Goal: Task Accomplishment & Management: Manage account settings

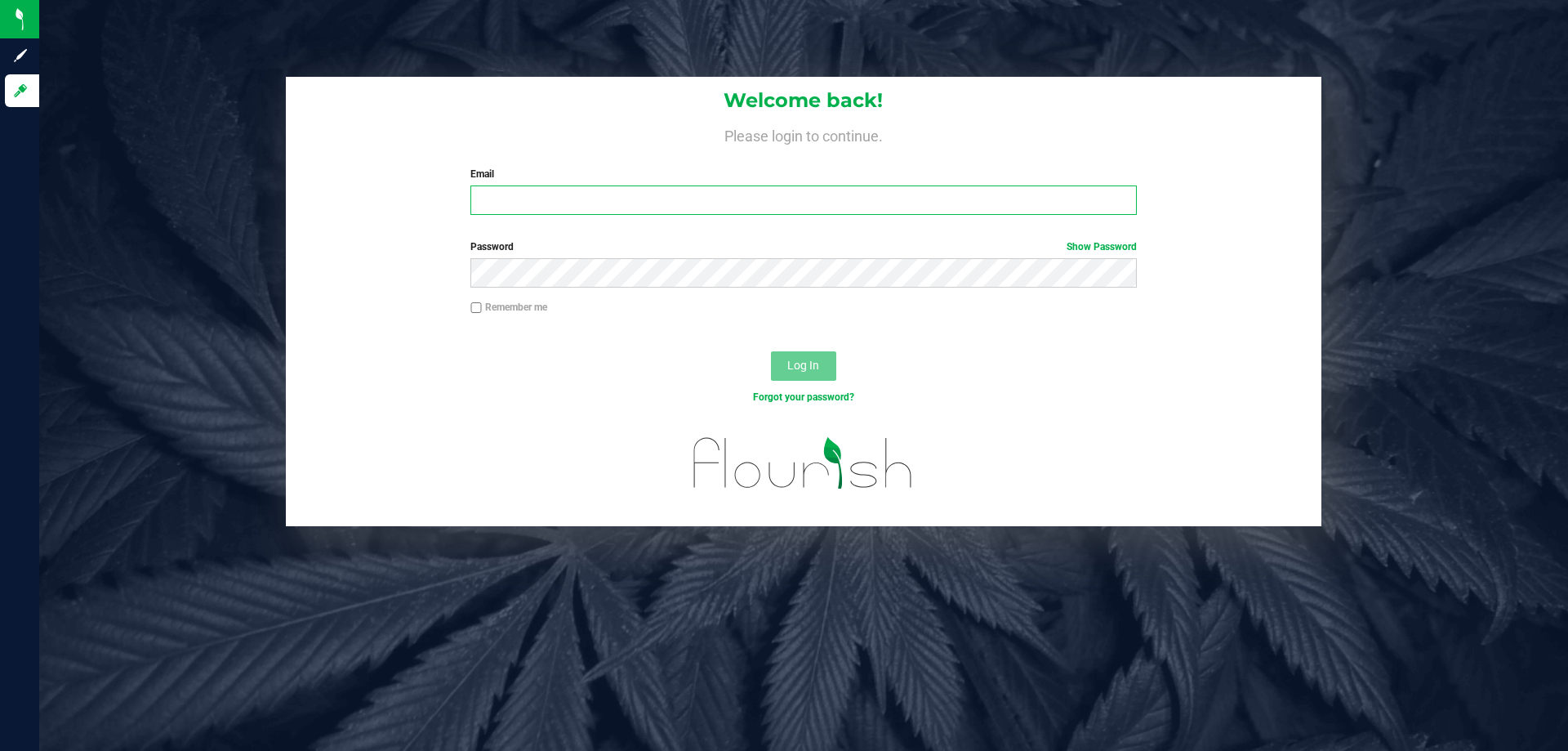
click at [589, 195] on input "Email" at bounding box center [803, 200] width 666 height 29
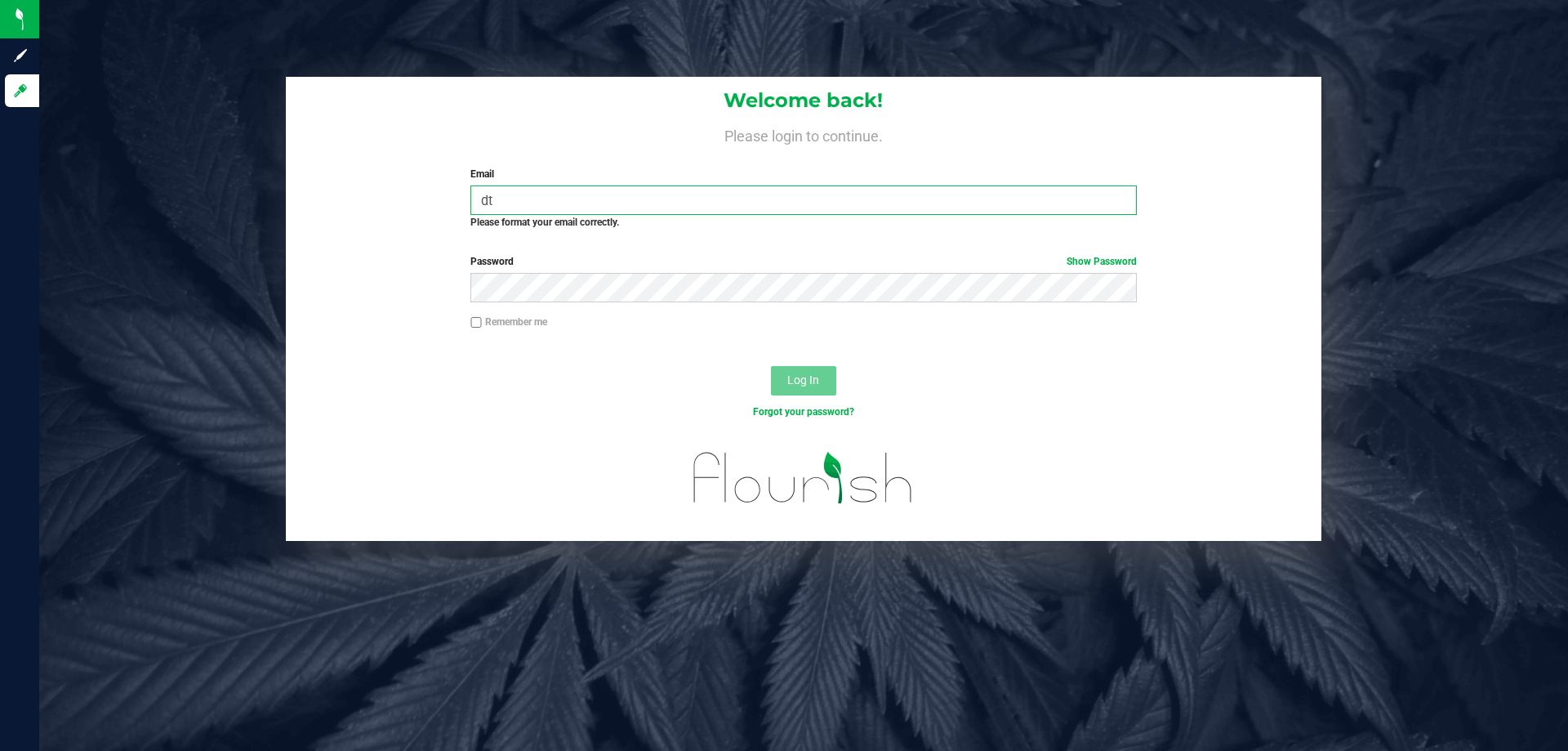
type input "d"
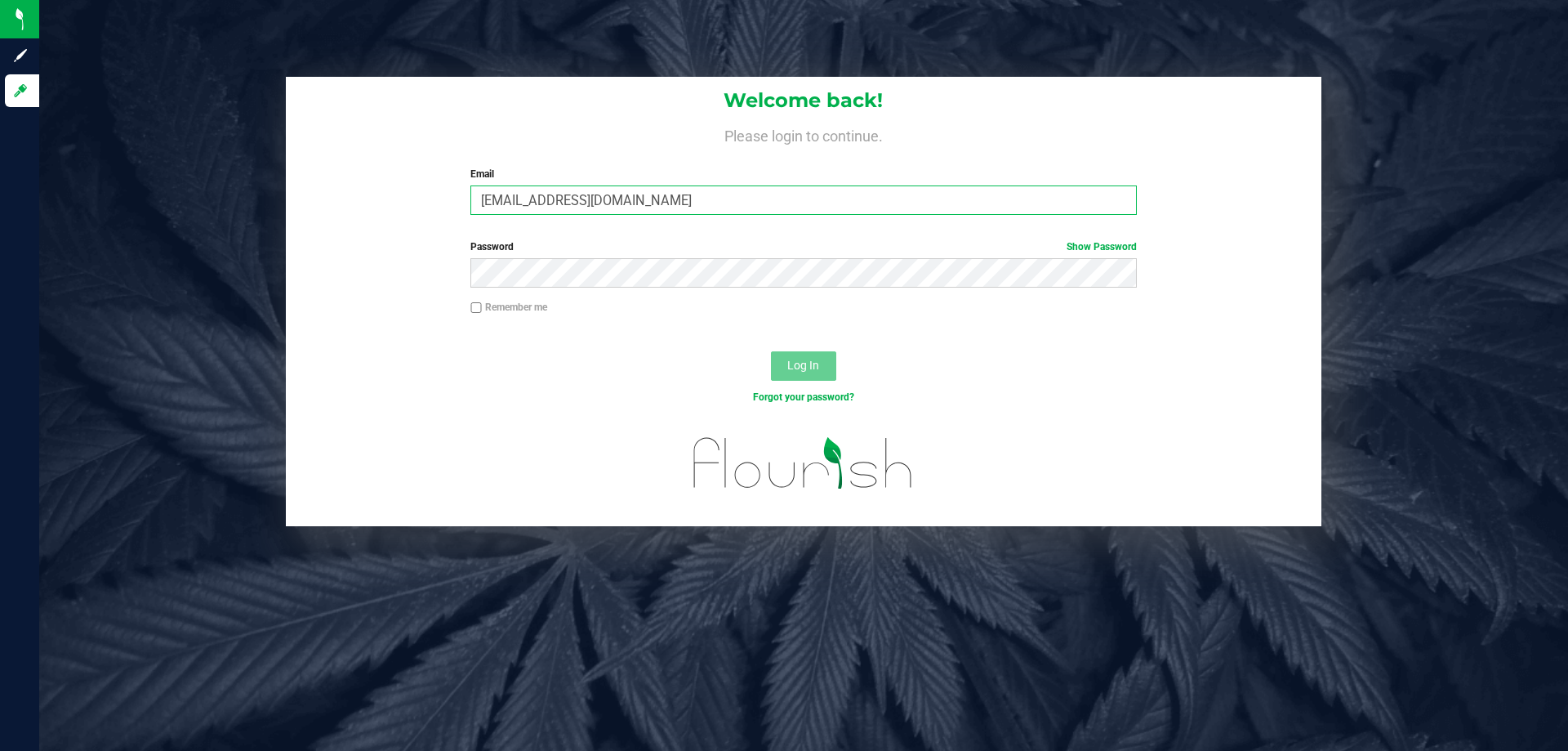
type input "[EMAIL_ADDRESS][DOMAIN_NAME]"
click at [771, 351] on button "Log In" at bounding box center [804, 365] width 65 height 29
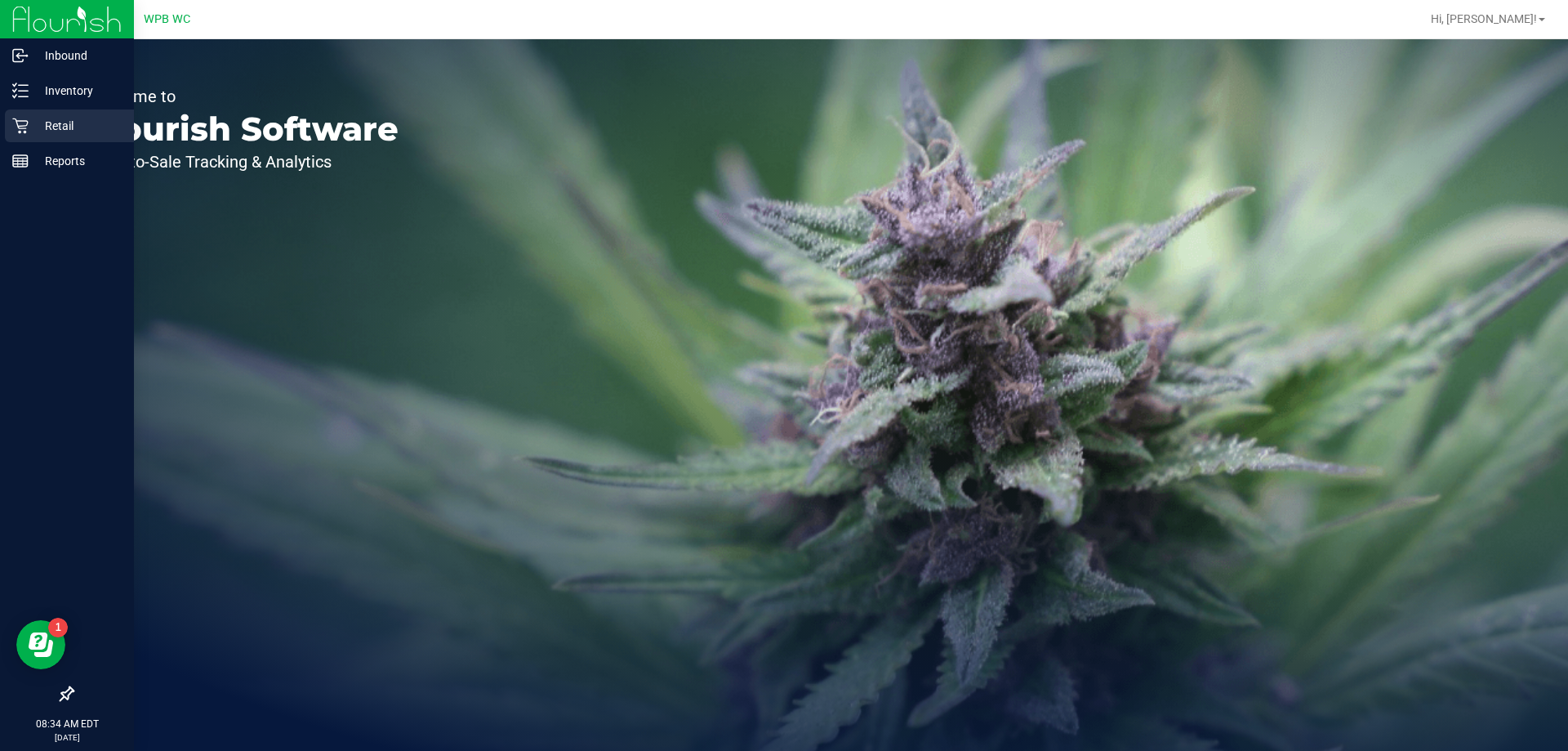
click at [65, 113] on div "Retail" at bounding box center [70, 126] width 129 height 33
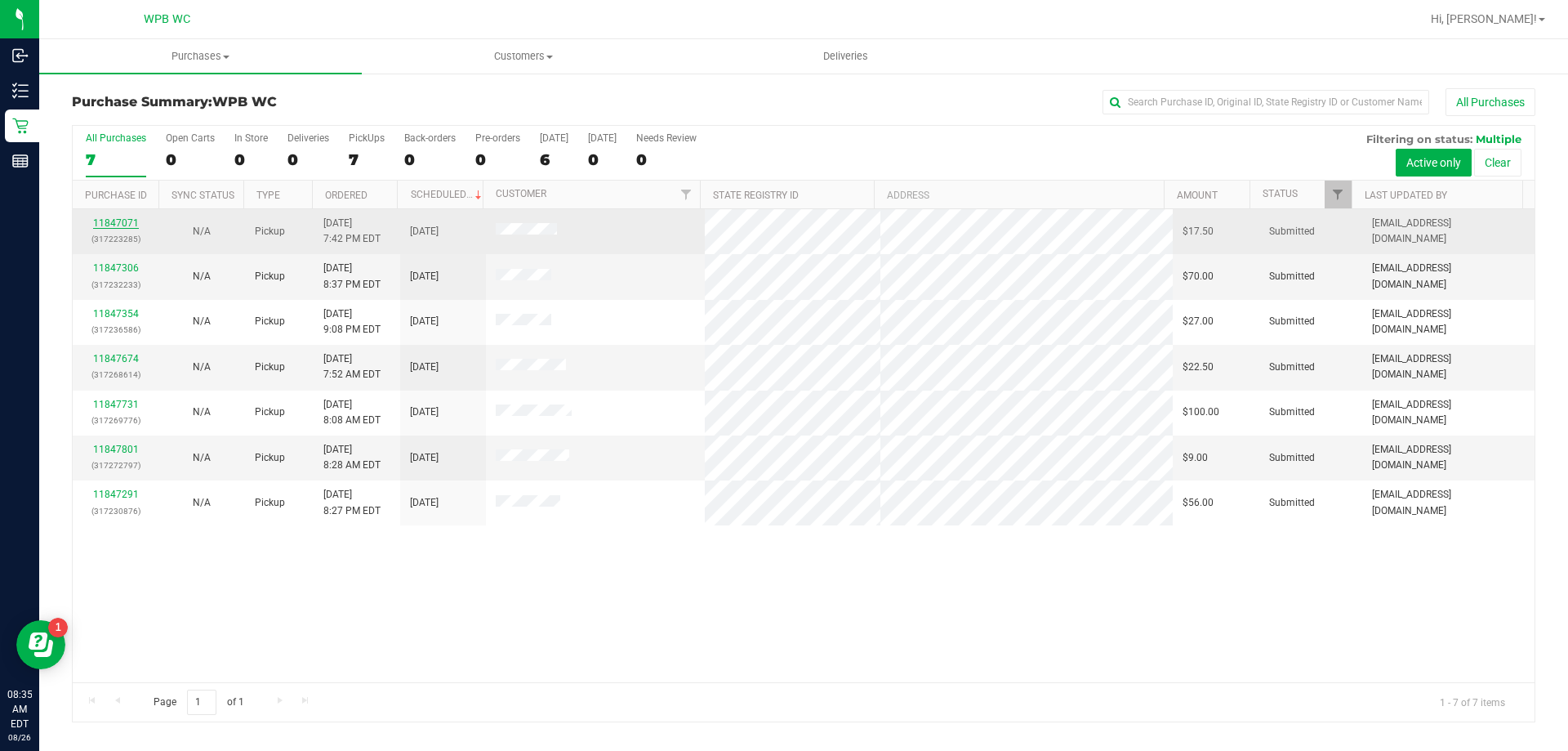
click at [117, 221] on link "11847071" at bounding box center [116, 223] width 46 height 11
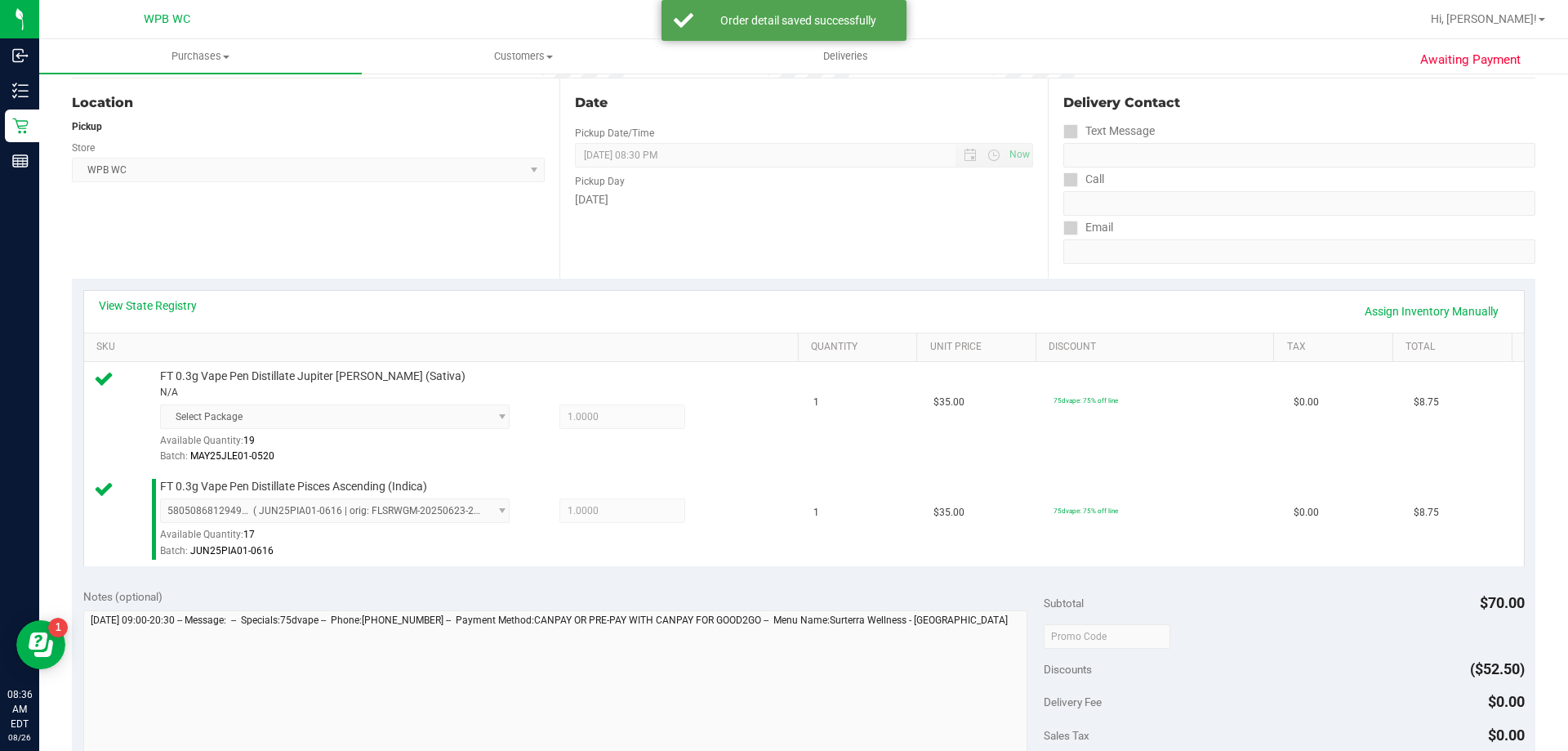
scroll to position [572, 0]
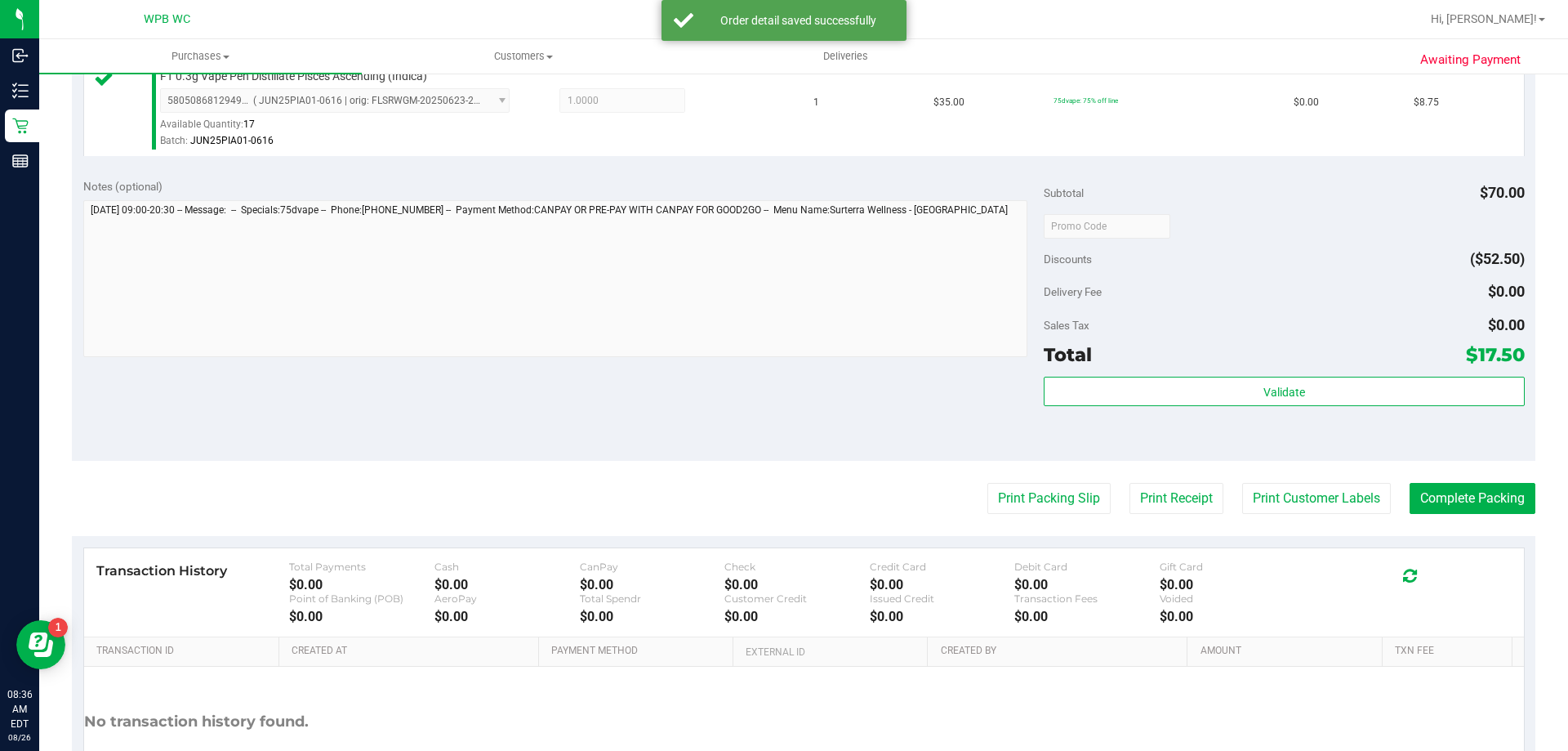
click at [1246, 406] on div "Validate" at bounding box center [1283, 392] width 480 height 31
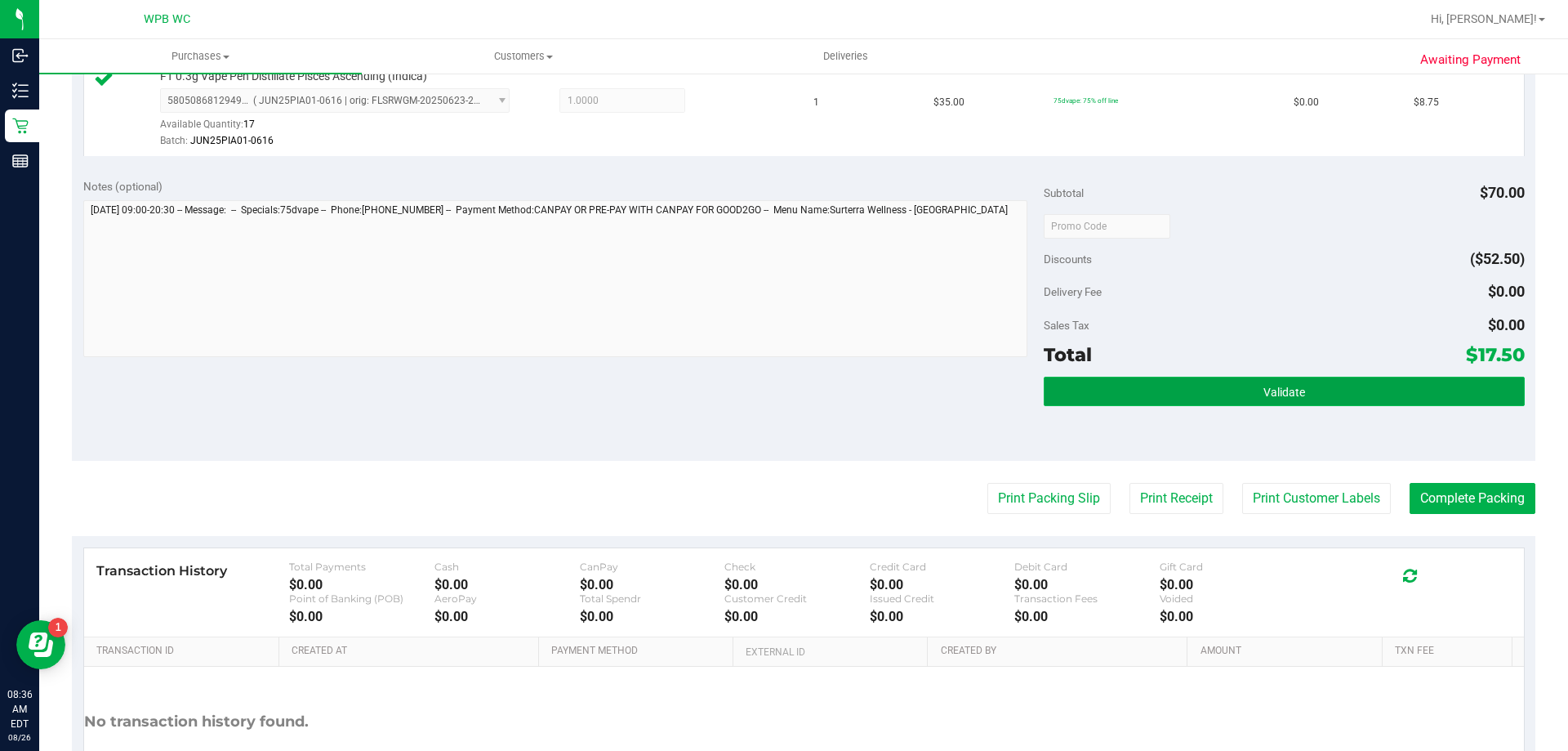
click at [1242, 399] on button "Validate" at bounding box center [1283, 391] width 480 height 29
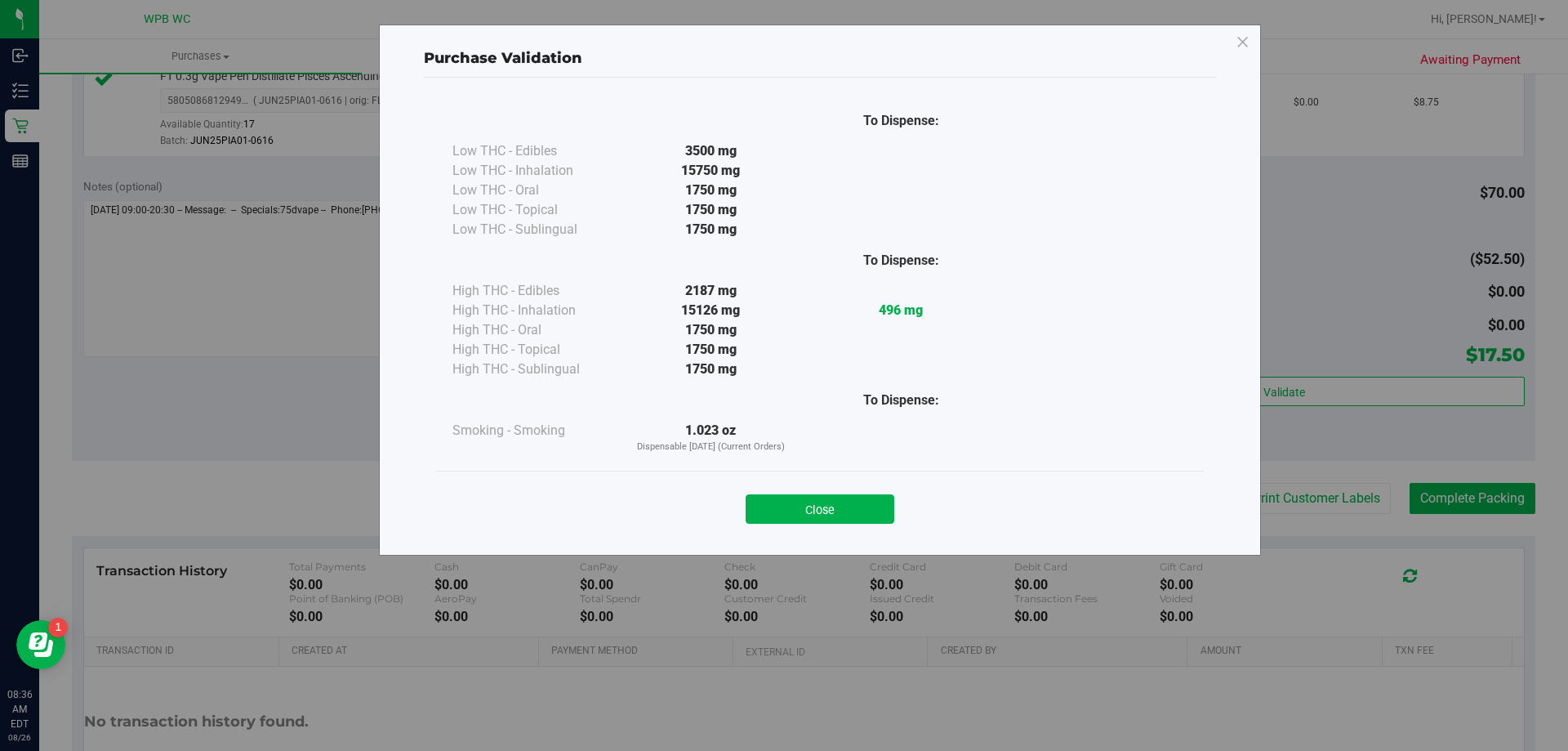
click at [869, 527] on div "Close" at bounding box center [820, 503] width 768 height 66
click at [872, 511] on button "Close" at bounding box center [820, 509] width 149 height 29
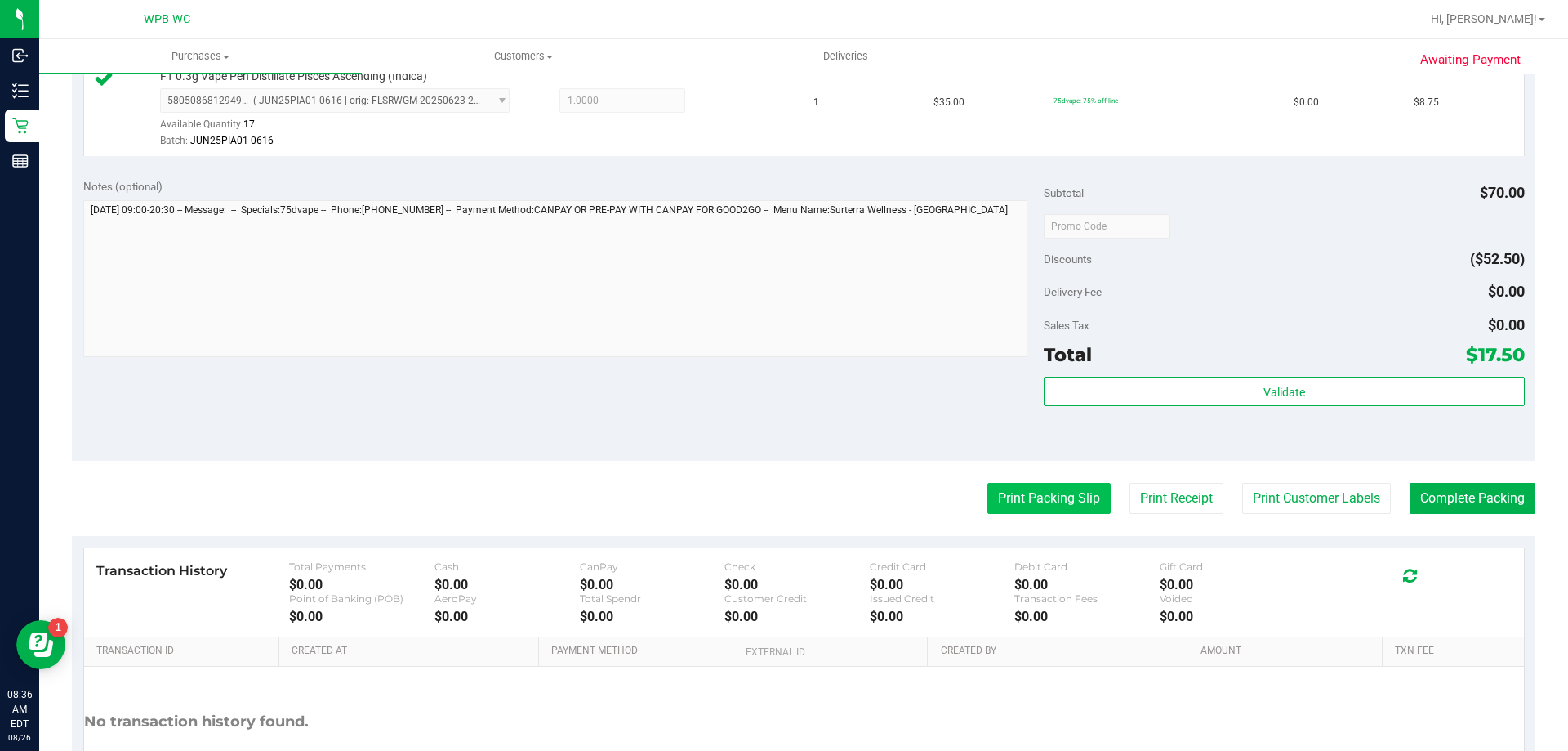
click at [1022, 495] on button "Print Packing Slip" at bounding box center [1049, 498] width 123 height 31
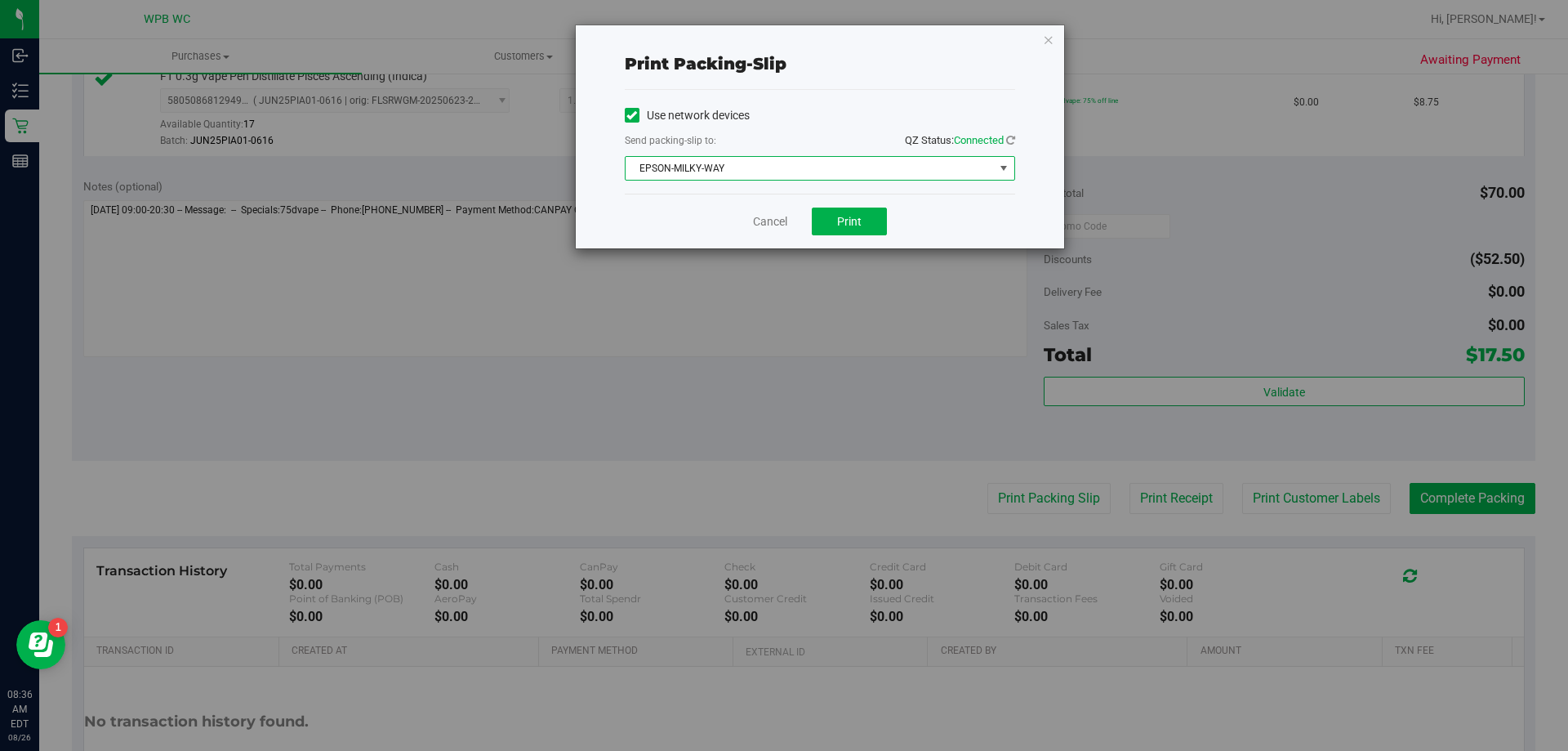
click at [763, 170] on span "EPSON-MILKY-WAY" at bounding box center [810, 168] width 369 height 23
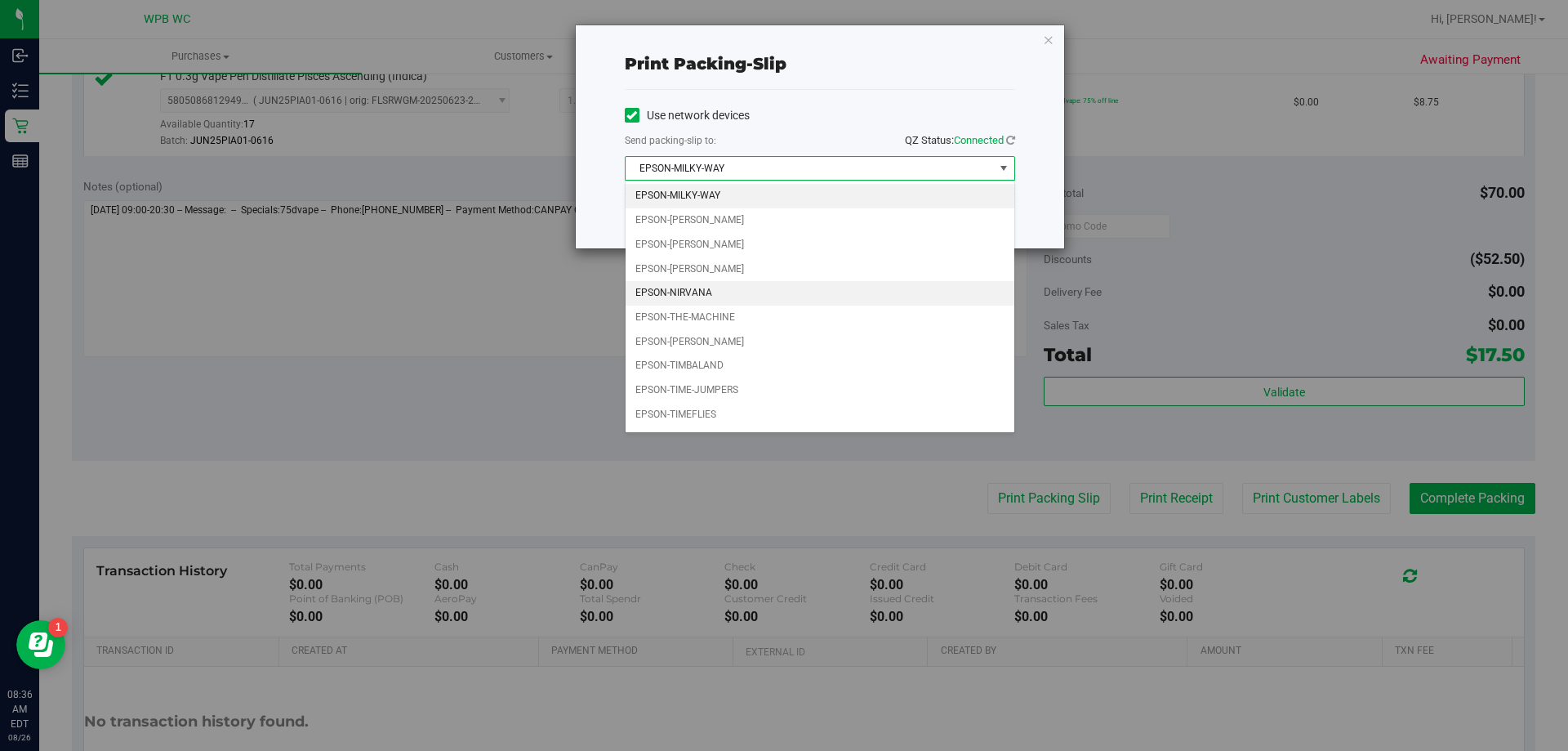
click at [738, 292] on li "EPSON-NIRVANA" at bounding box center [821, 294] width 389 height 25
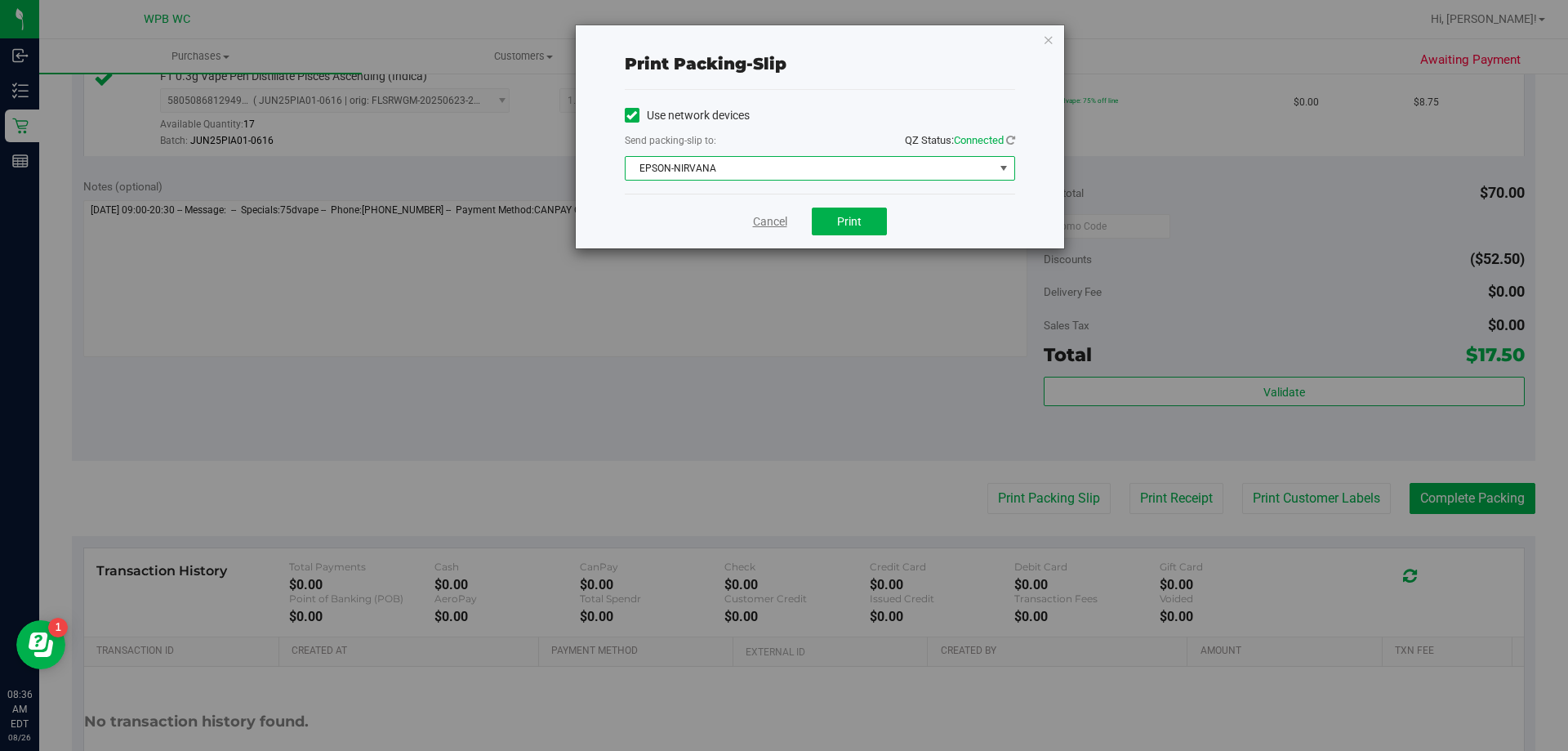
click at [760, 218] on link "Cancel" at bounding box center [770, 221] width 34 height 17
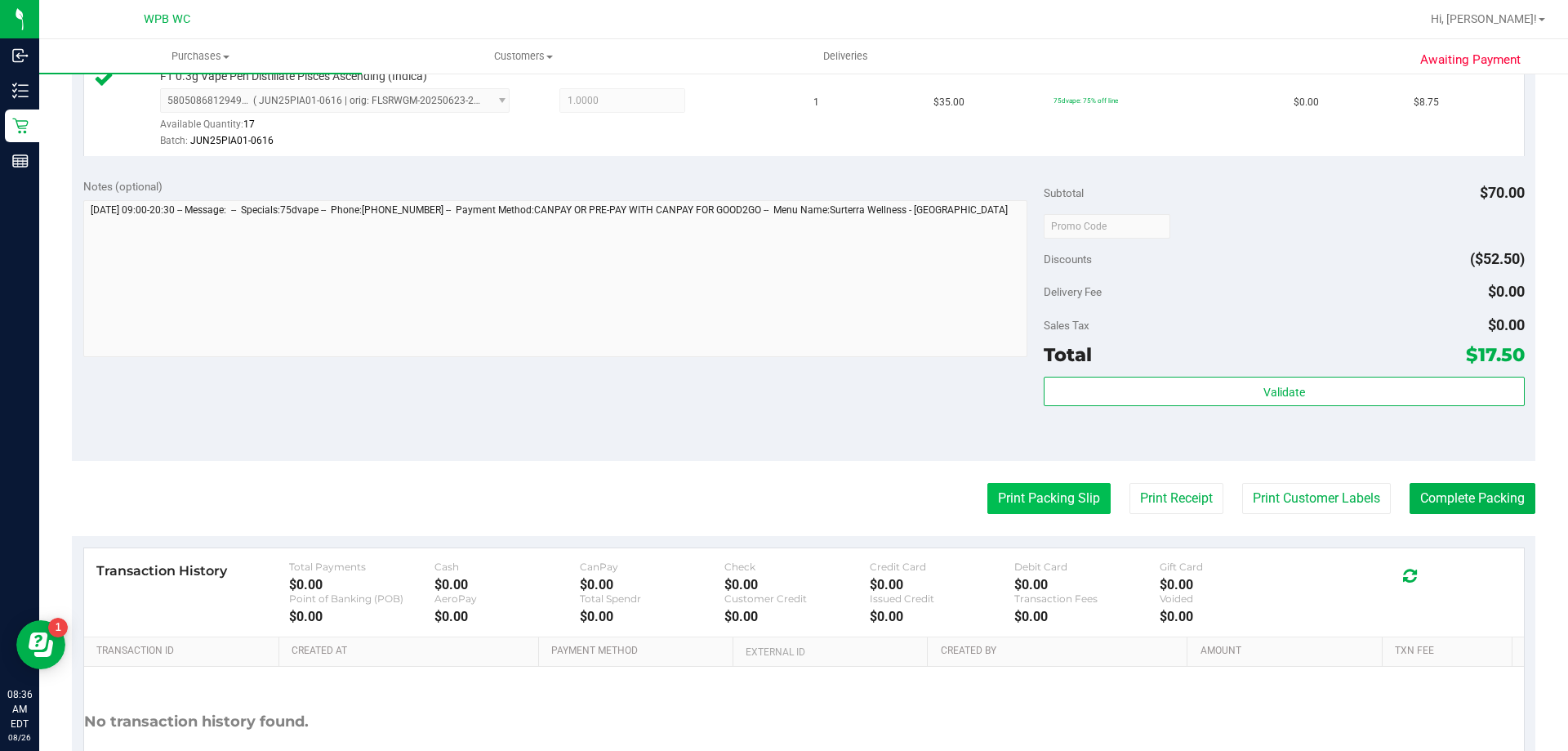
click at [1010, 489] on button "Print Packing Slip" at bounding box center [1049, 498] width 123 height 31
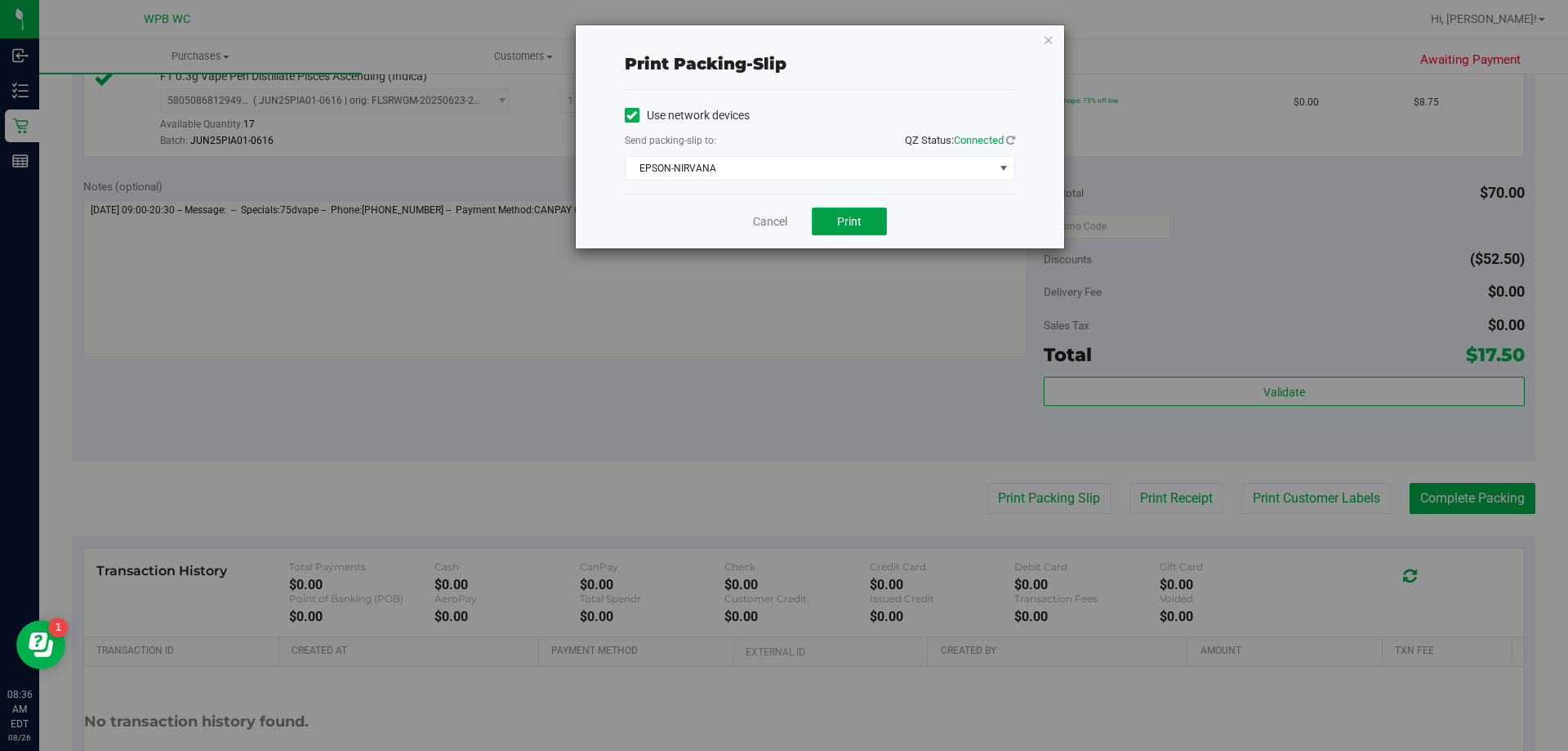
click at [851, 226] on span "Print" at bounding box center [850, 221] width 25 height 13
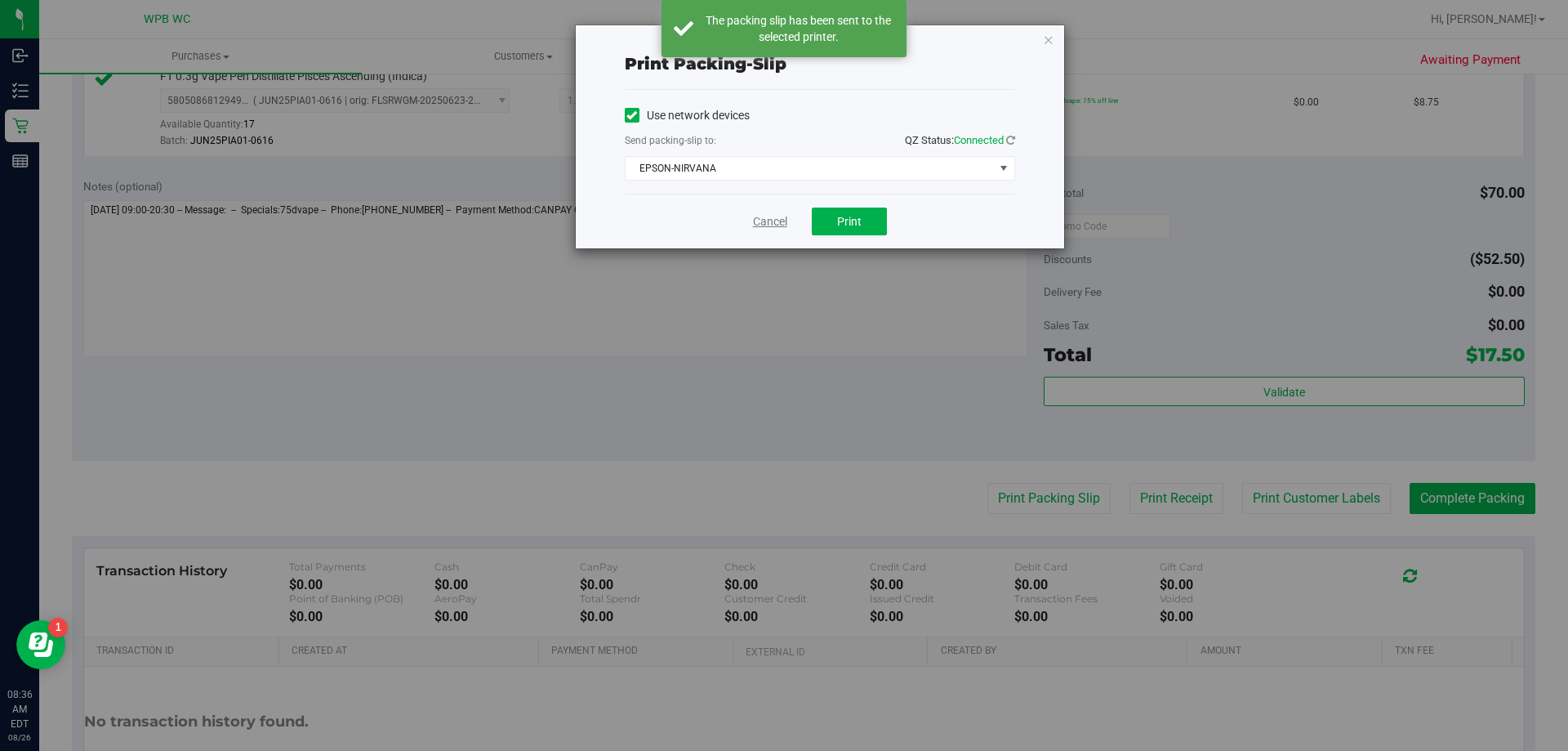
click at [767, 224] on link "Cancel" at bounding box center [770, 221] width 34 height 17
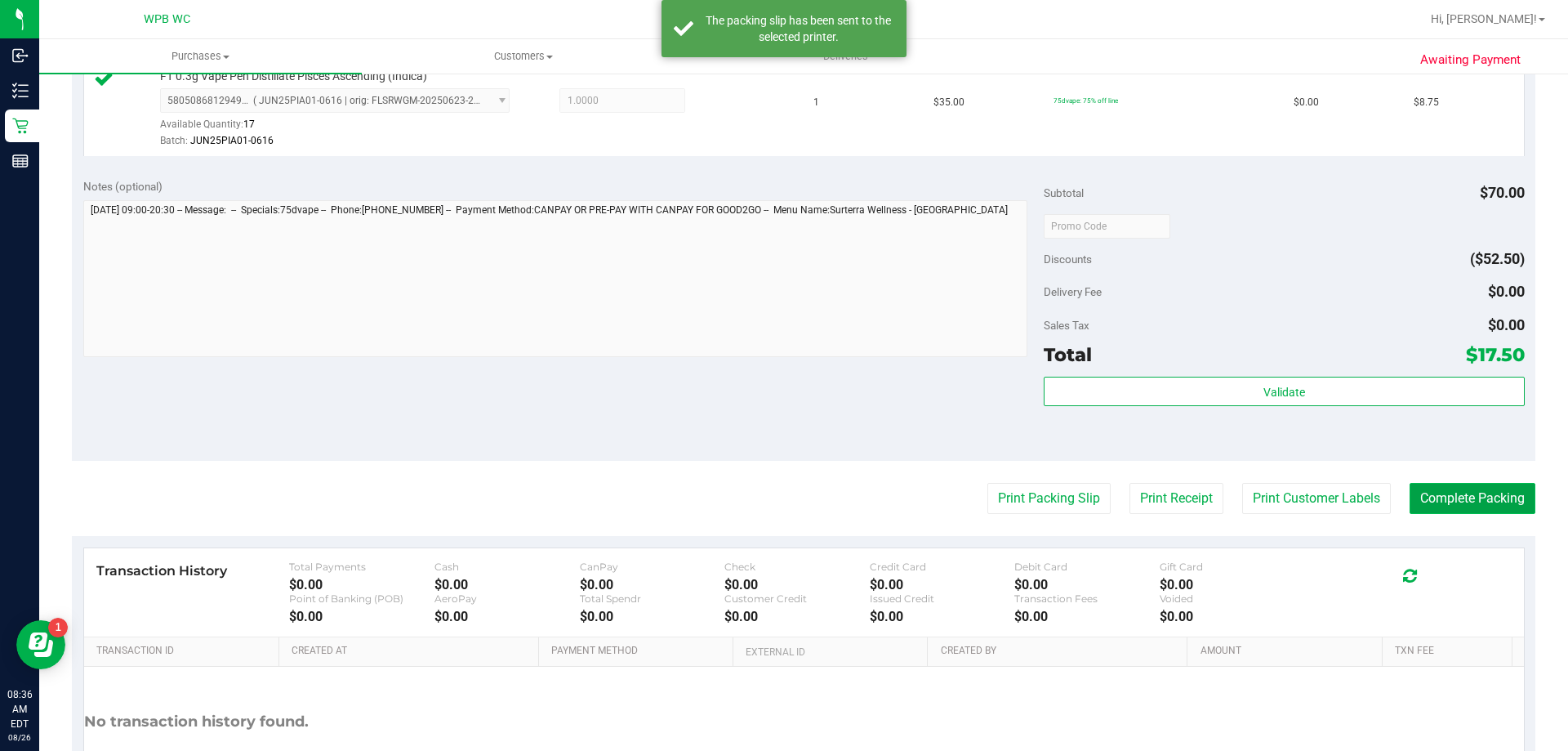
click at [1426, 494] on button "Complete Packing" at bounding box center [1472, 498] width 126 height 31
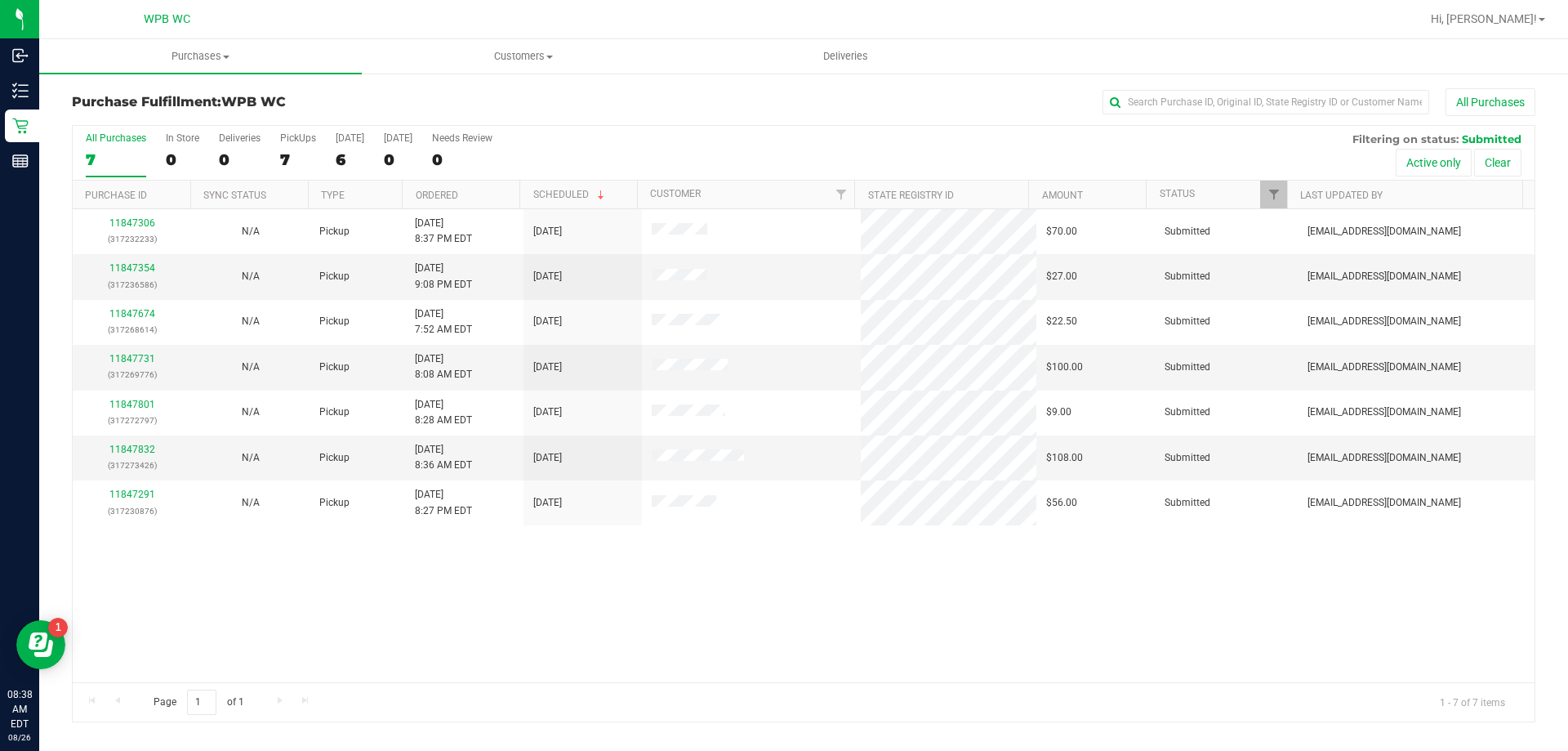
click at [493, 587] on div "11847306 (317232233) N/A Pickup 8/25/2025 8:37 PM EDT 8/26/2025 $70.00 Submitte…" at bounding box center [803, 445] width 1462 height 473
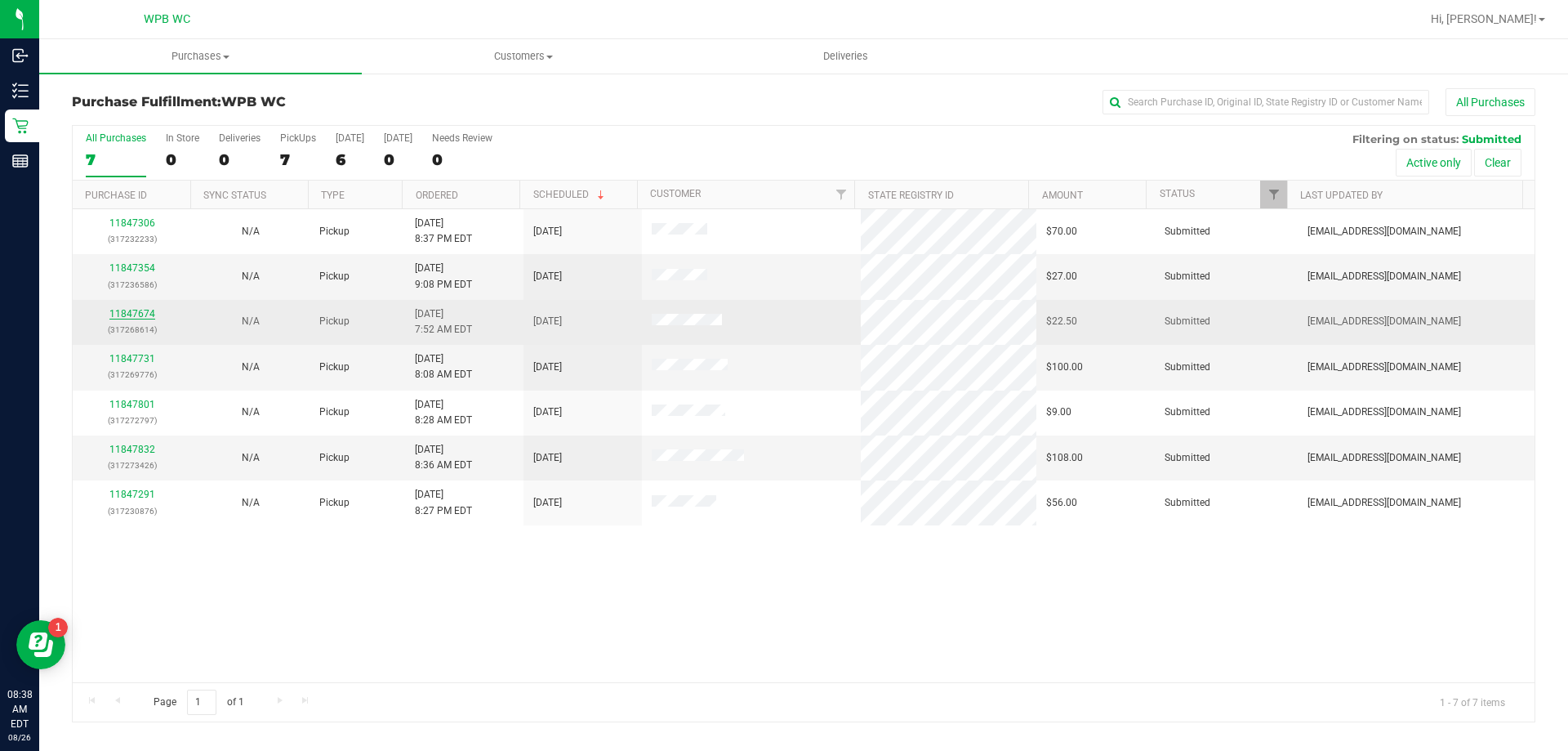
click at [132, 313] on link "11847674" at bounding box center [133, 313] width 46 height 11
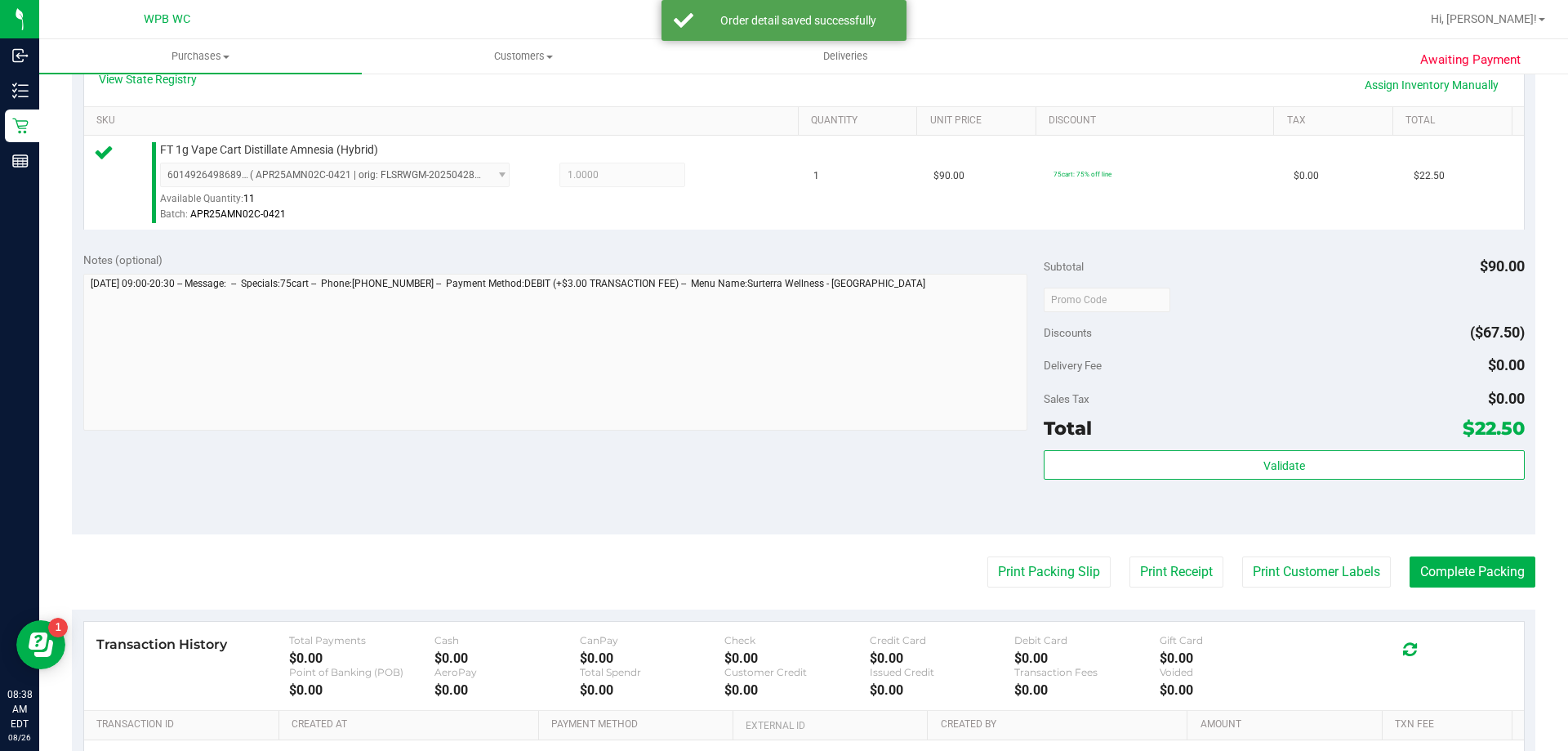
scroll to position [572, 0]
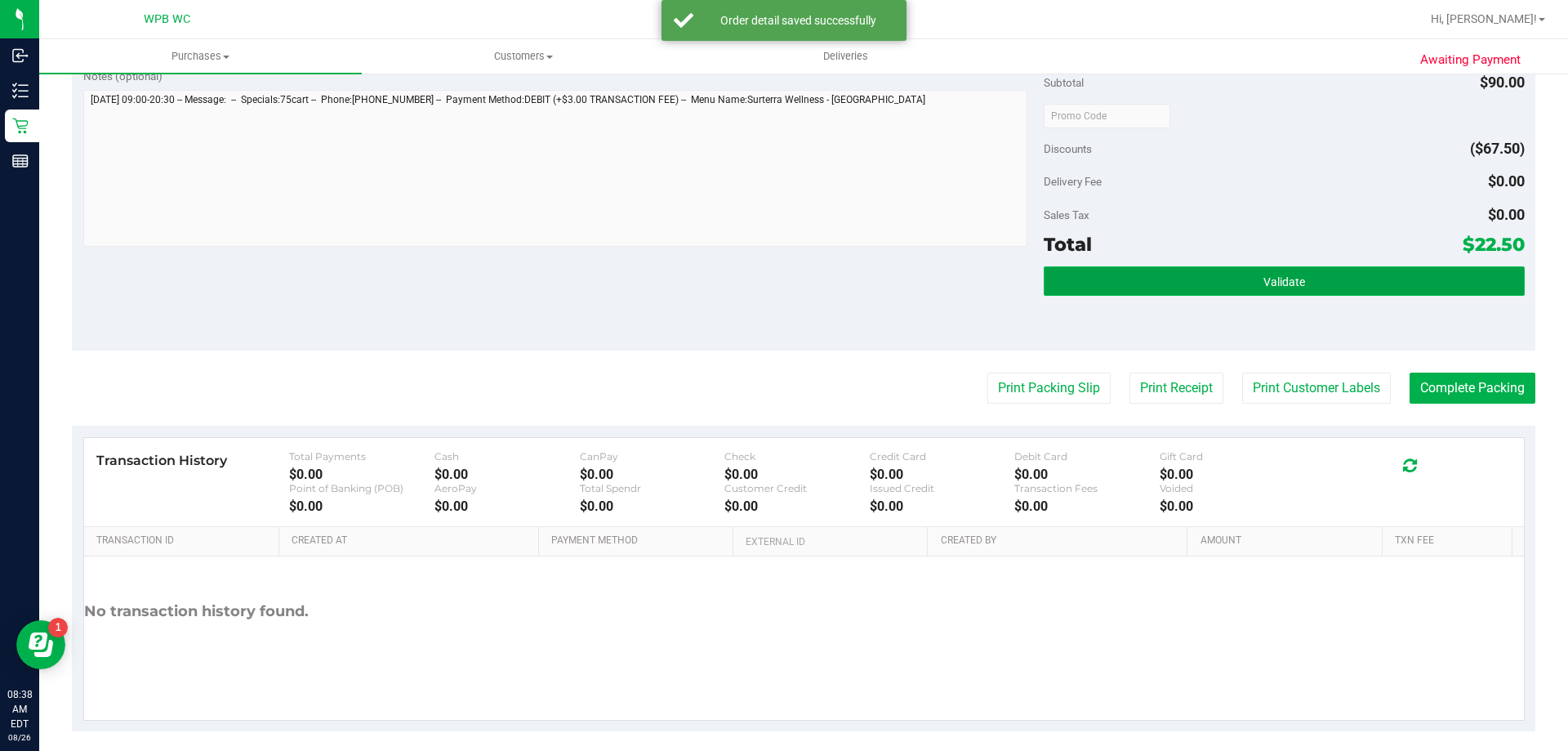
click at [1373, 280] on button "Validate" at bounding box center [1283, 280] width 480 height 29
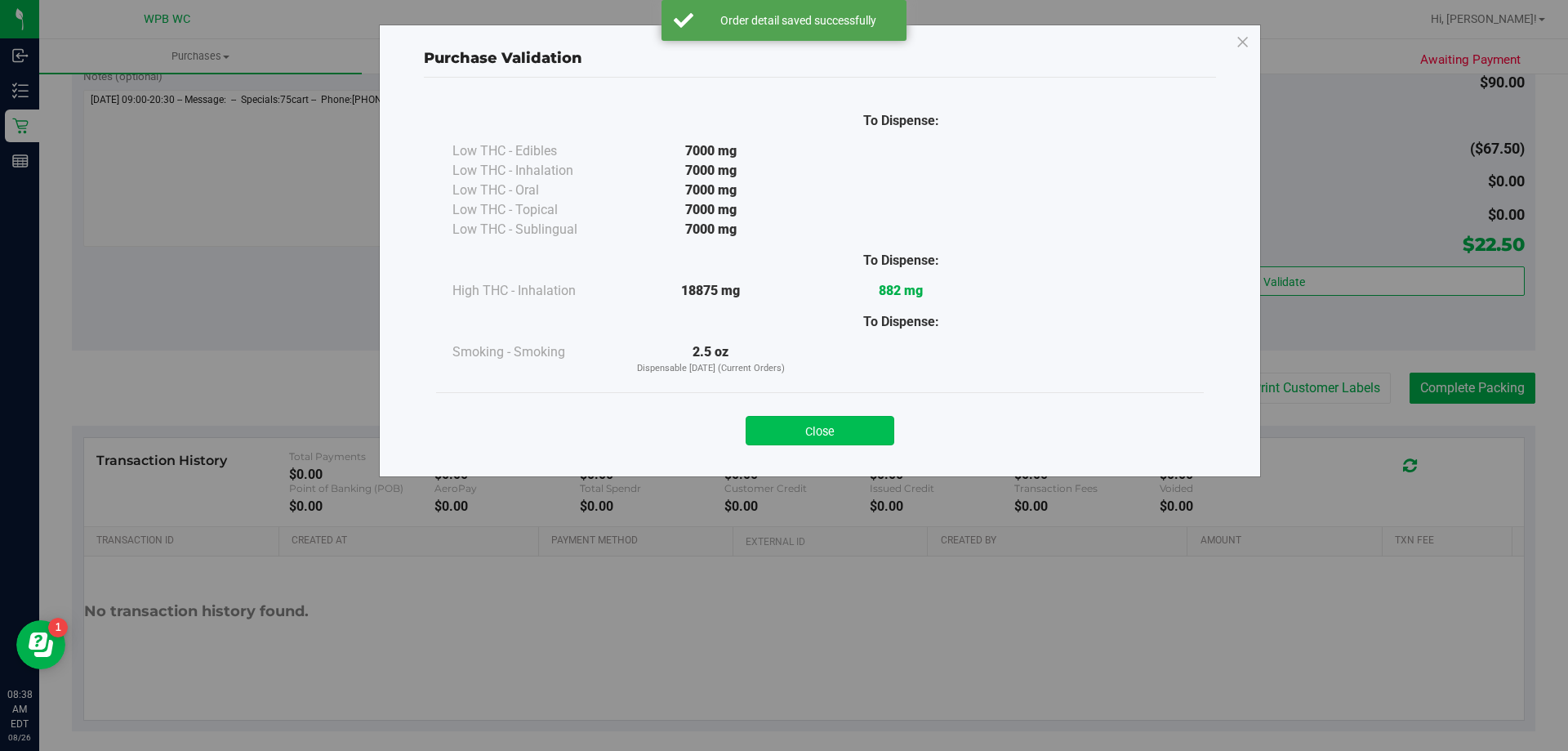
drag, startPoint x: 865, startPoint y: 416, endPoint x: 1036, endPoint y: 433, distance: 171.8
click at [866, 416] on button "Close" at bounding box center [820, 430] width 149 height 29
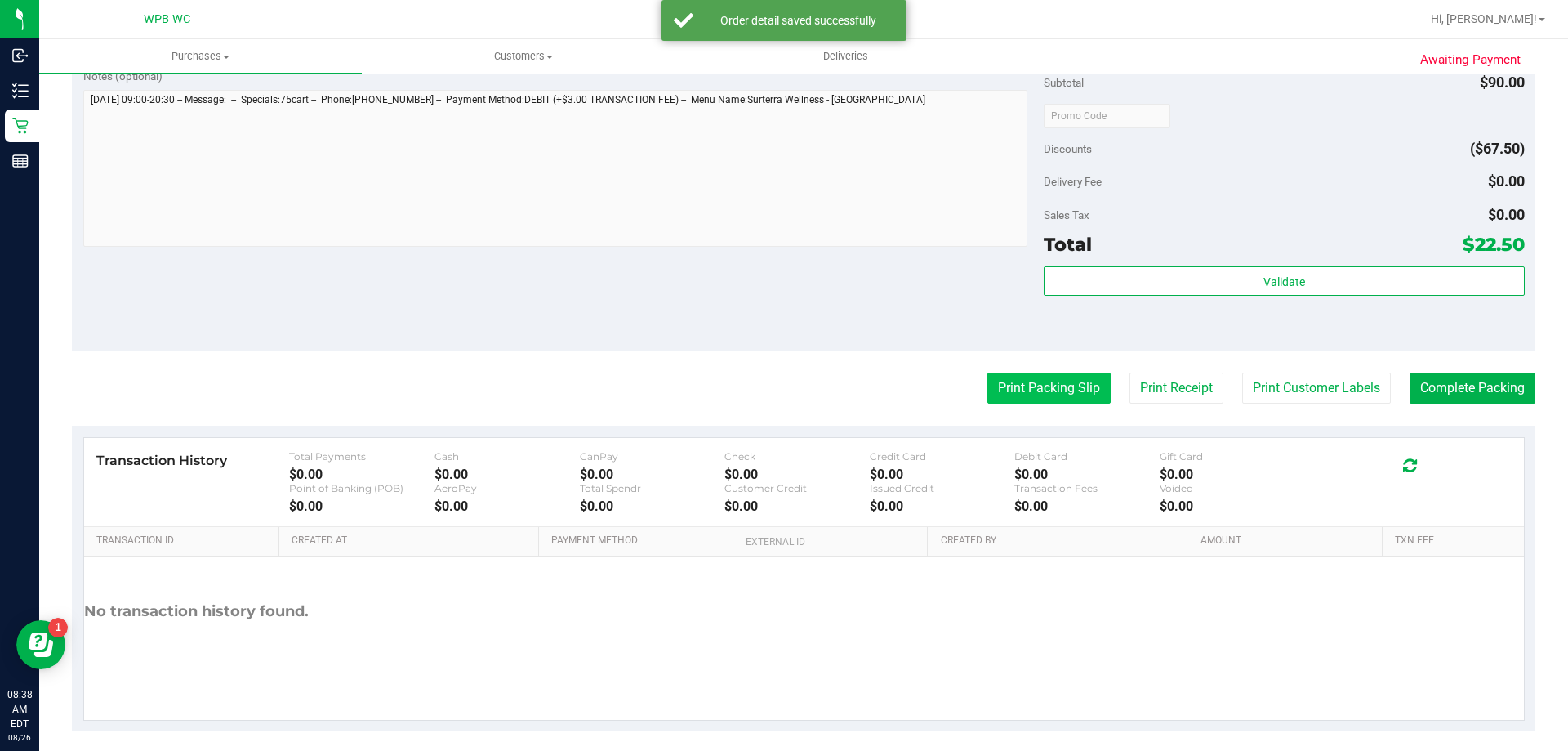
click at [1081, 396] on button "Print Packing Slip" at bounding box center [1049, 387] width 123 height 31
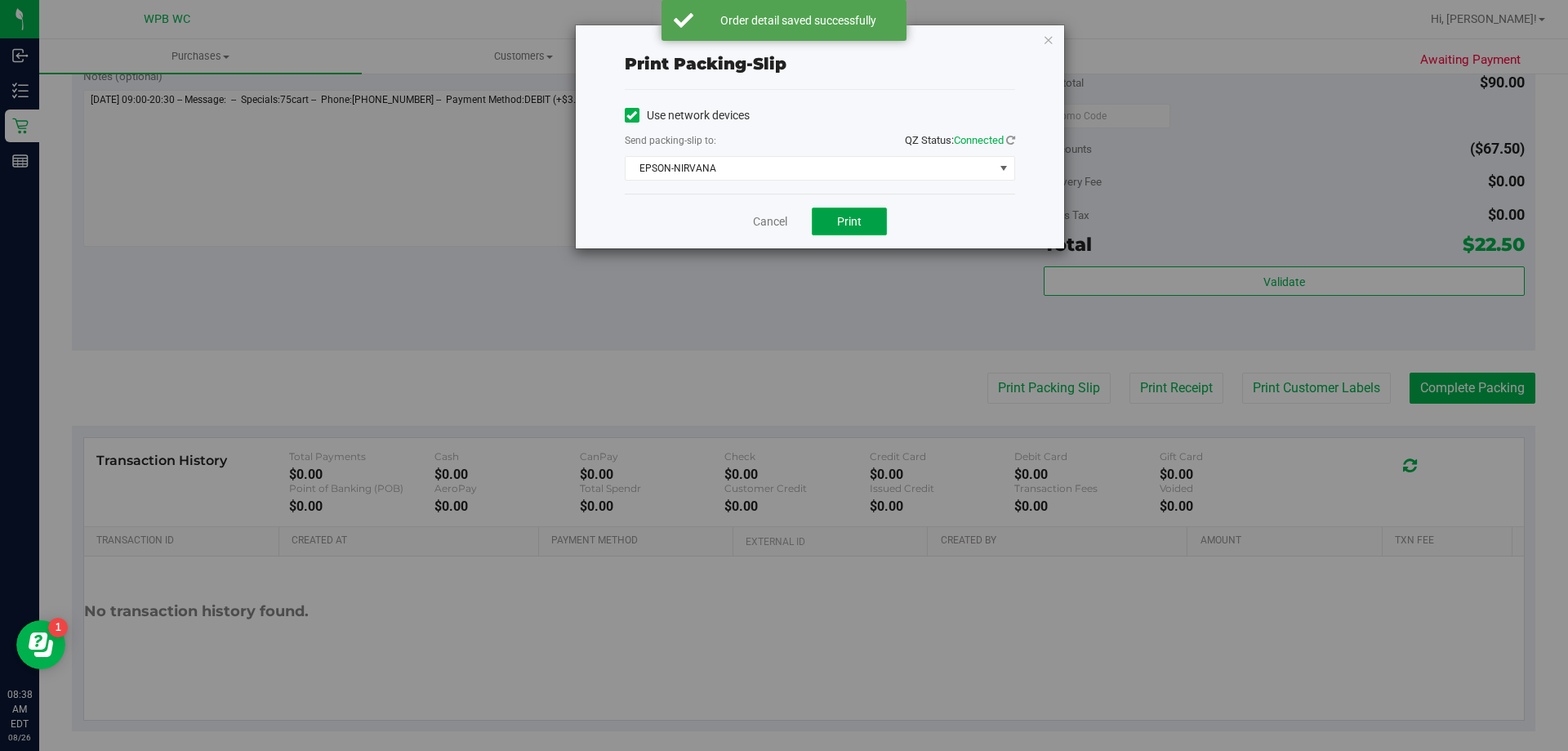
click at [851, 225] on span "Print" at bounding box center [850, 221] width 25 height 13
click at [755, 222] on link "Cancel" at bounding box center [770, 221] width 34 height 17
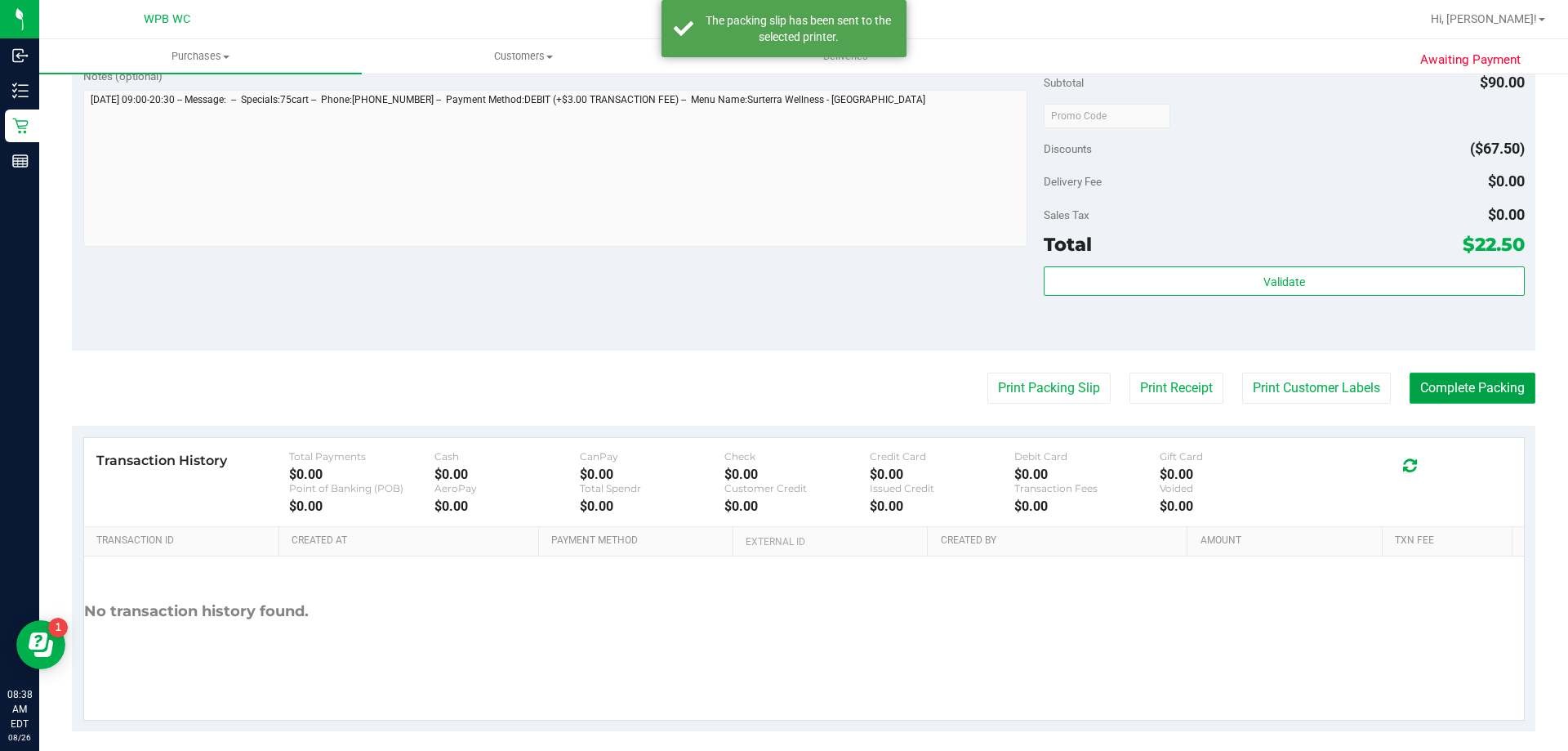
click at [1486, 383] on button "Complete Packing" at bounding box center [1472, 387] width 126 height 31
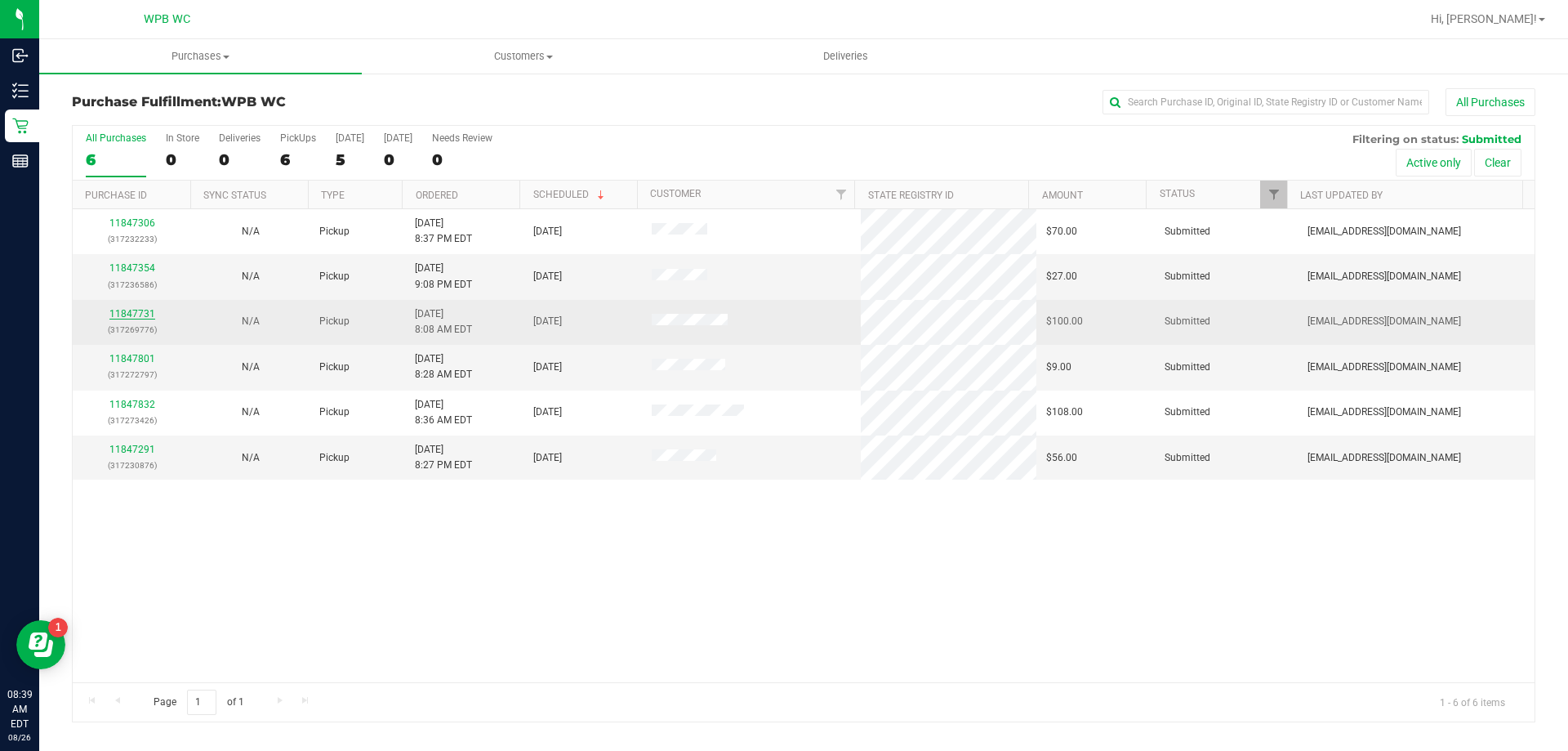
click at [119, 310] on link "11847731" at bounding box center [133, 313] width 46 height 11
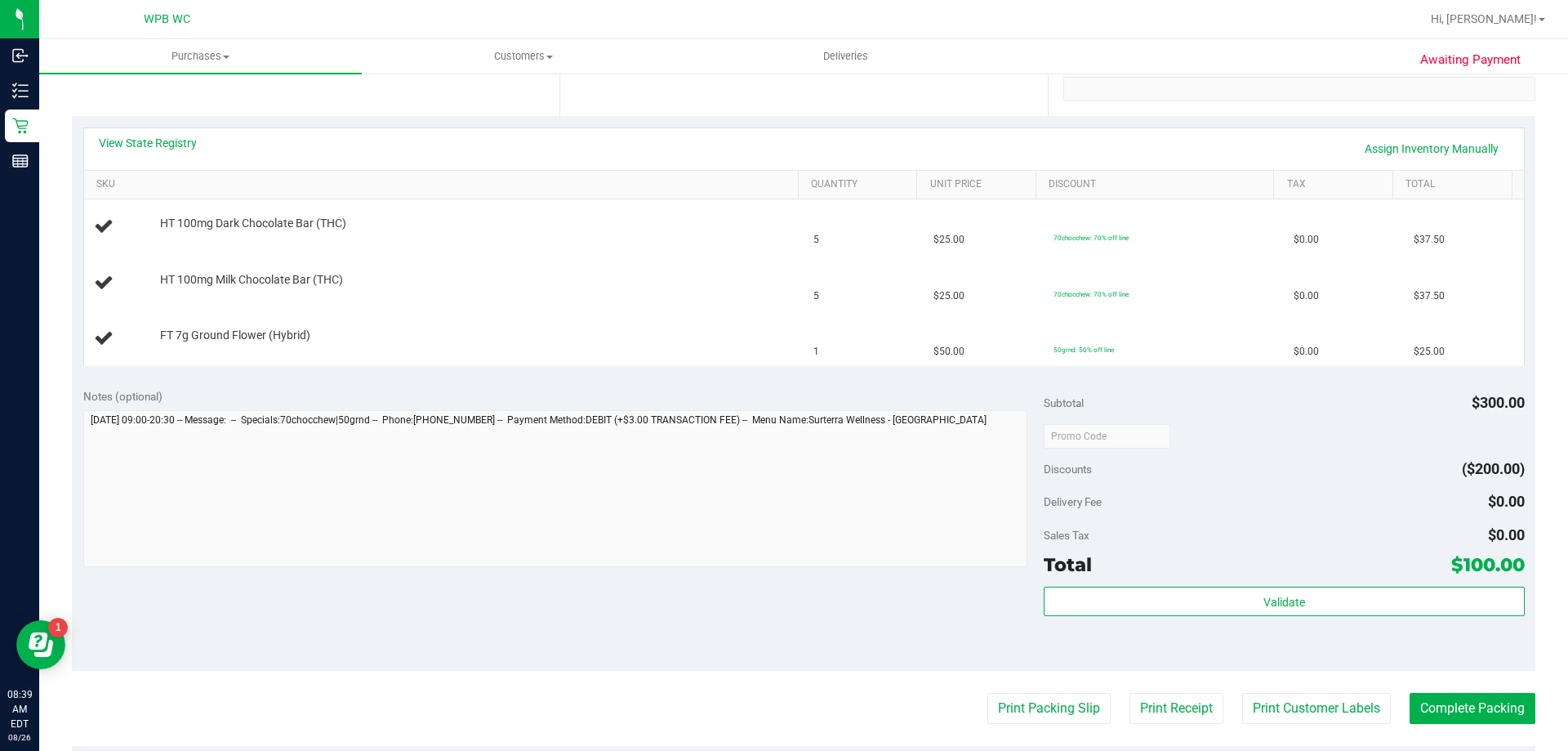
scroll to position [326, 0]
click at [156, 127] on div "View State Registry Assign Inventory Manually" at bounding box center [804, 146] width 1440 height 42
click at [164, 134] on link "View State Registry" at bounding box center [148, 141] width 98 height 16
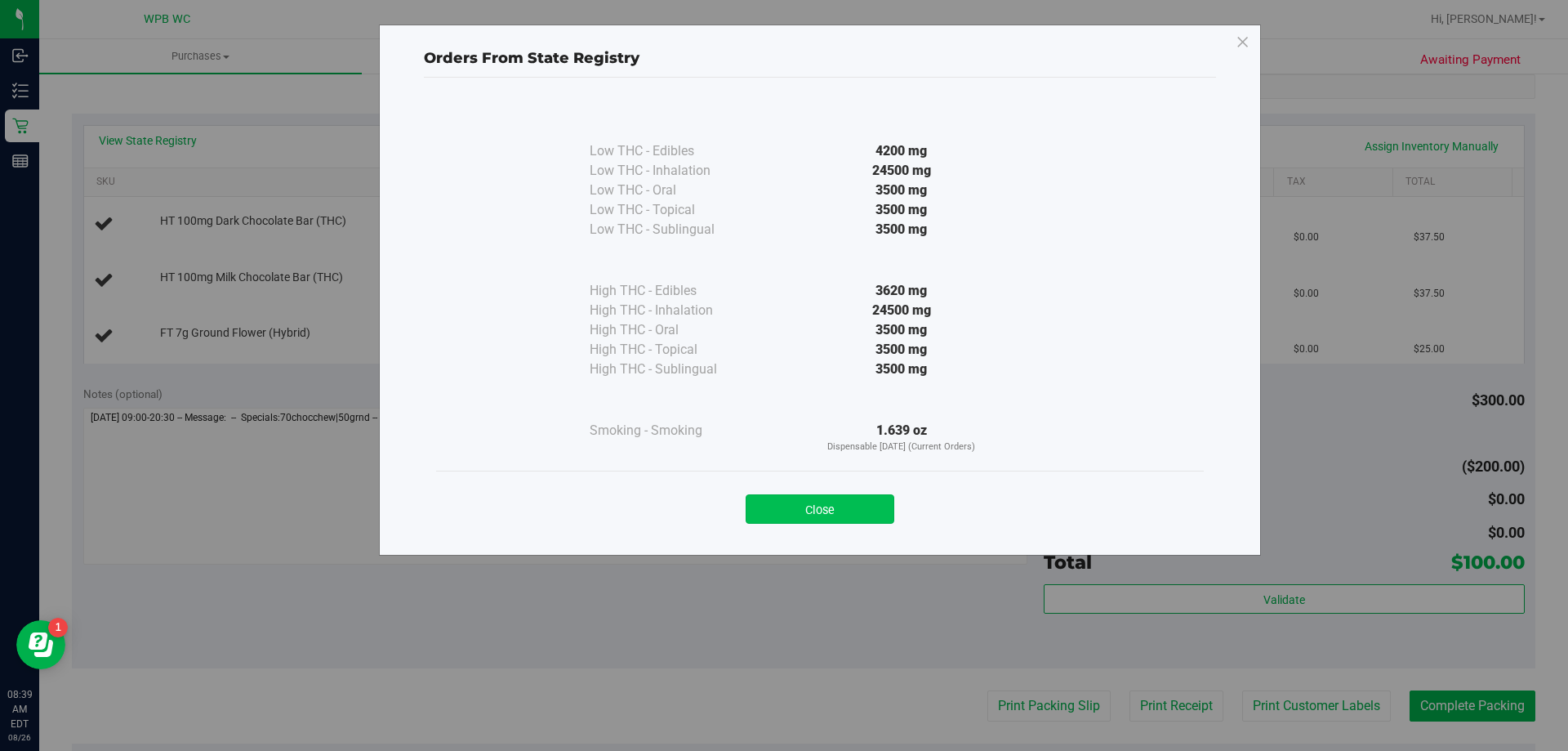
click at [858, 509] on button "Close" at bounding box center [820, 509] width 149 height 29
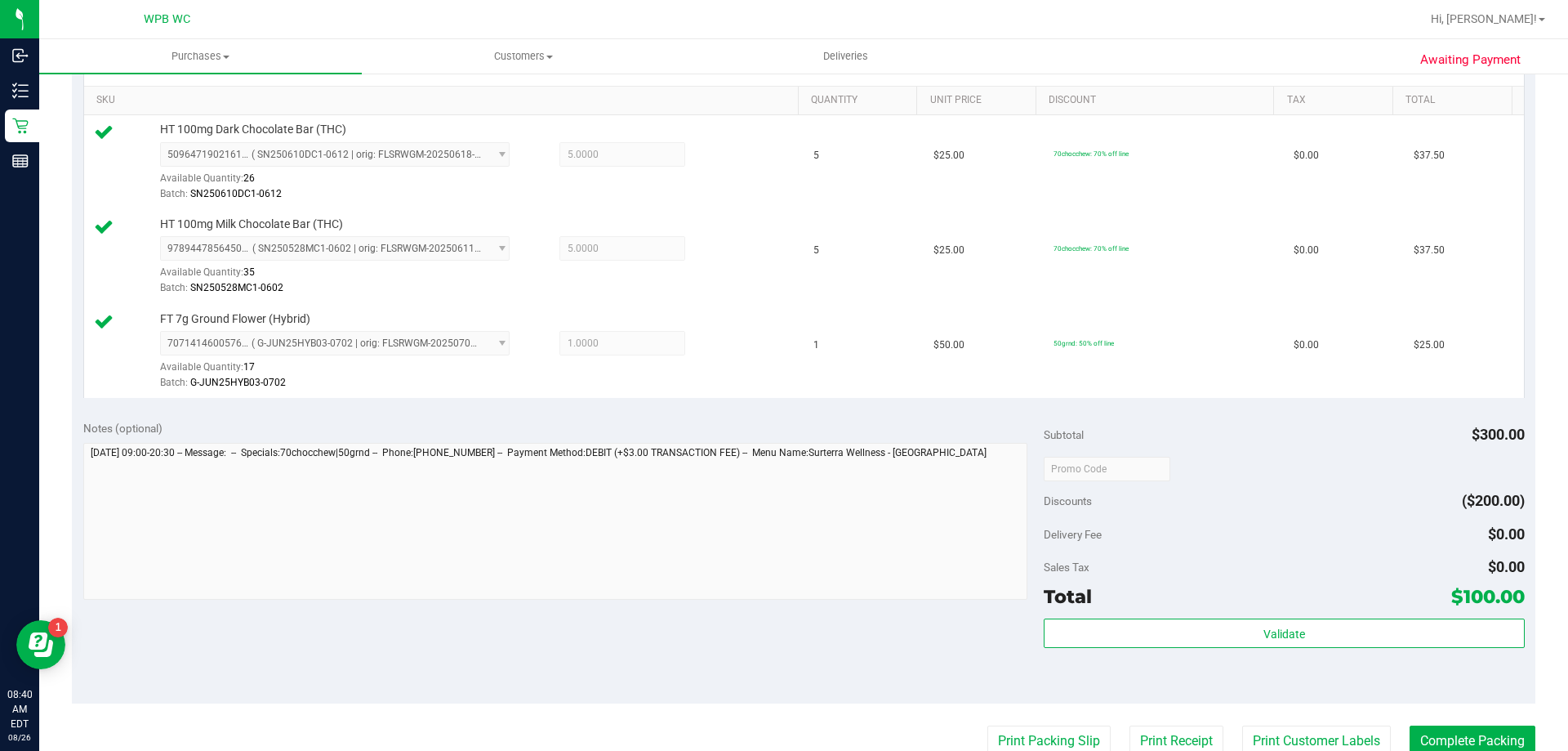
scroll to position [775, 0]
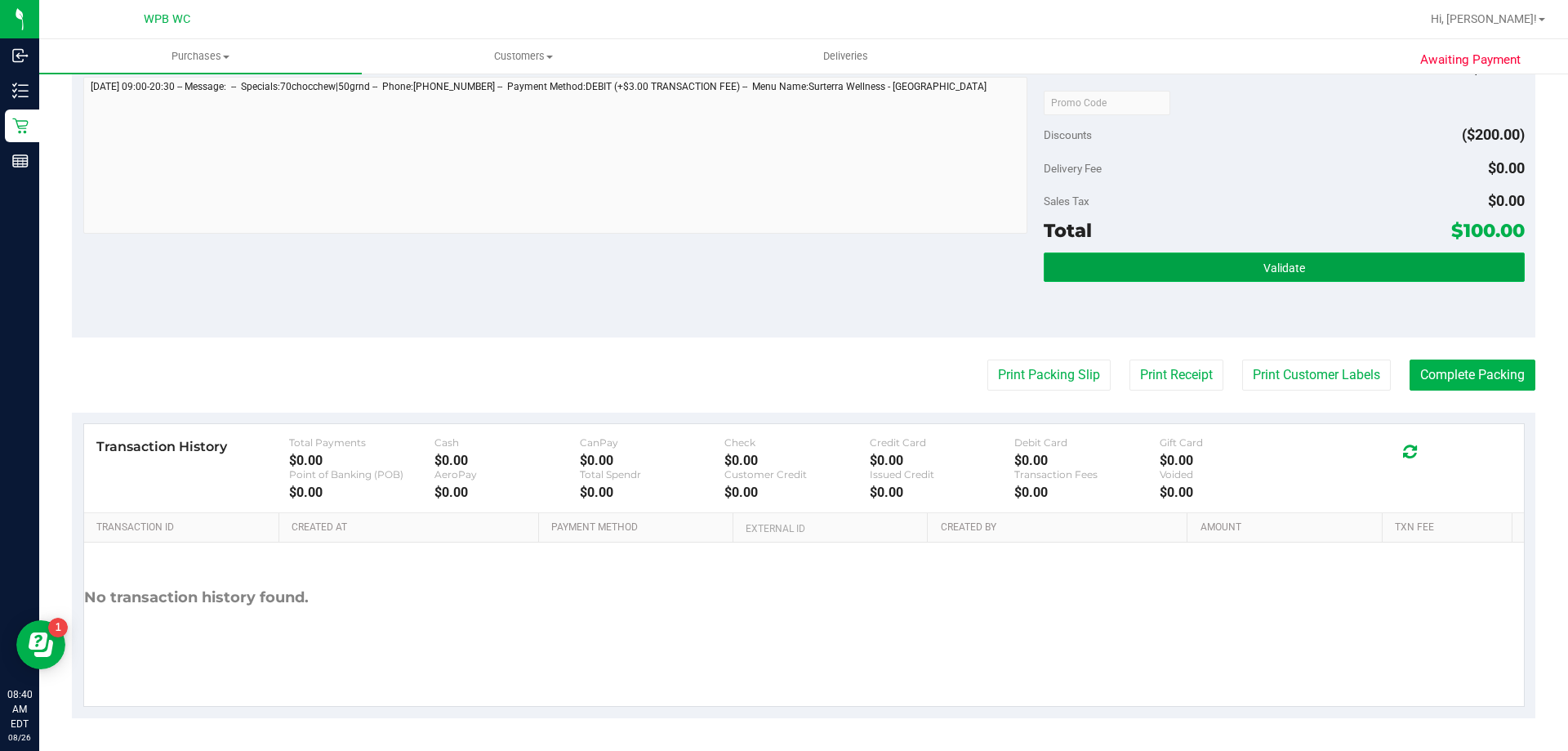
click at [1220, 260] on button "Validate" at bounding box center [1283, 266] width 480 height 29
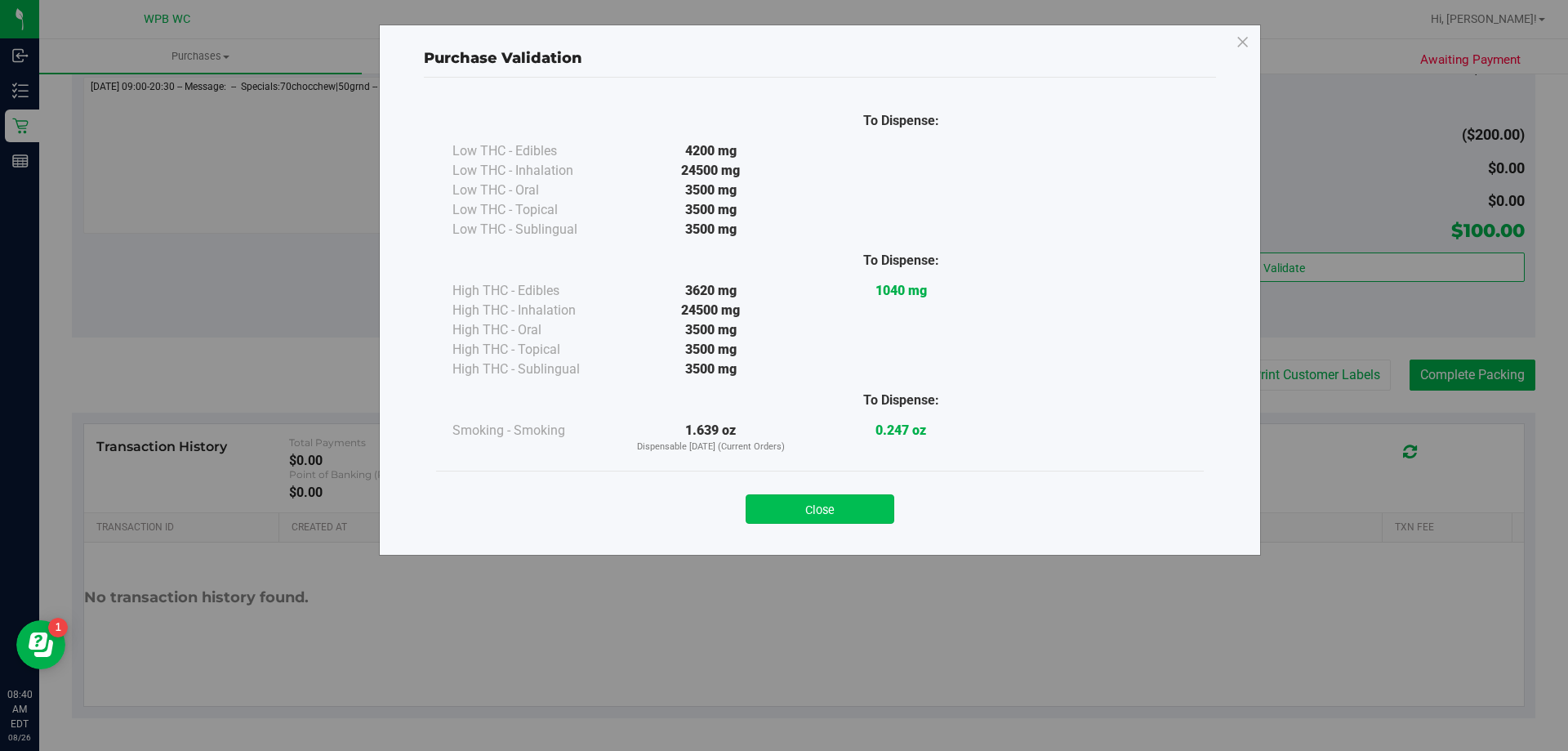
click at [840, 501] on button "Close" at bounding box center [820, 509] width 149 height 29
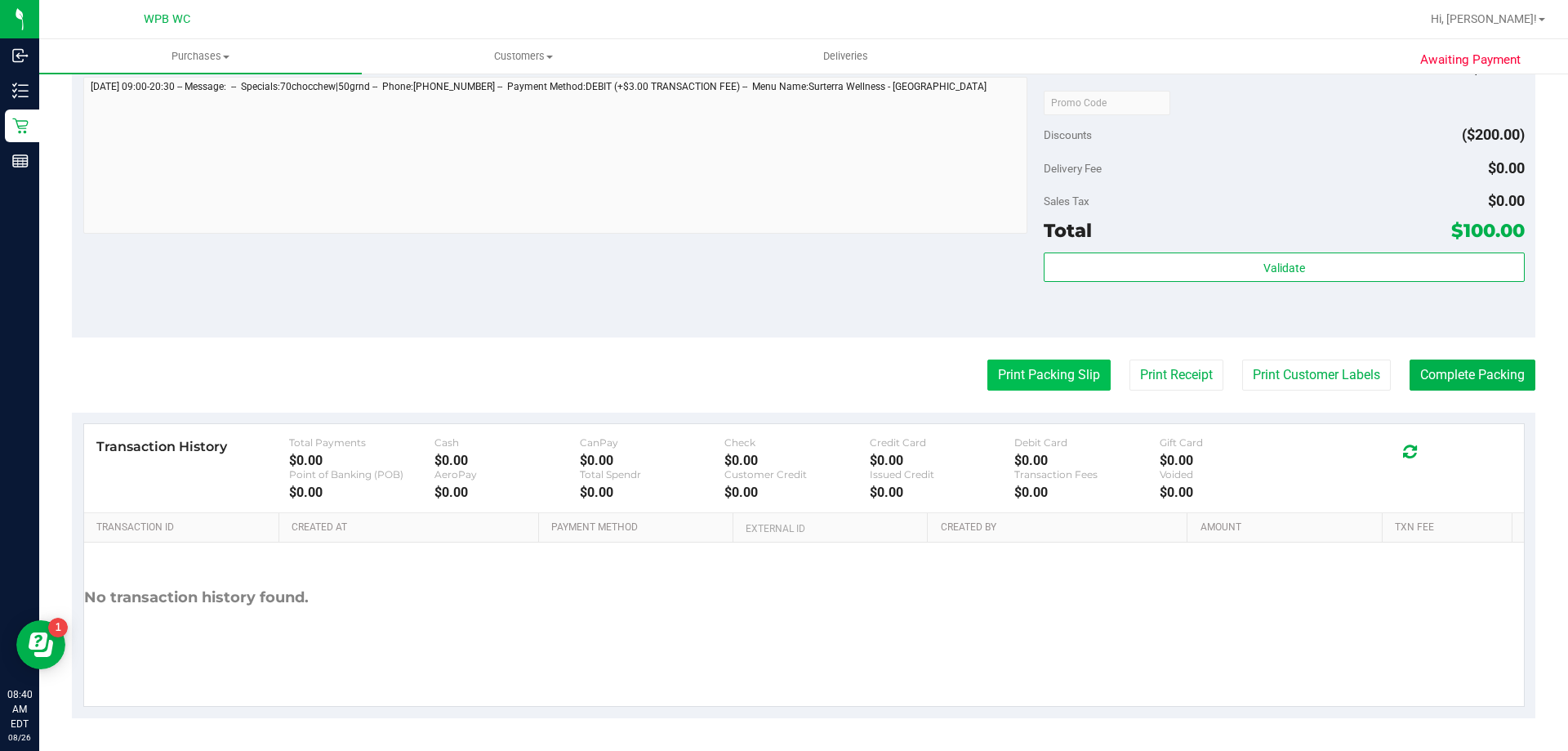
click at [1066, 381] on button "Print Packing Slip" at bounding box center [1049, 374] width 123 height 31
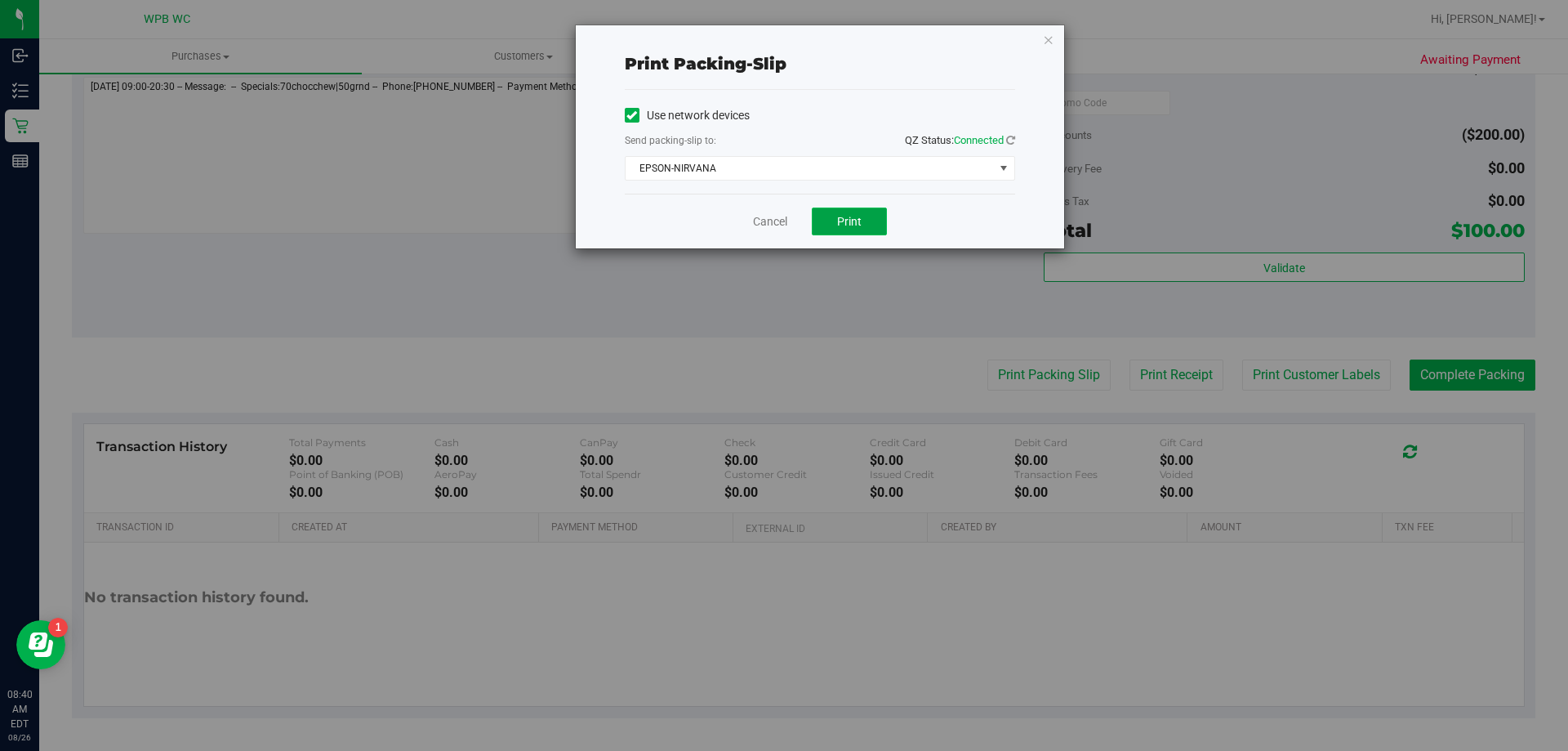
click at [840, 225] on span "Print" at bounding box center [850, 221] width 25 height 13
click at [781, 223] on link "Cancel" at bounding box center [770, 221] width 34 height 17
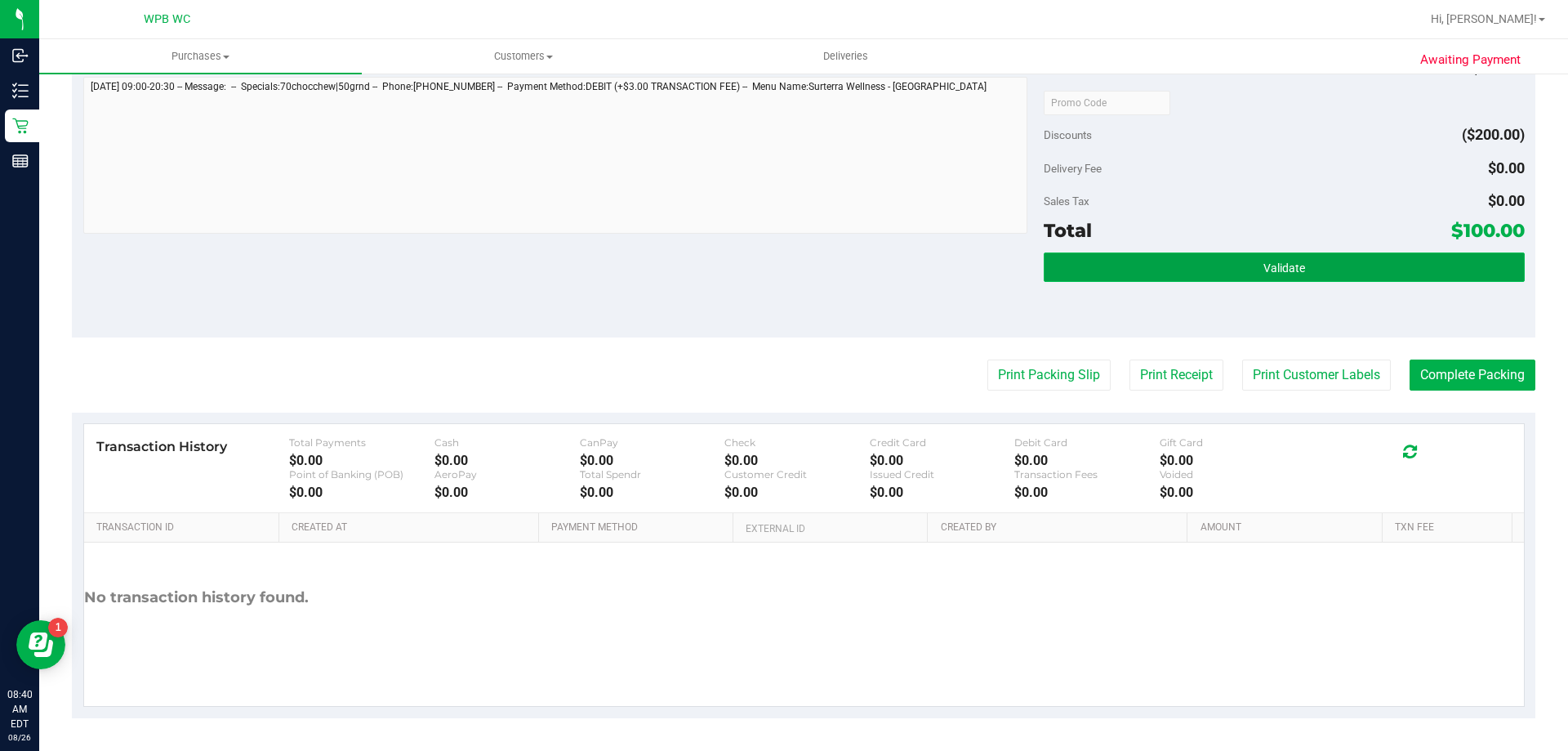
click at [1336, 266] on button "Validate" at bounding box center [1283, 266] width 480 height 29
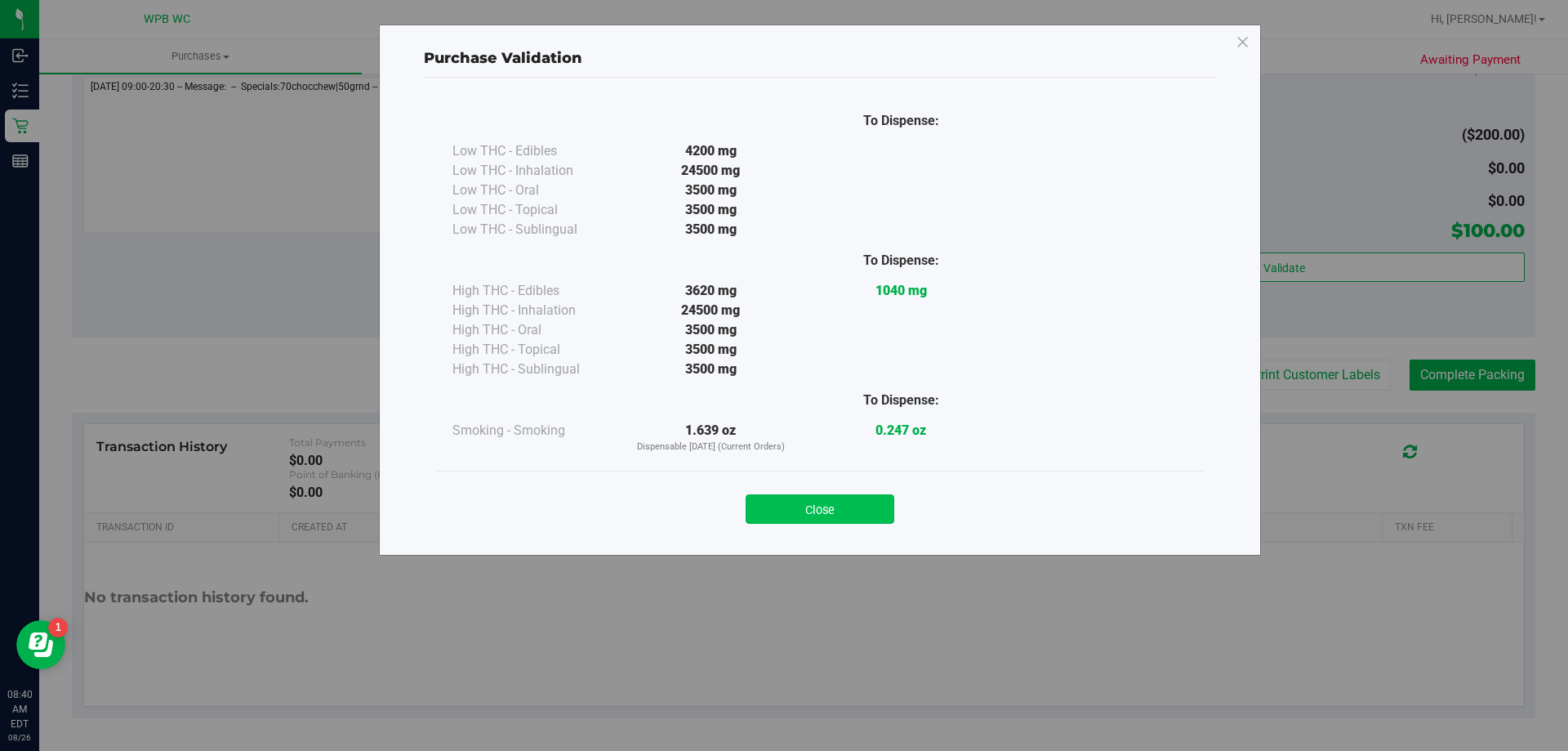
click at [826, 498] on button "Close" at bounding box center [820, 509] width 149 height 29
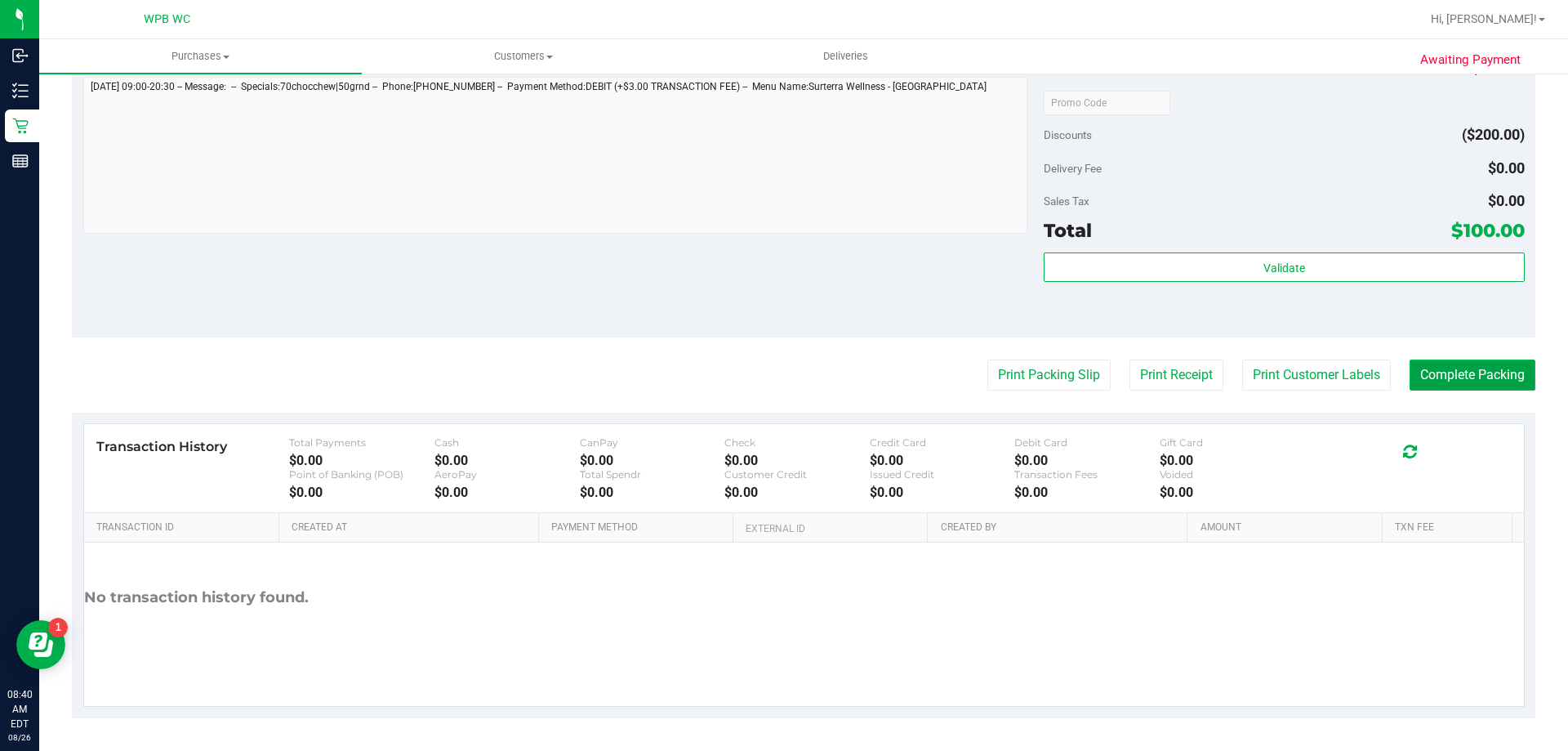
click at [1449, 363] on button "Complete Packing" at bounding box center [1472, 374] width 126 height 31
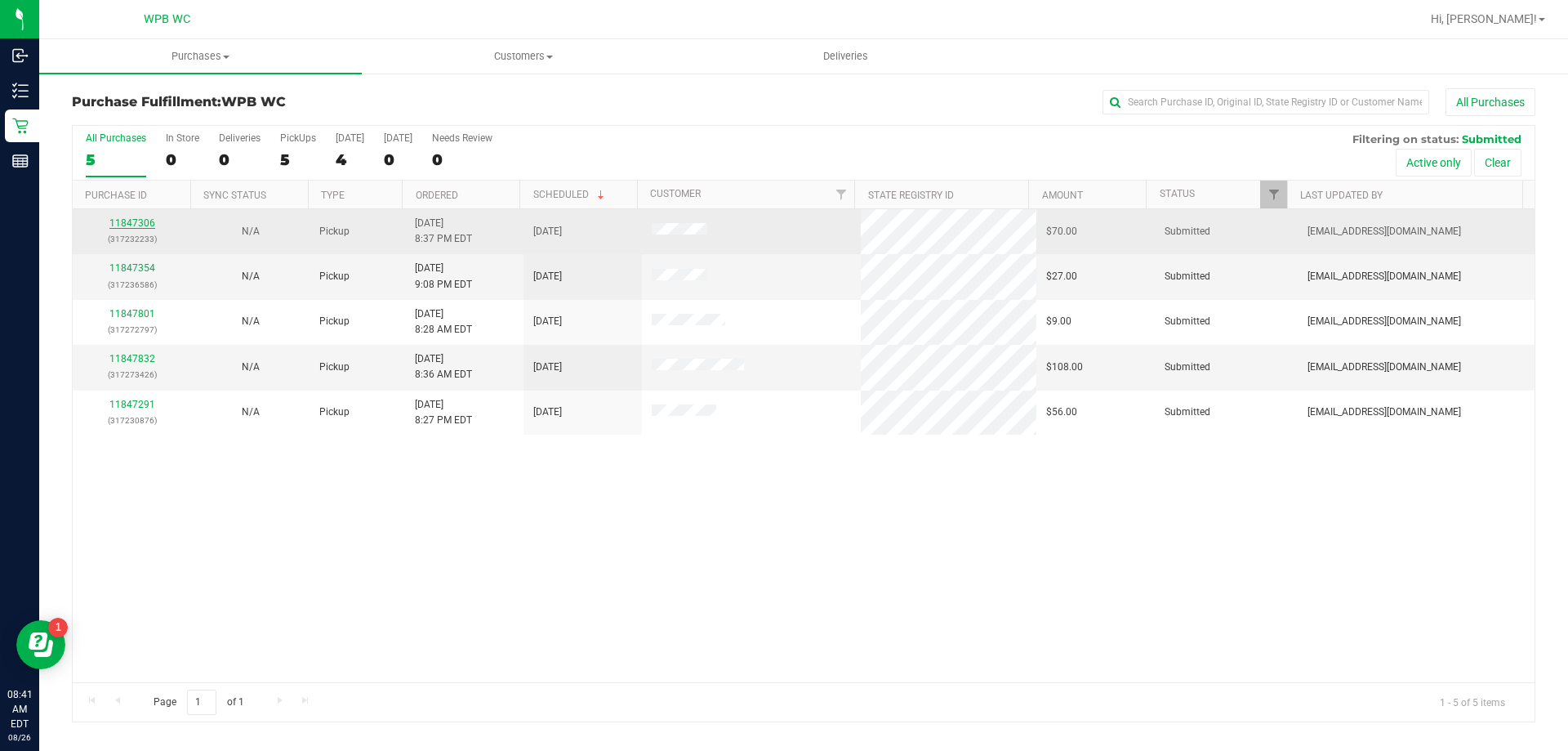
click at [121, 221] on link "11847306" at bounding box center [133, 223] width 46 height 11
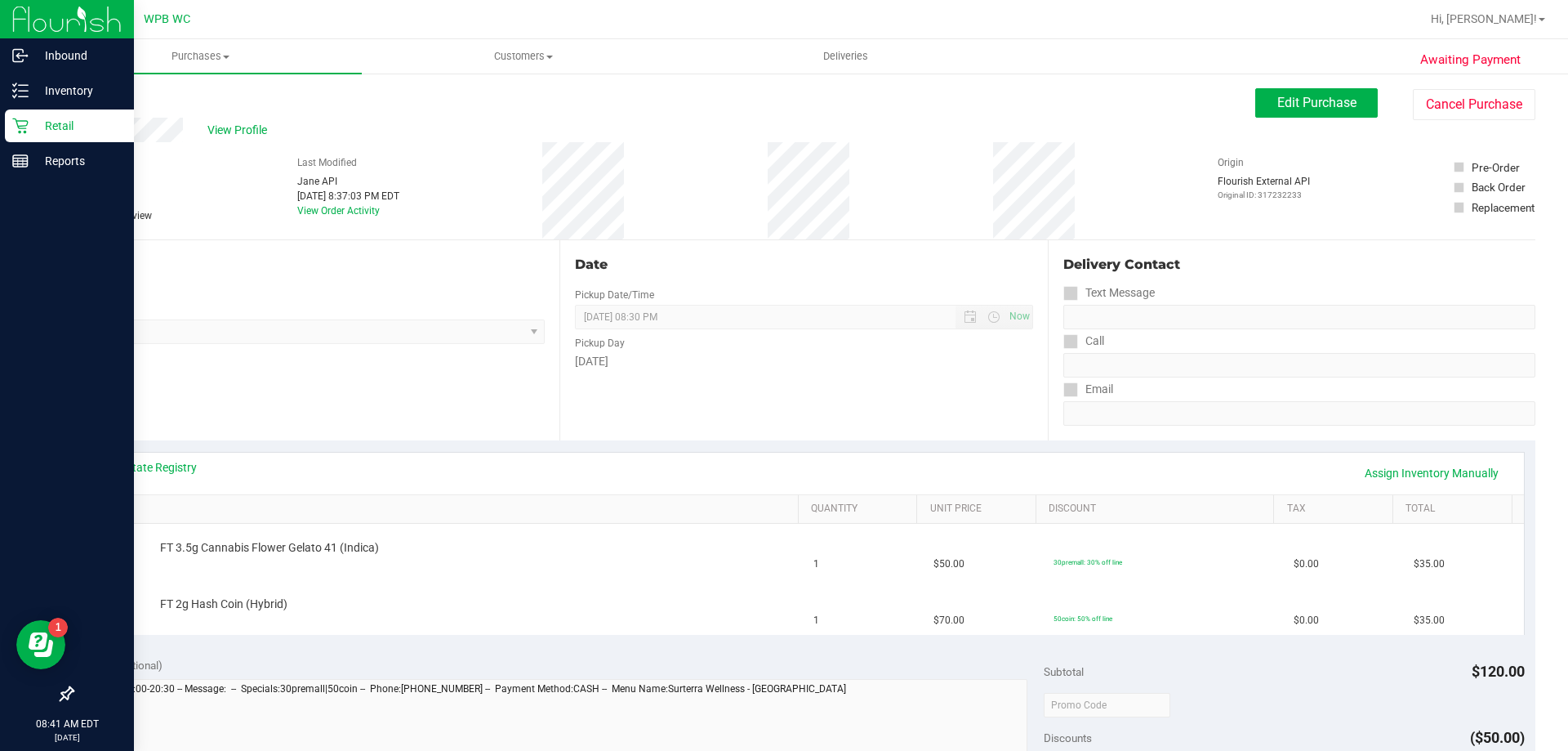
click at [39, 127] on p "Retail" at bounding box center [77, 126] width 98 height 19
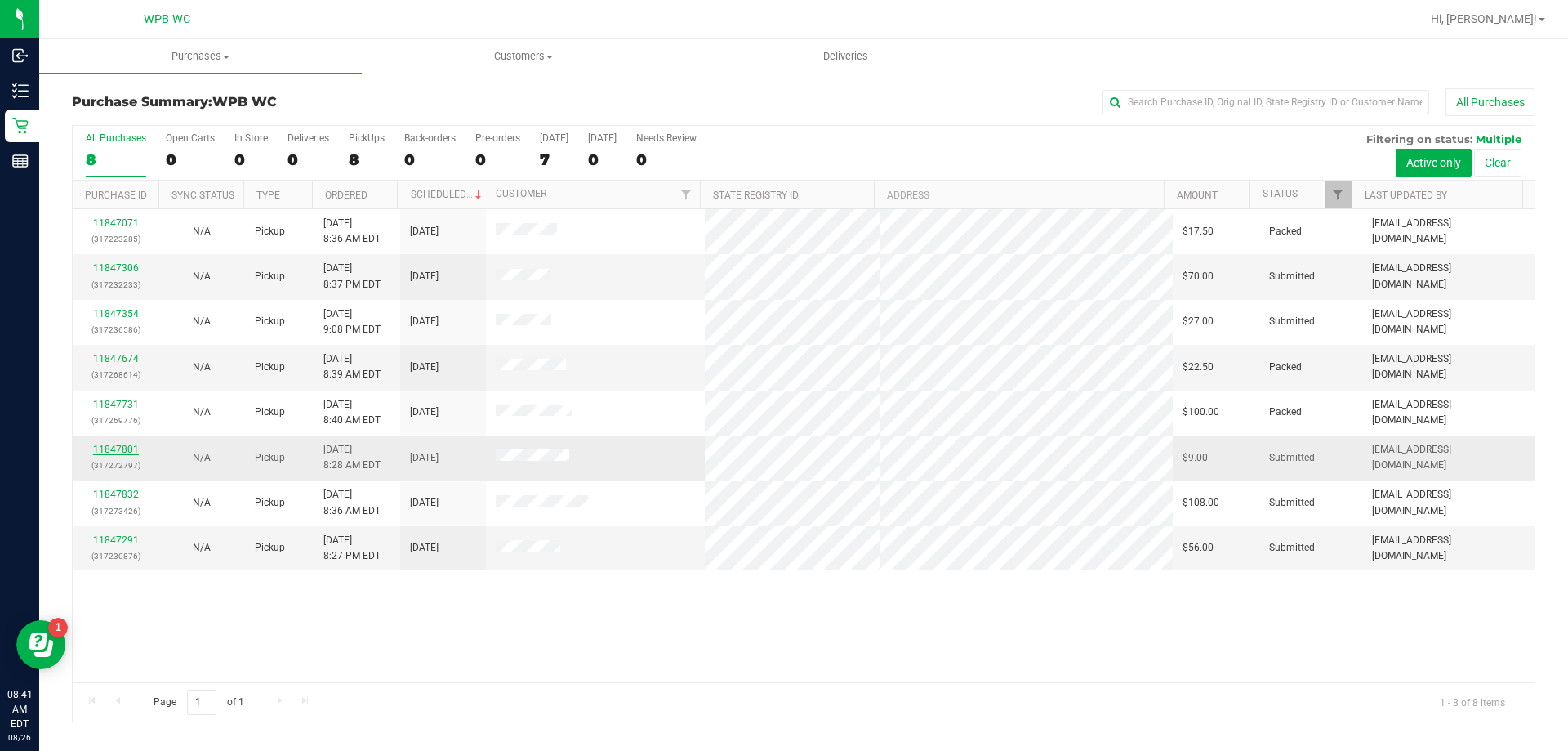
click at [112, 451] on link "11847801" at bounding box center [116, 449] width 46 height 11
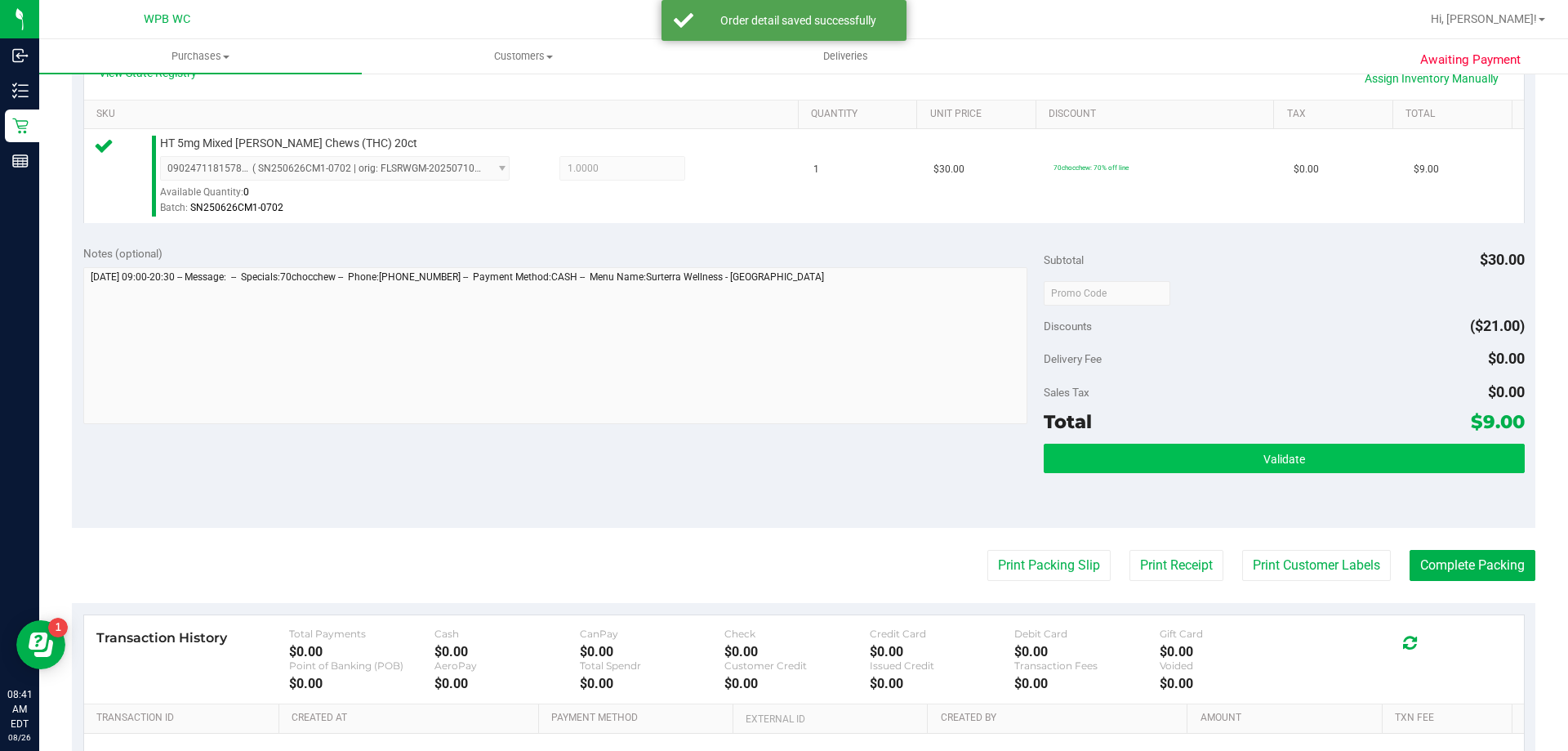
scroll to position [490, 0]
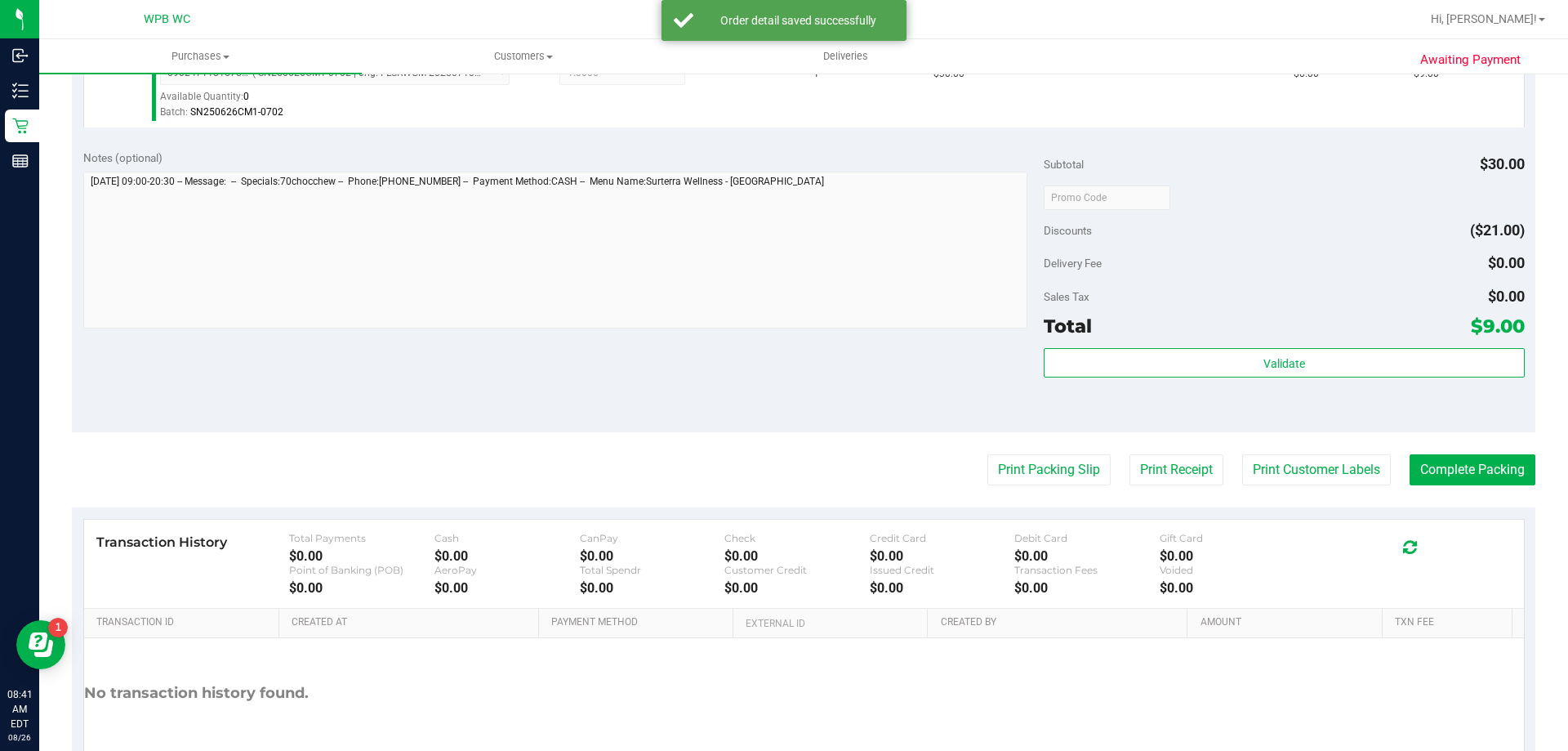
click at [1174, 343] on div "Subtotal $30.00 Discounts ($21.00) Delivery Fee $0.00 Sales Tax $0.00 Total $9.…" at bounding box center [1283, 286] width 480 height 272
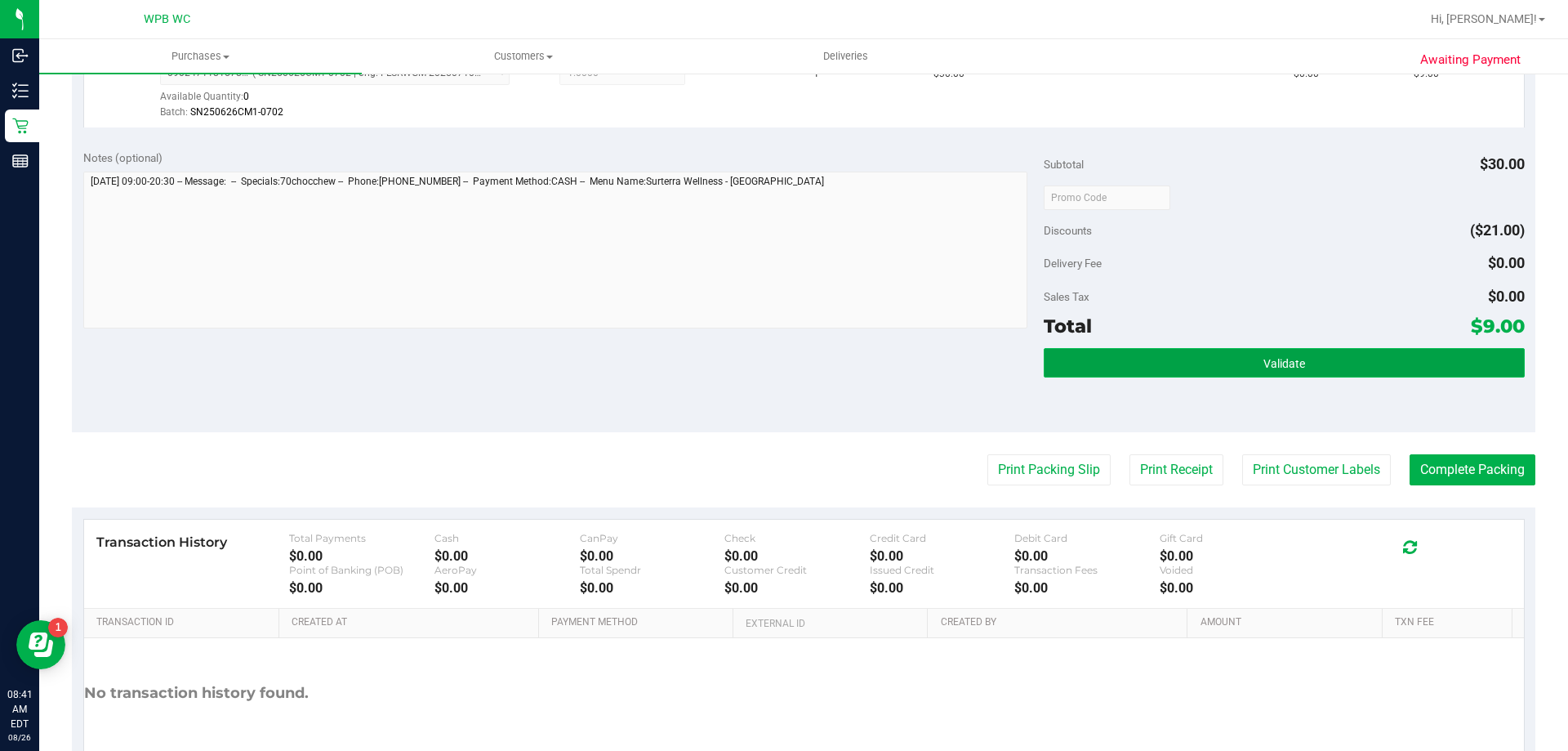
click at [1189, 356] on button "Validate" at bounding box center [1283, 362] width 480 height 29
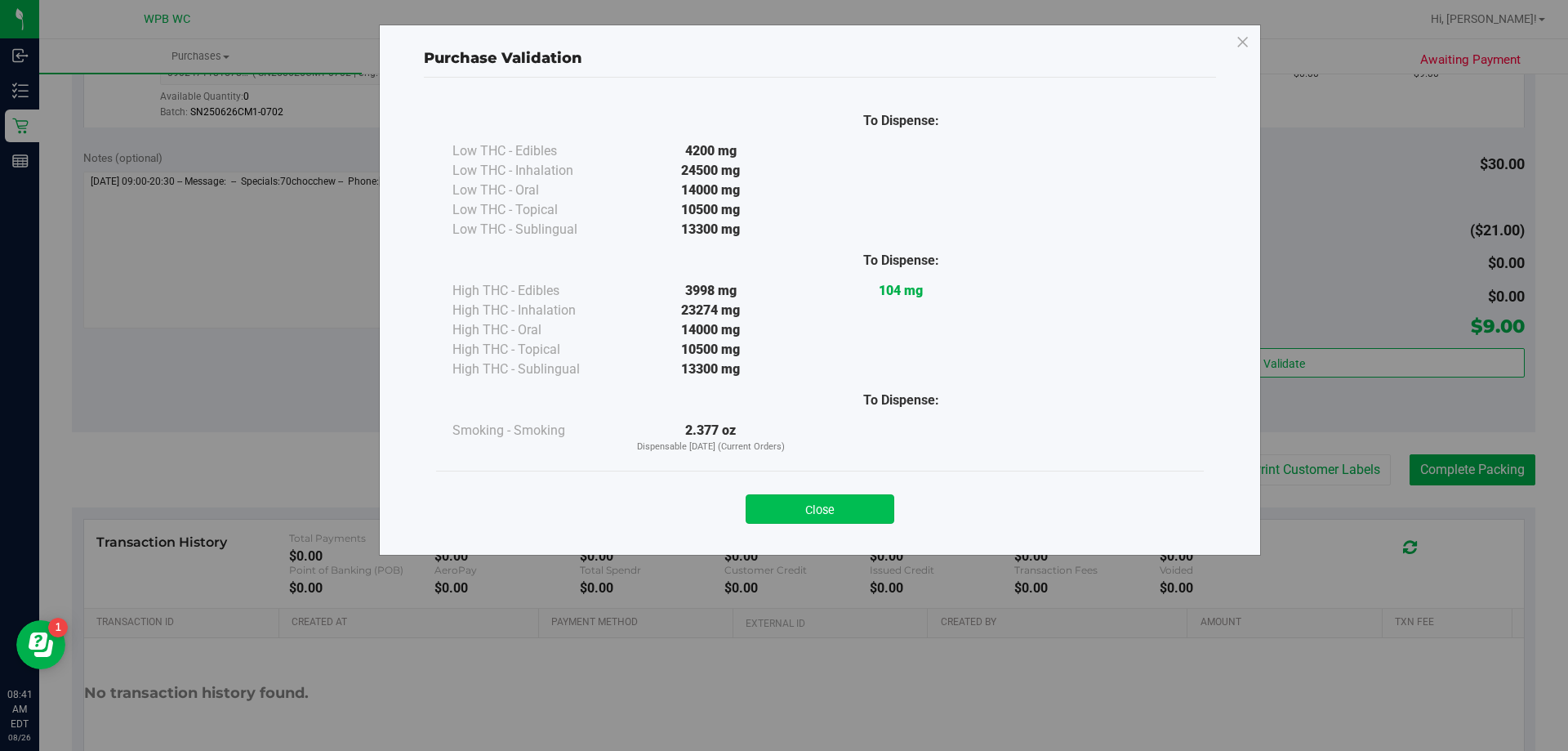
click at [800, 506] on button "Close" at bounding box center [820, 509] width 149 height 29
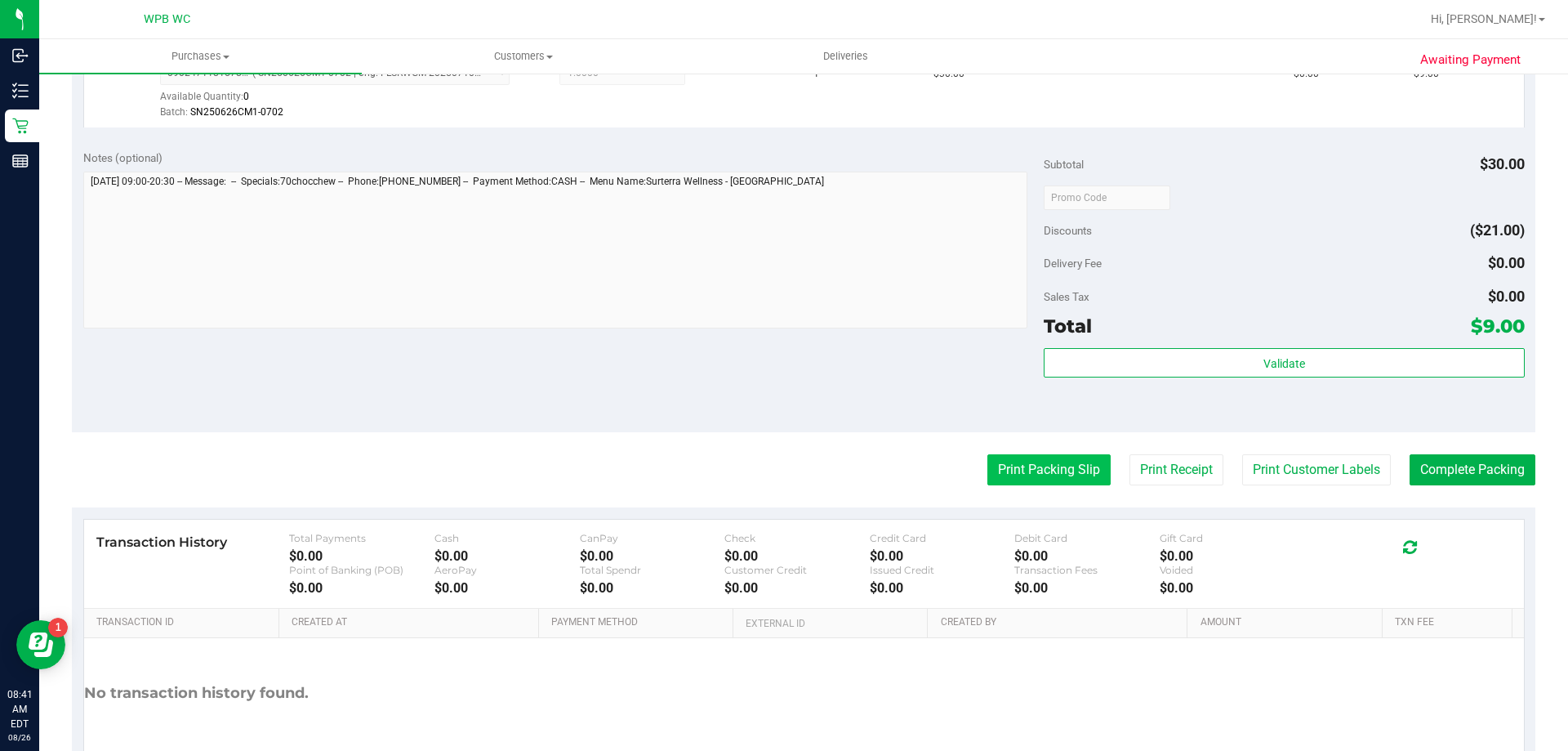
click at [1003, 473] on button "Print Packing Slip" at bounding box center [1049, 470] width 123 height 31
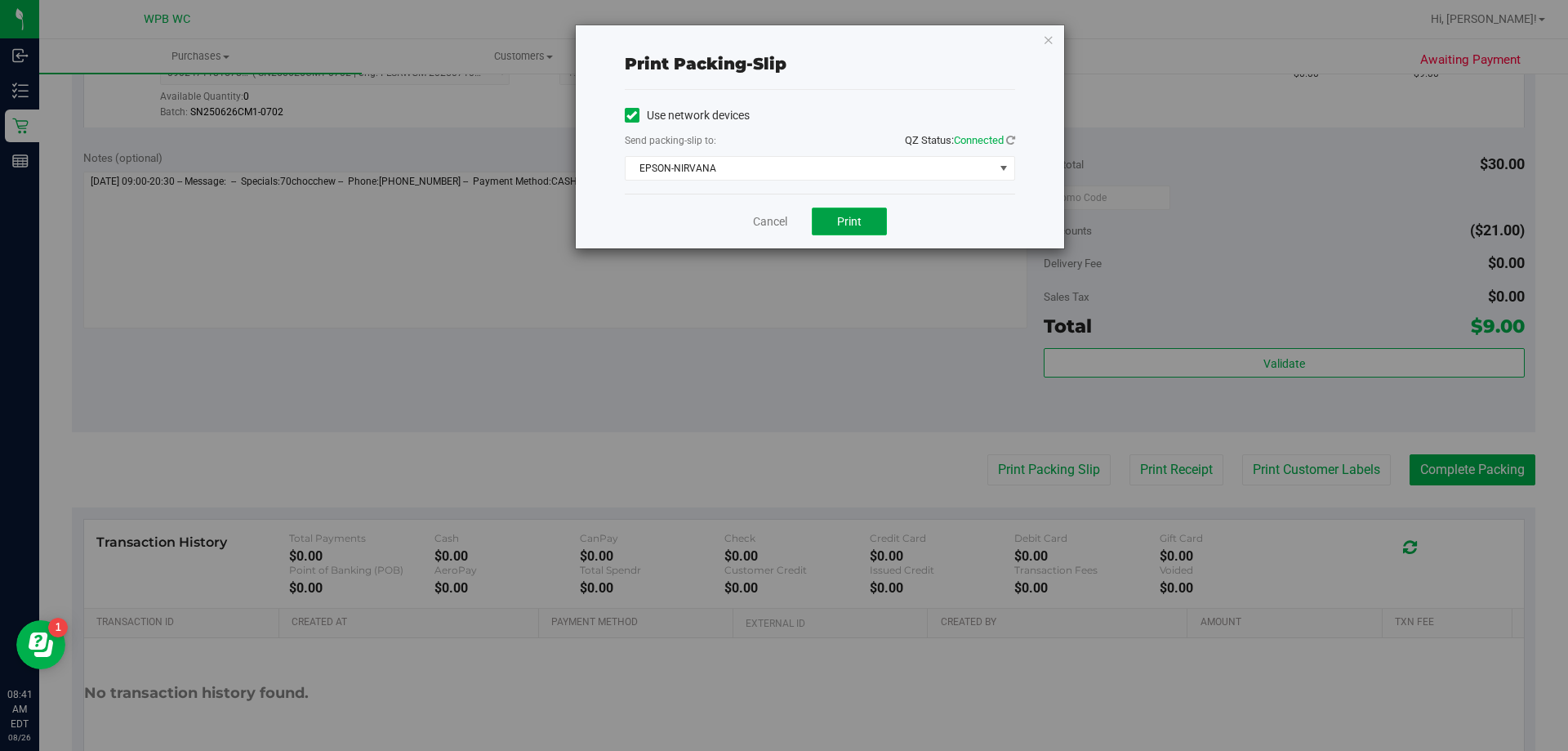
click at [872, 230] on button "Print" at bounding box center [849, 221] width 75 height 27
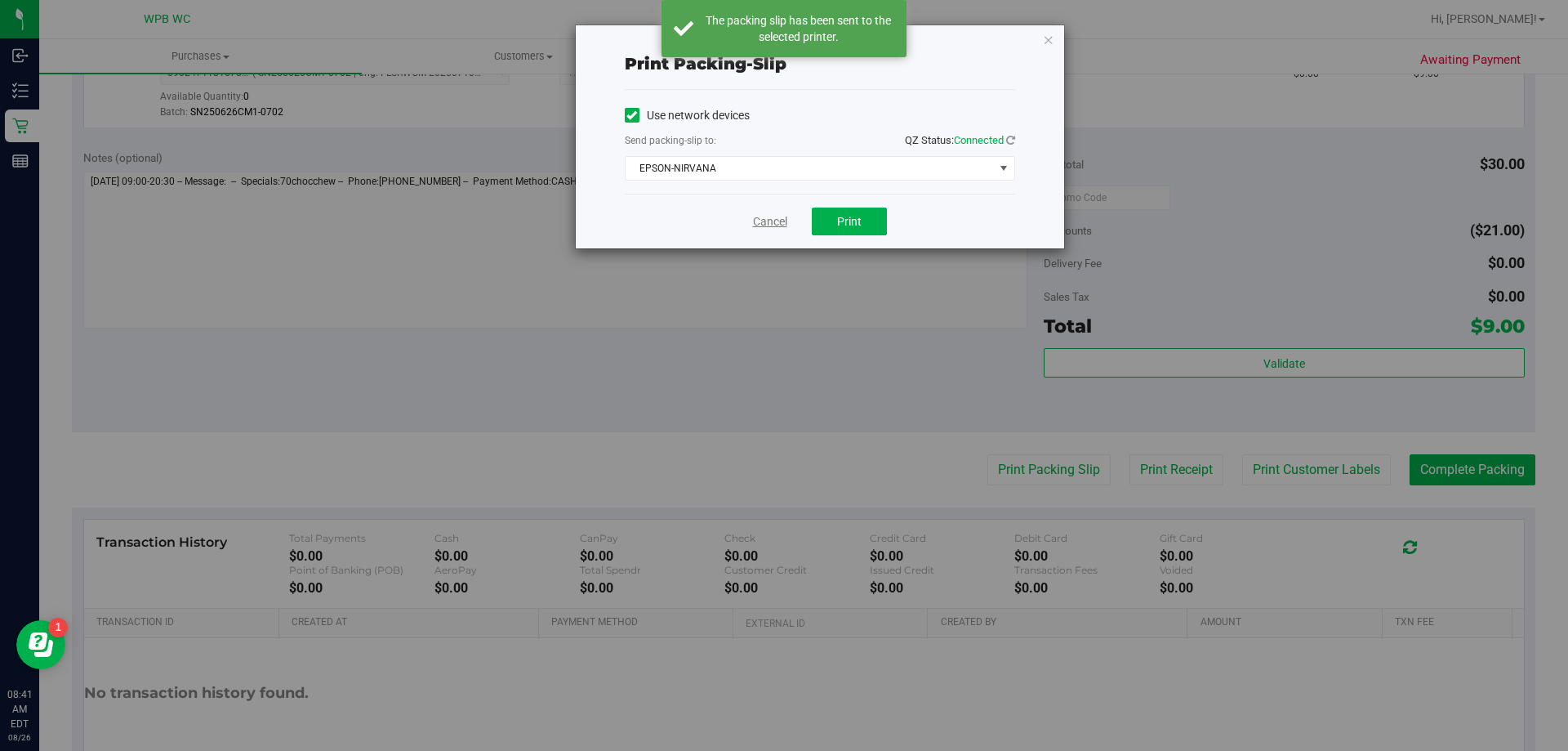
click at [754, 224] on link "Cancel" at bounding box center [770, 221] width 34 height 17
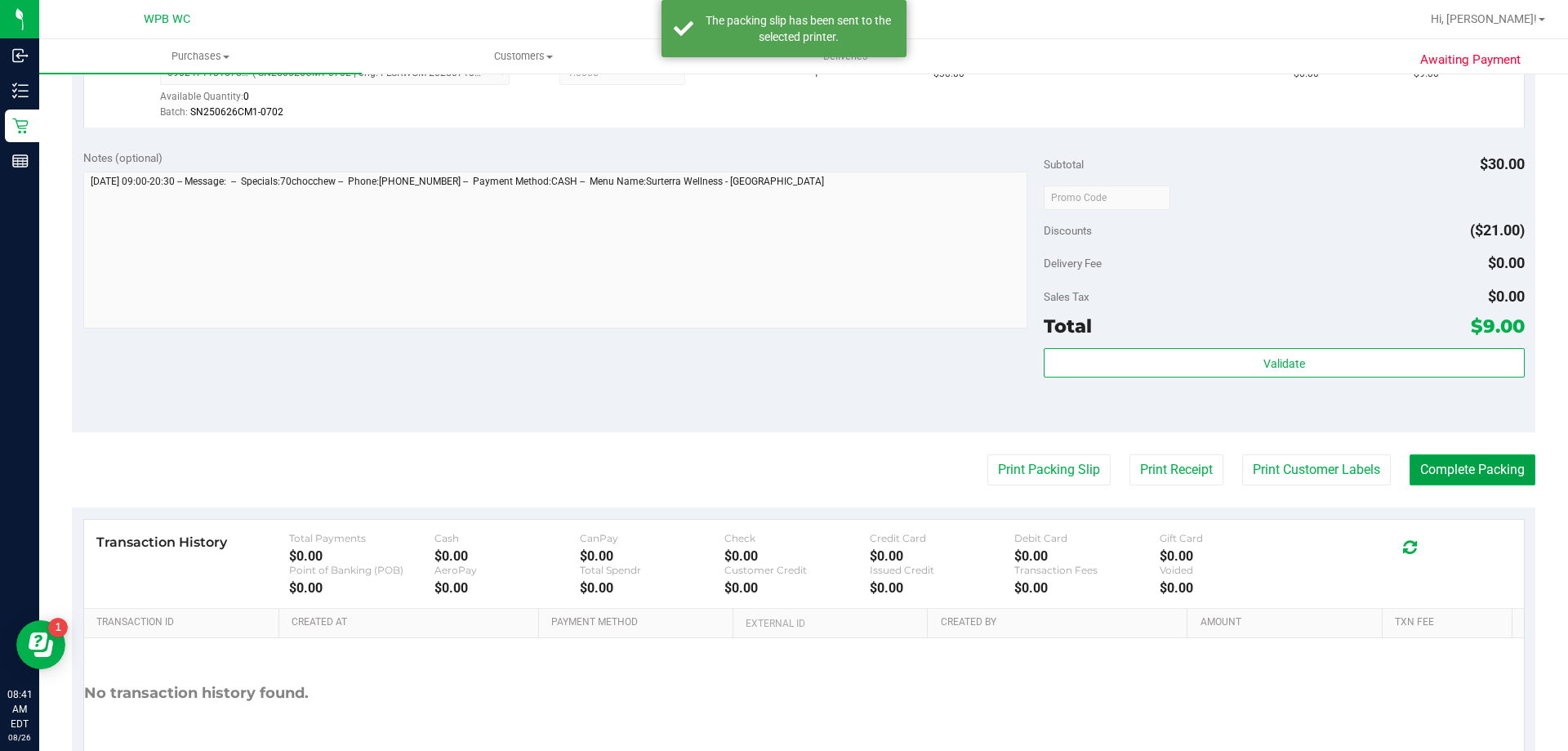
click at [1503, 465] on button "Complete Packing" at bounding box center [1472, 470] width 126 height 31
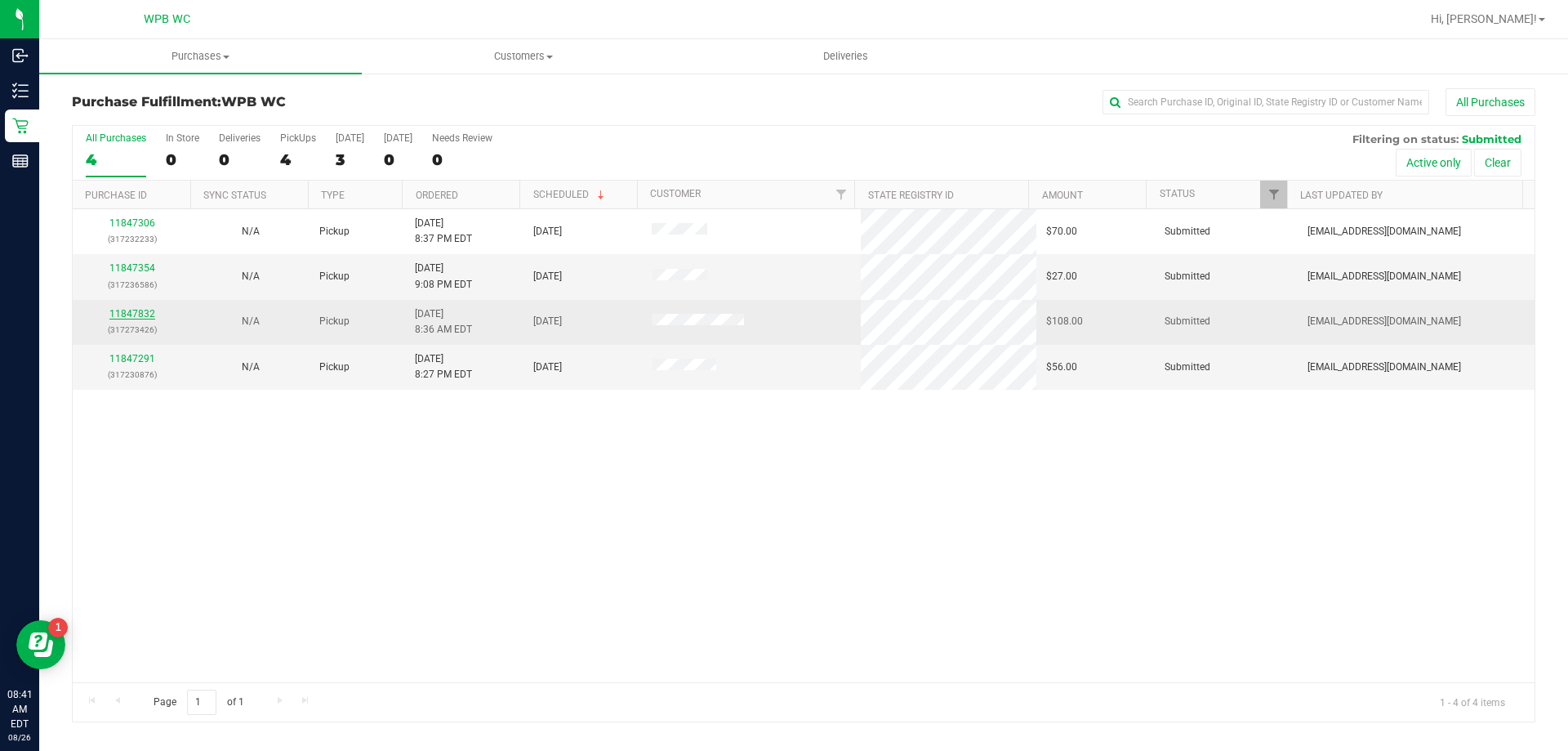
click at [134, 309] on link "11847832" at bounding box center [133, 313] width 46 height 11
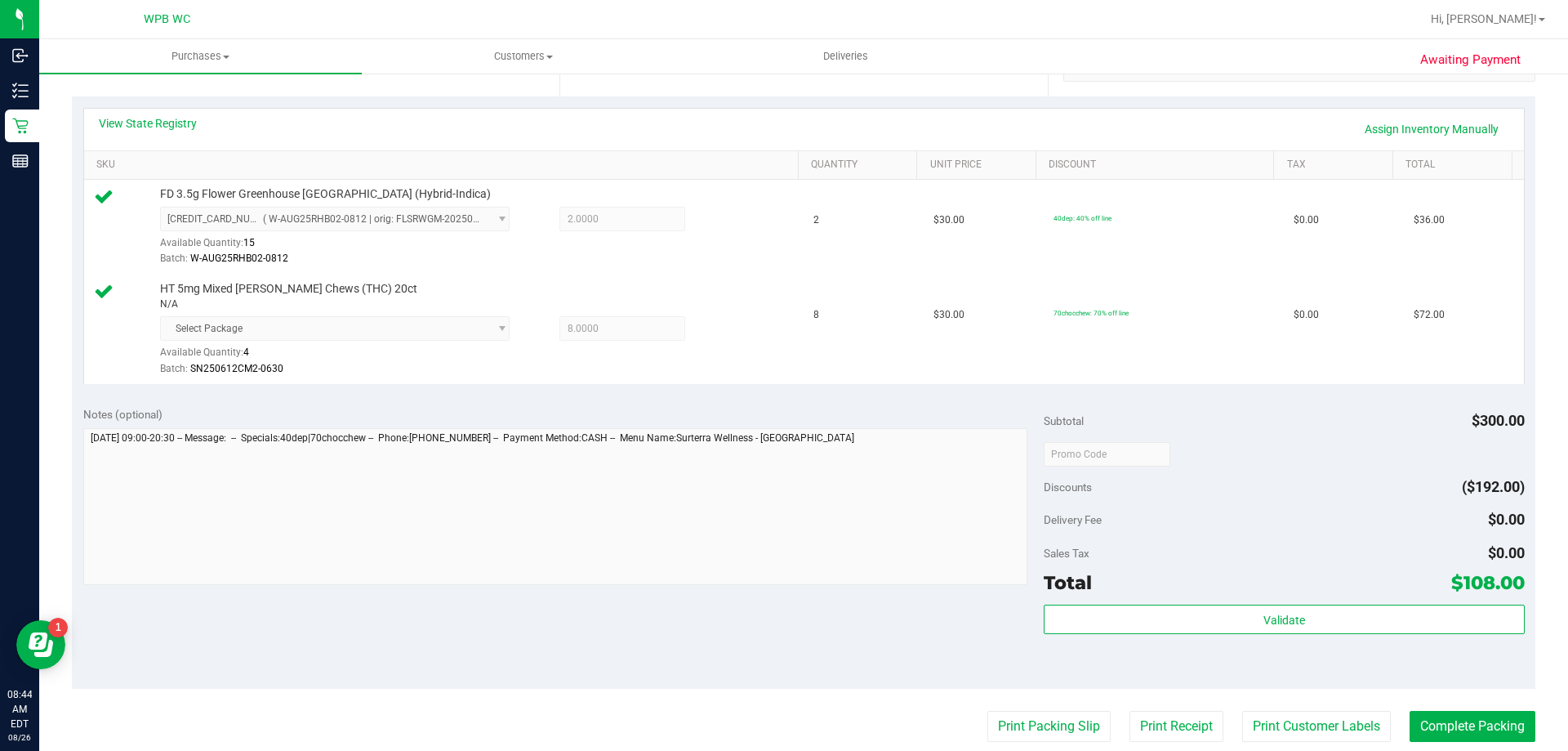
scroll to position [654, 0]
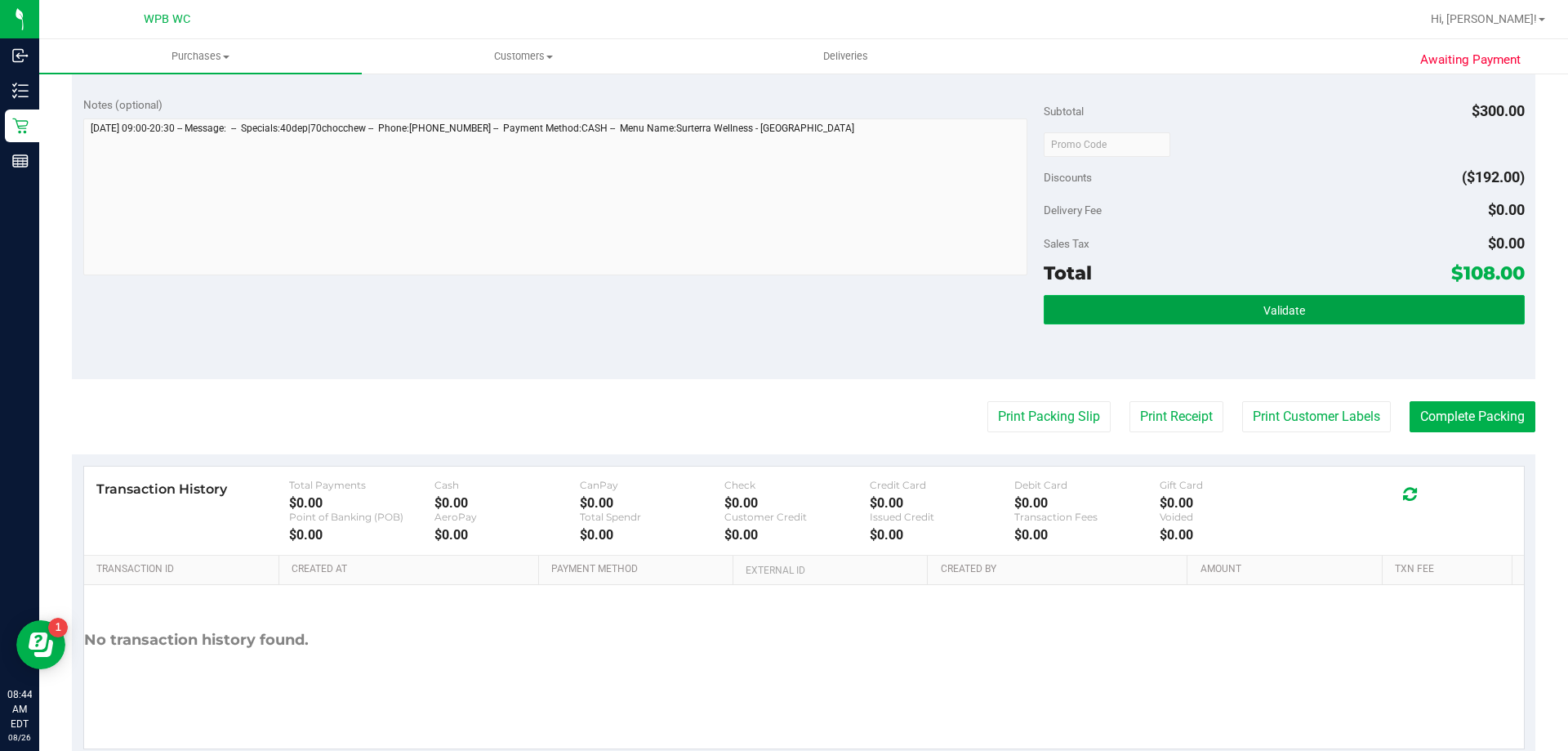
click at [1133, 308] on button "Validate" at bounding box center [1283, 309] width 480 height 29
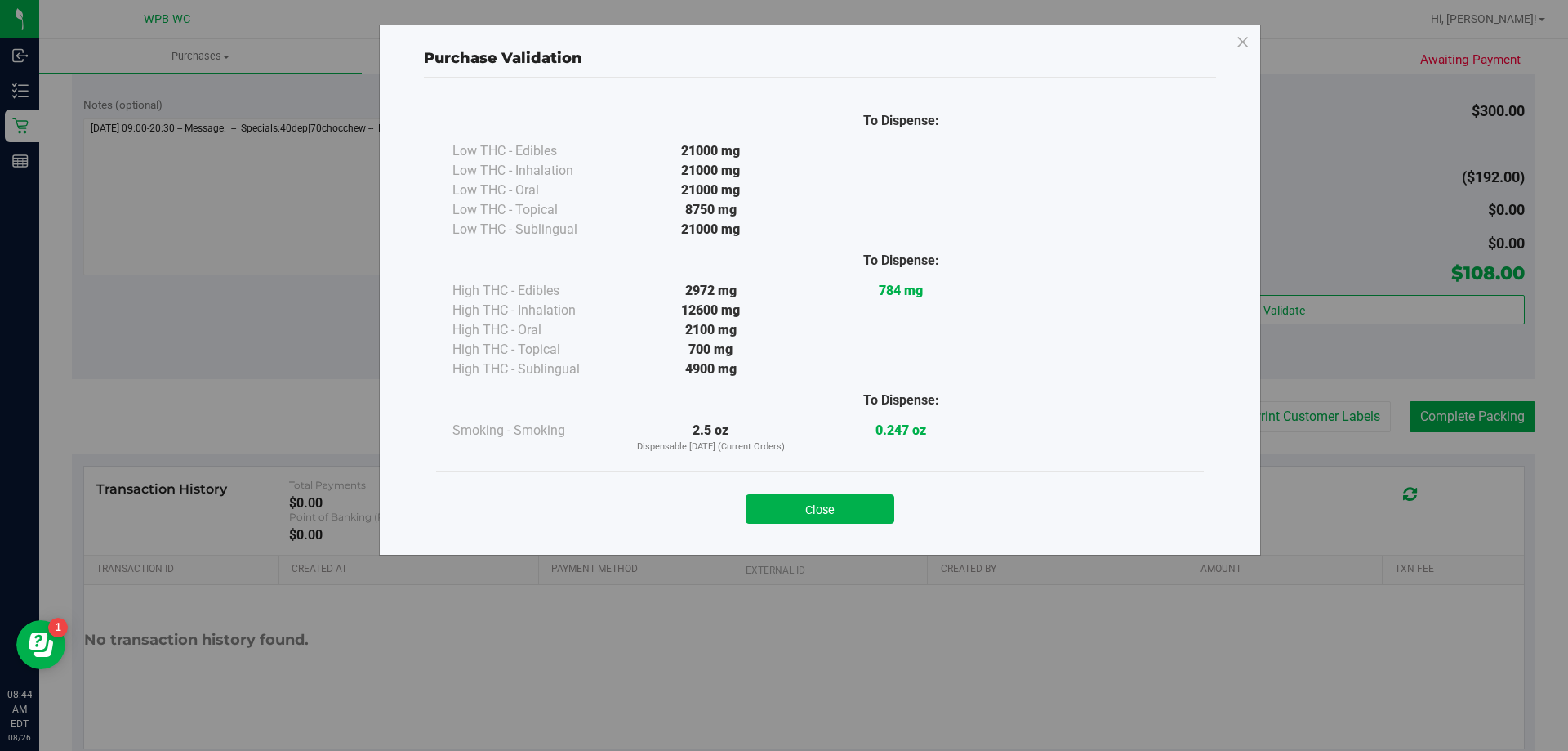
drag, startPoint x: 853, startPoint y: 499, endPoint x: 927, endPoint y: 474, distance: 78.1
click at [860, 498] on button "Close" at bounding box center [820, 509] width 149 height 29
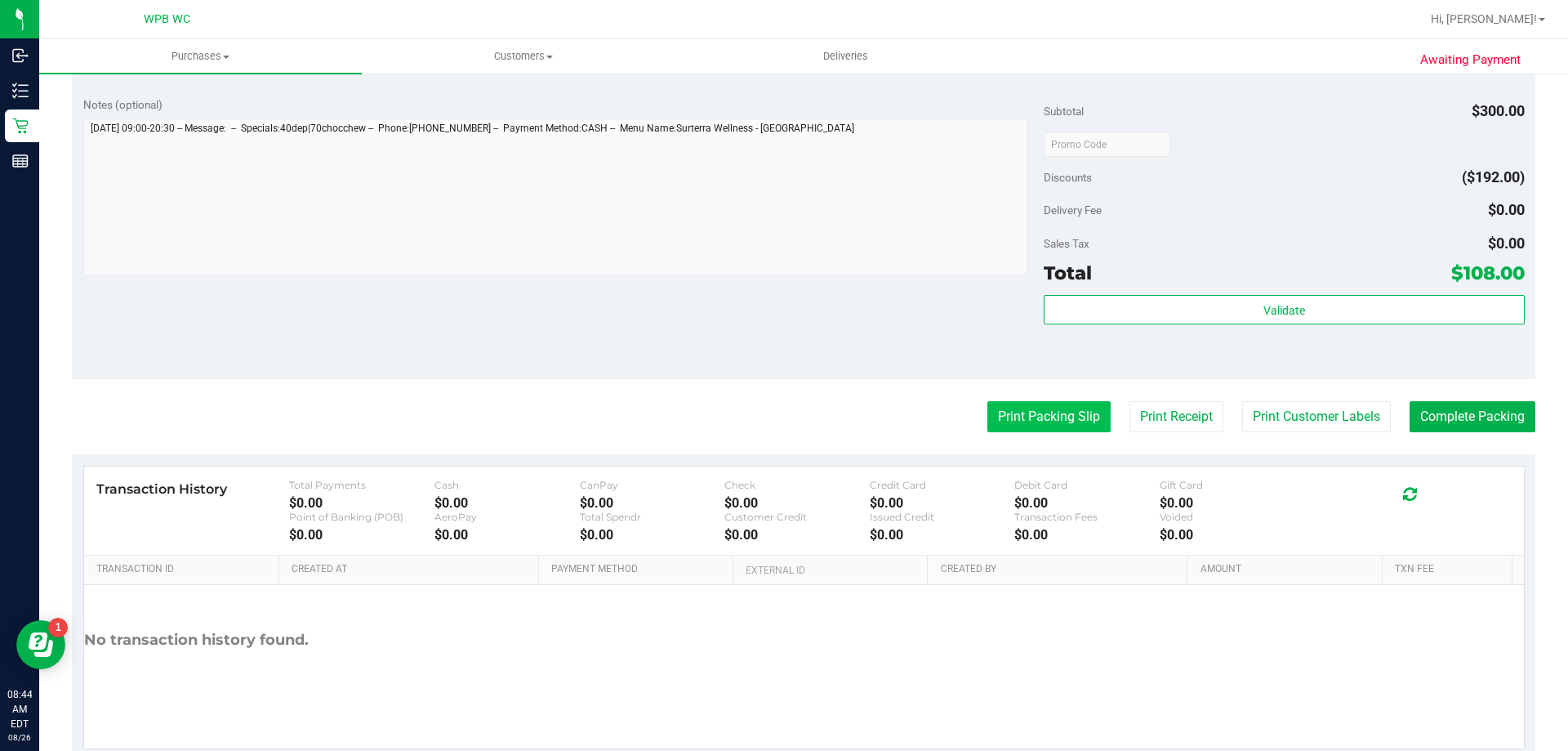
click at [1028, 408] on button "Print Packing Slip" at bounding box center [1049, 417] width 123 height 31
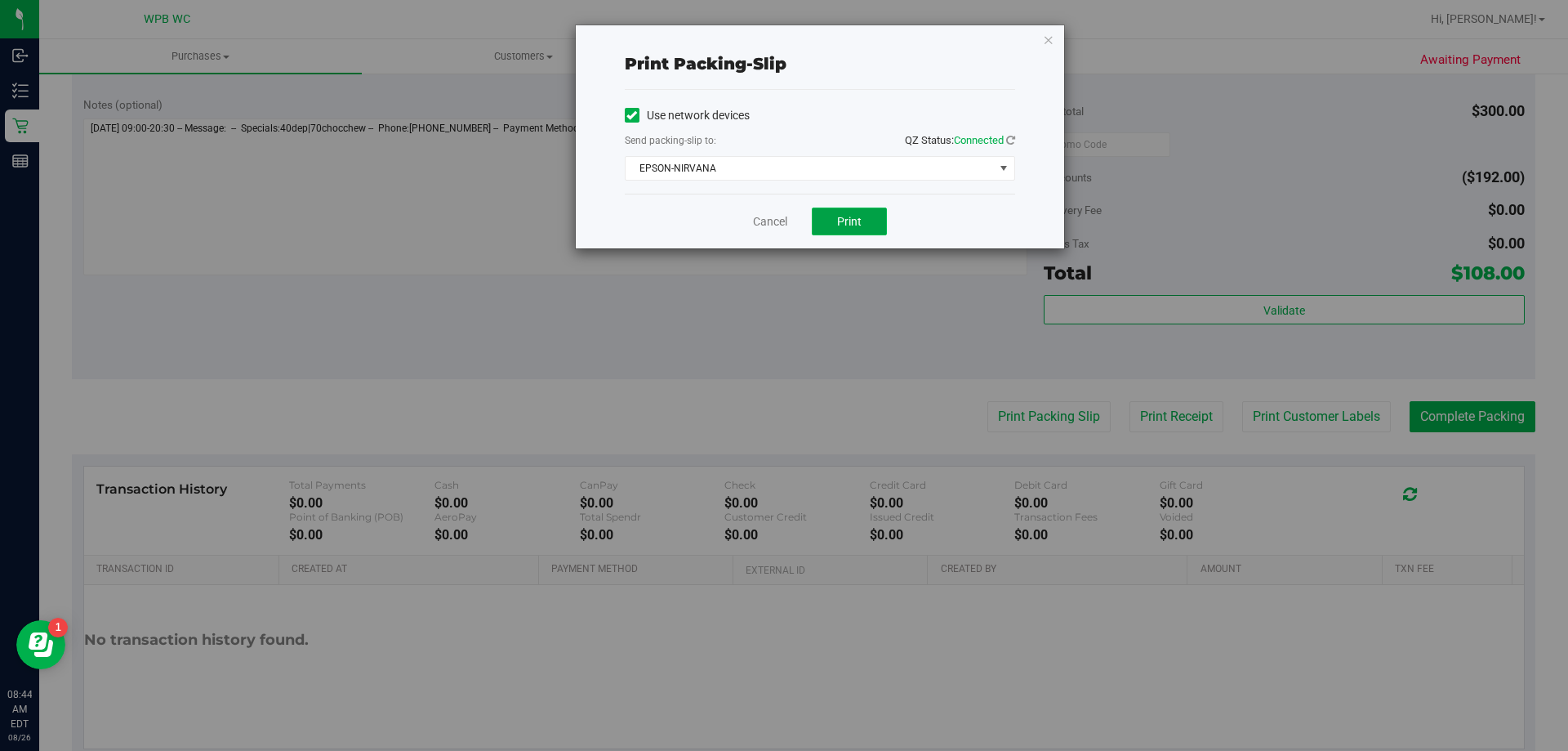
click at [845, 209] on button "Print" at bounding box center [849, 221] width 75 height 27
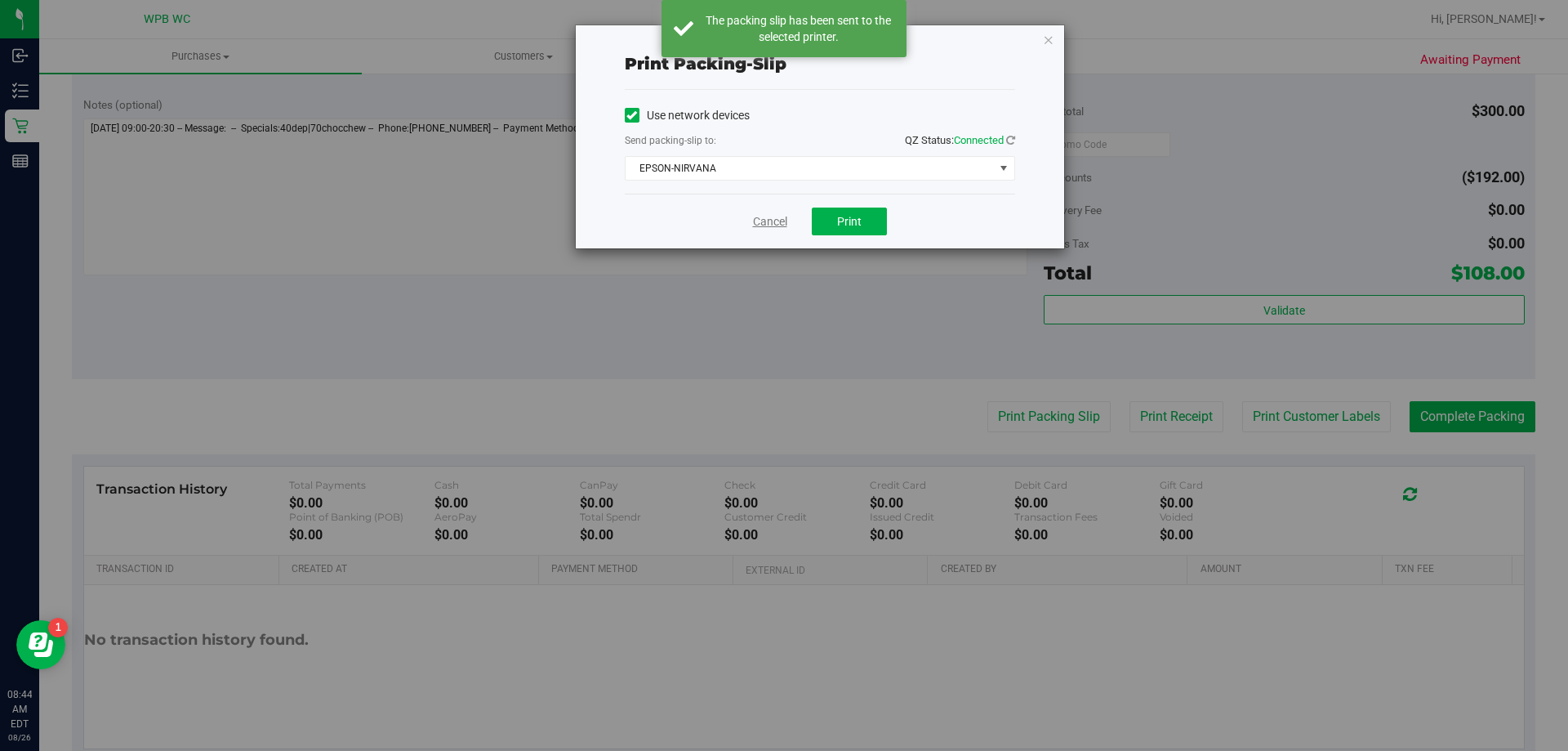
click at [764, 226] on link "Cancel" at bounding box center [770, 221] width 34 height 17
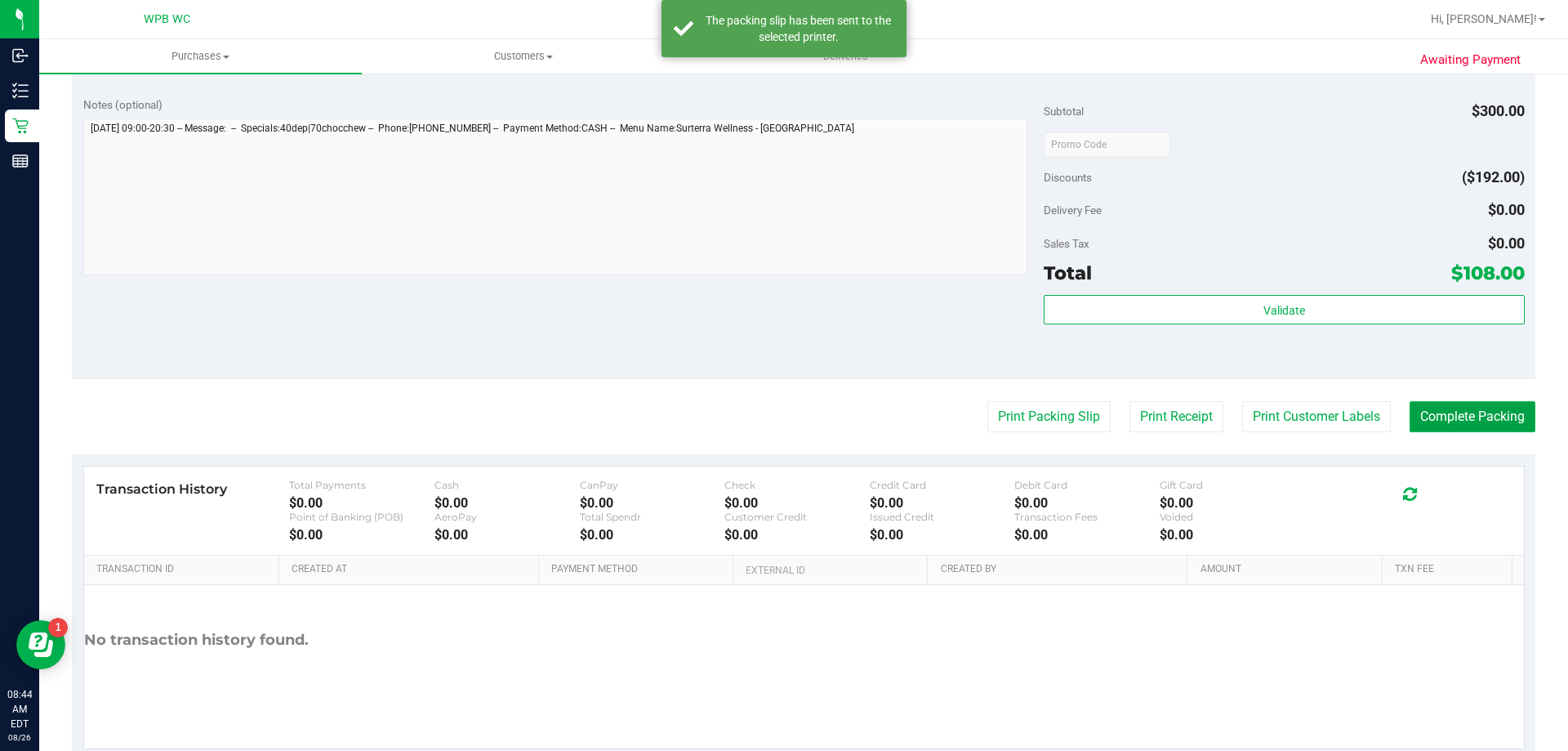
click at [1418, 423] on button "Complete Packing" at bounding box center [1472, 417] width 126 height 31
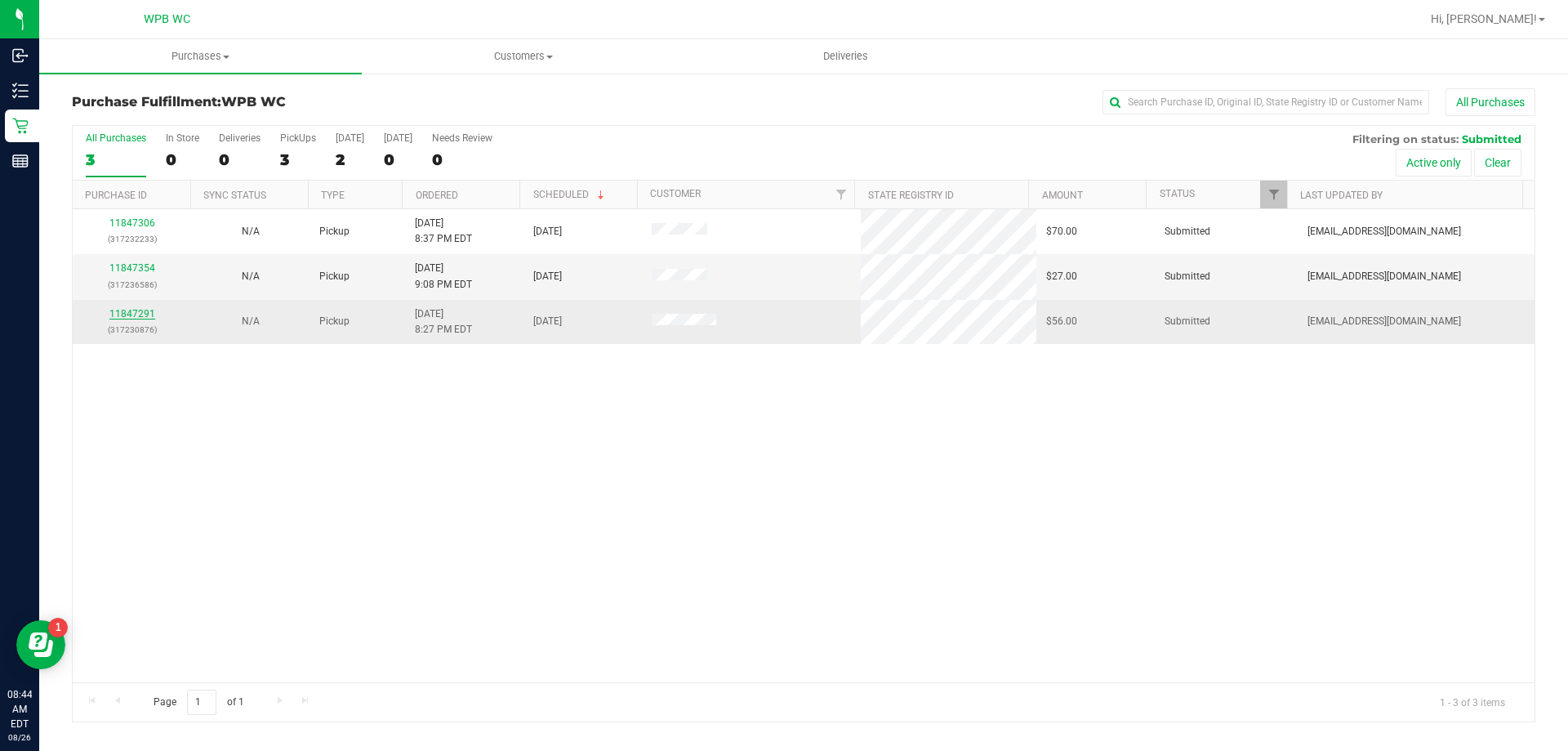
click at [124, 313] on link "11847291" at bounding box center [133, 313] width 46 height 11
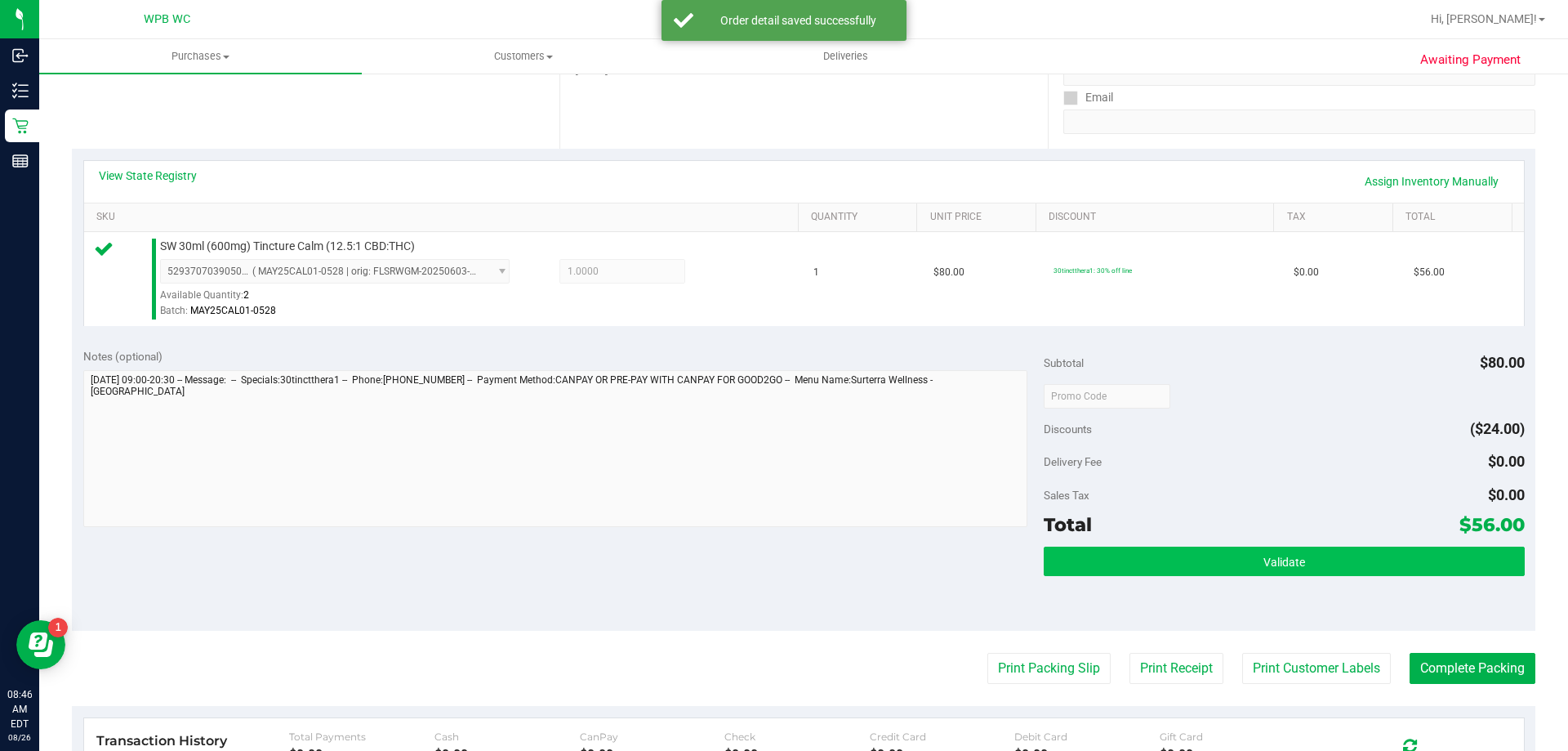
scroll to position [585, 0]
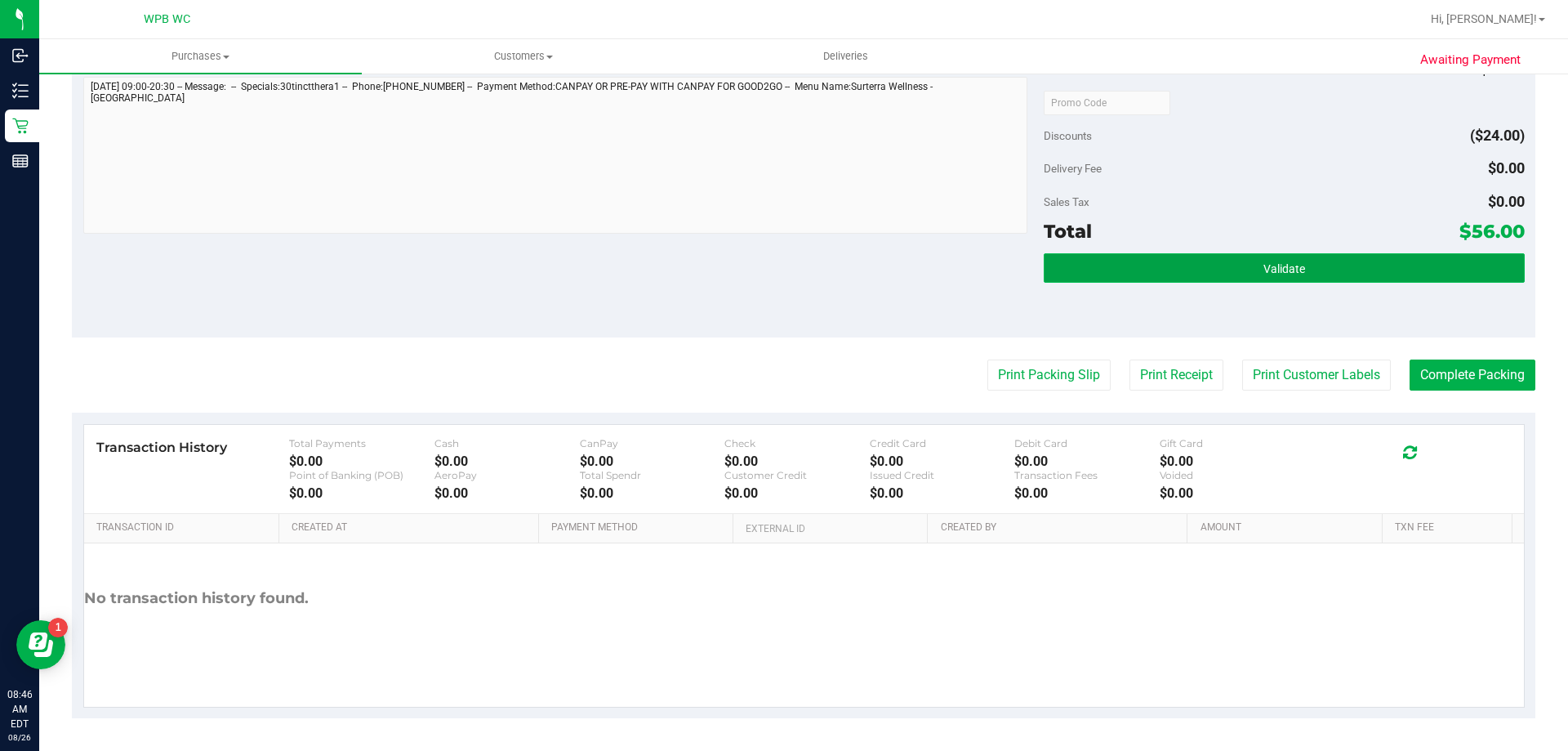
click at [1153, 267] on button "Validate" at bounding box center [1283, 267] width 480 height 29
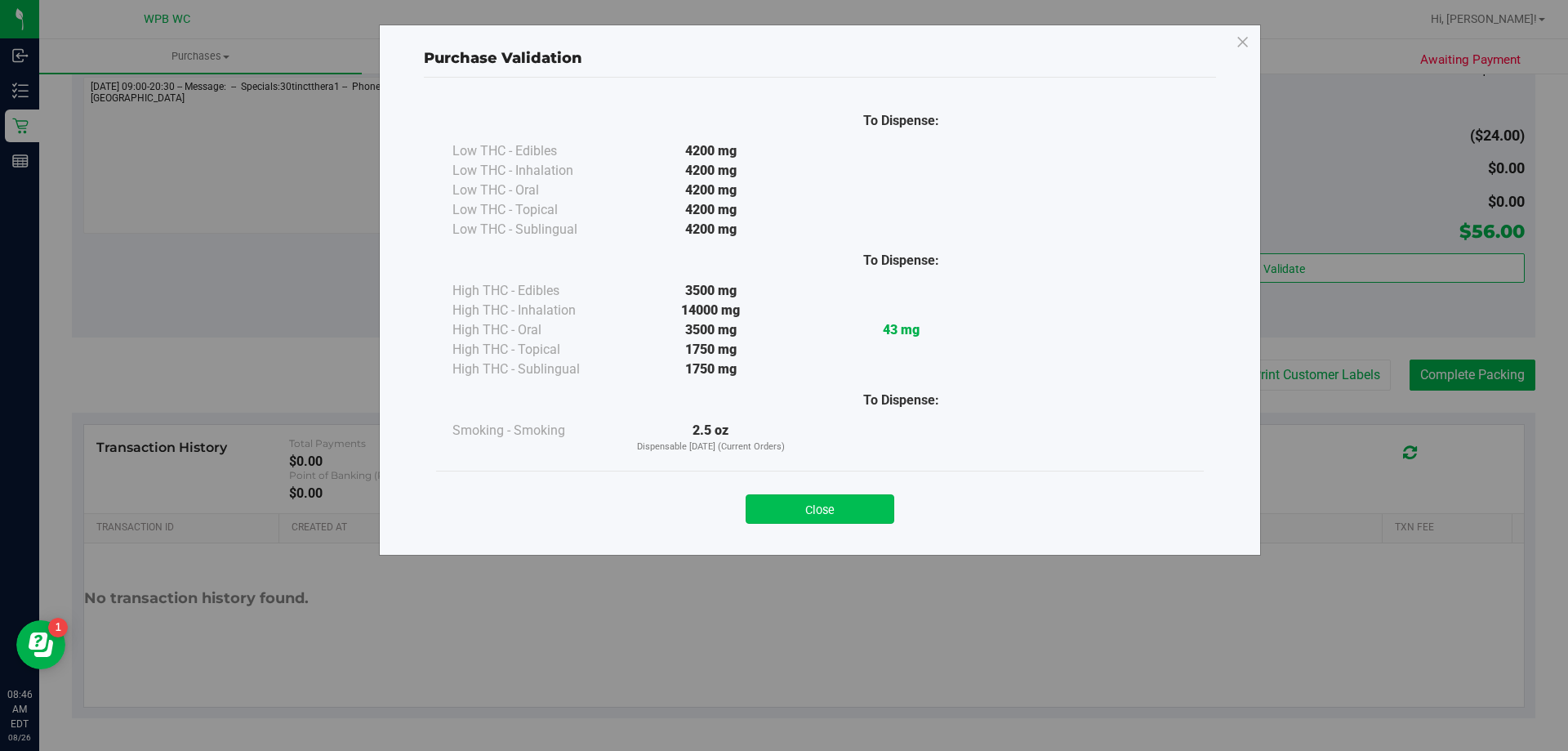
click at [850, 507] on button "Close" at bounding box center [820, 509] width 149 height 29
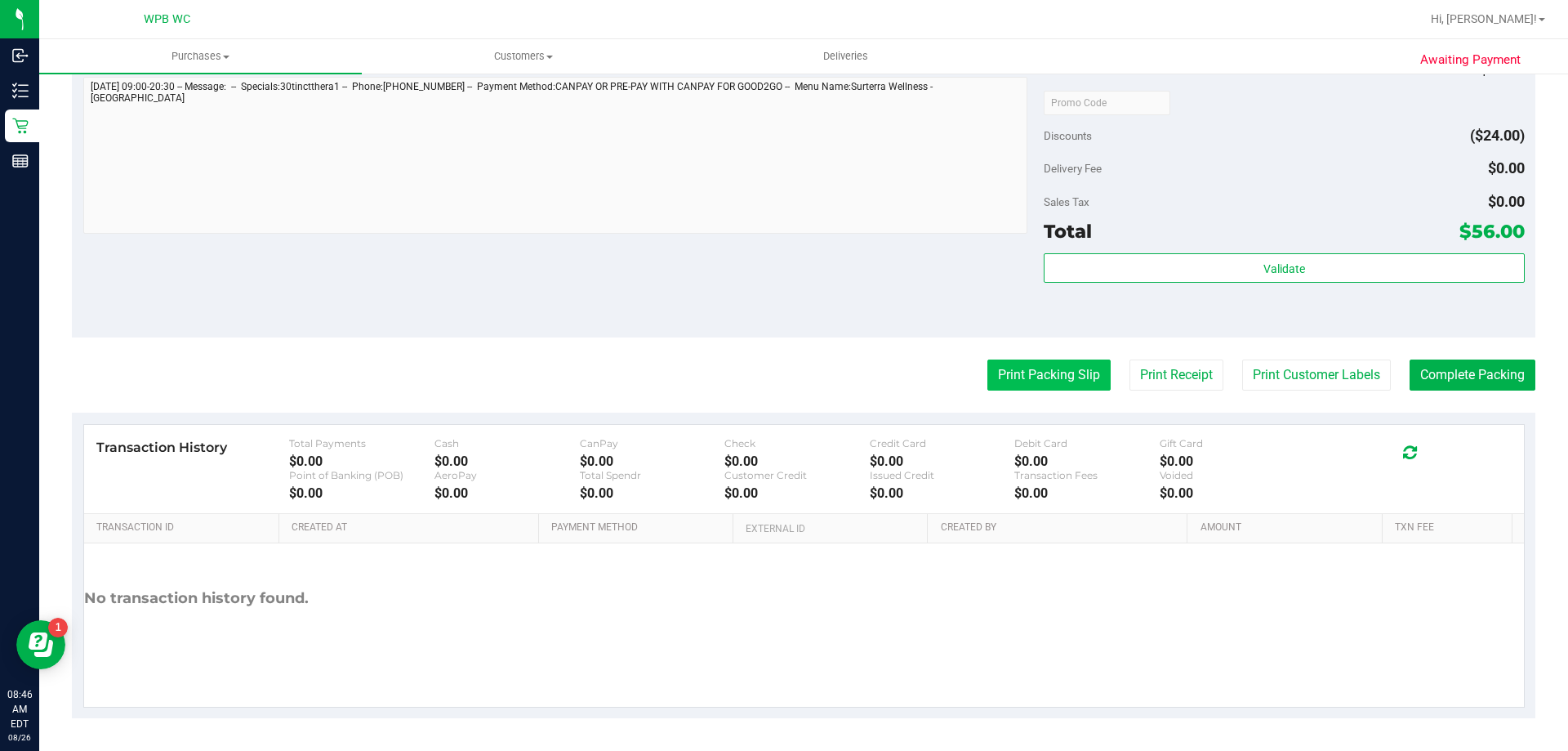
click at [1027, 371] on button "Print Packing Slip" at bounding box center [1049, 374] width 123 height 31
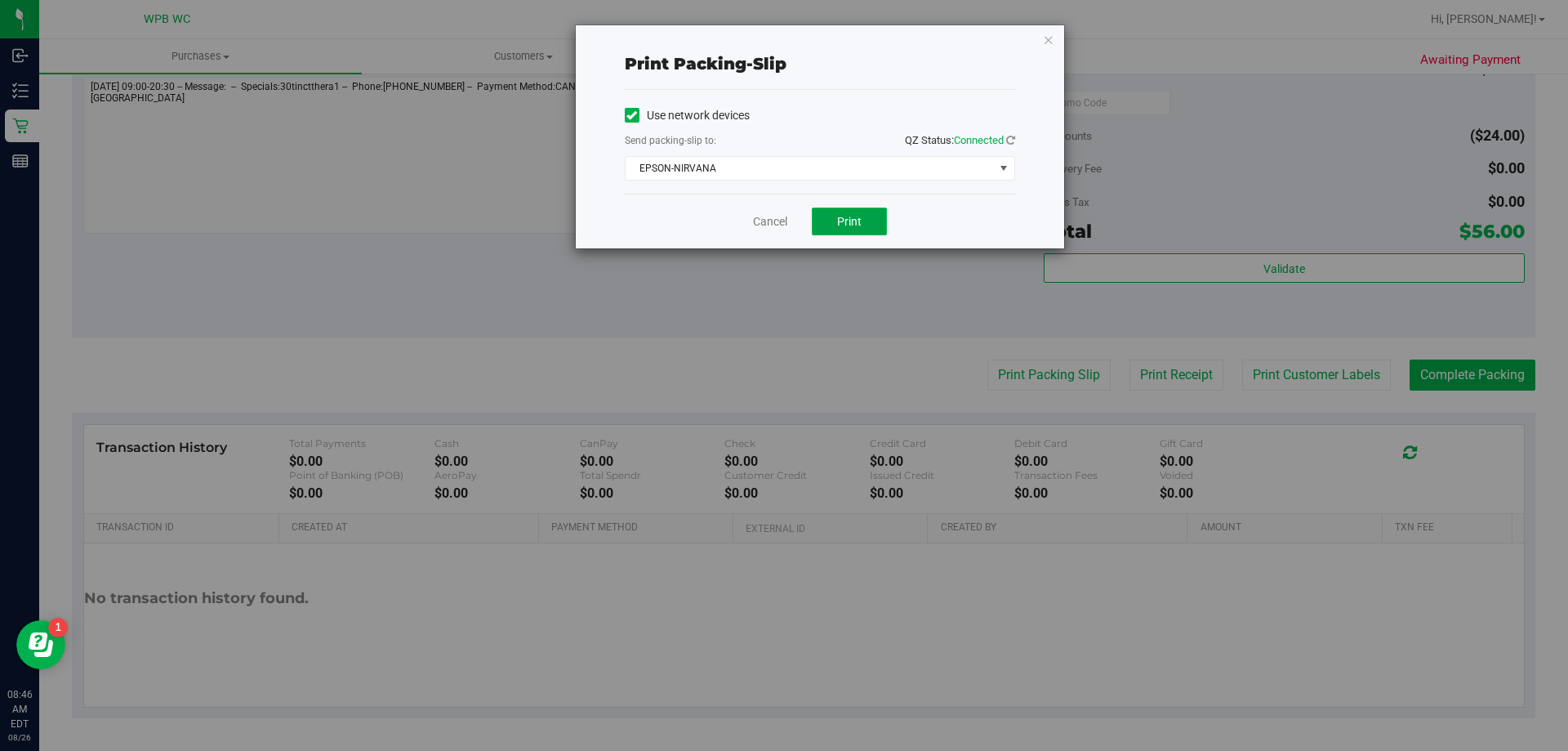
click at [868, 227] on button "Print" at bounding box center [849, 221] width 75 height 27
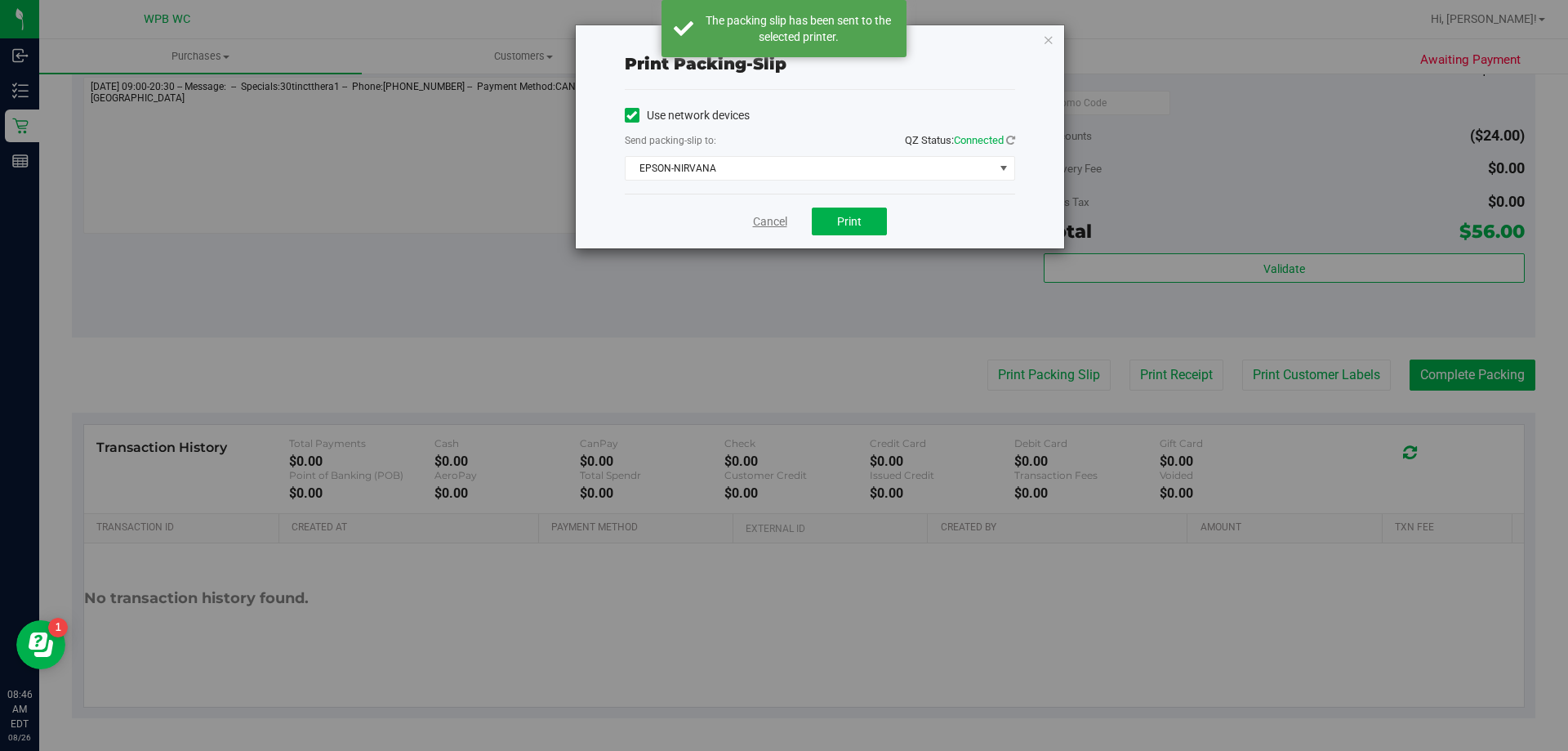
click at [774, 228] on link "Cancel" at bounding box center [770, 221] width 34 height 17
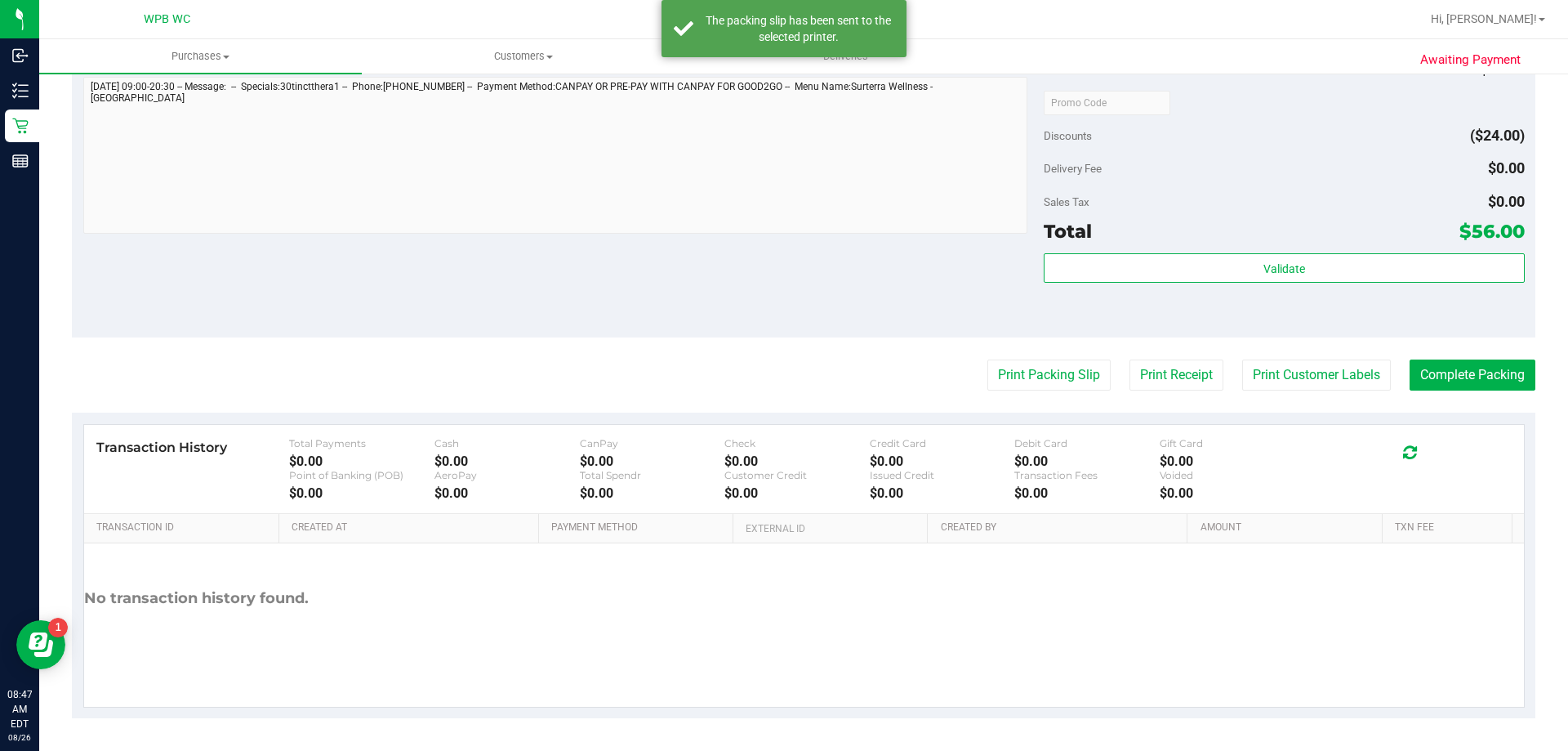
click at [1466, 395] on purchase-details "Back Edit Purchase Cancel Purchase View Profile # 11847291 BioTrack ID: - Submi…" at bounding box center [803, 110] width 1464 height 1215
drag, startPoint x: 1451, startPoint y: 380, endPoint x: 1429, endPoint y: 350, distance: 37.2
click at [1435, 375] on button "Complete Packing" at bounding box center [1472, 374] width 126 height 31
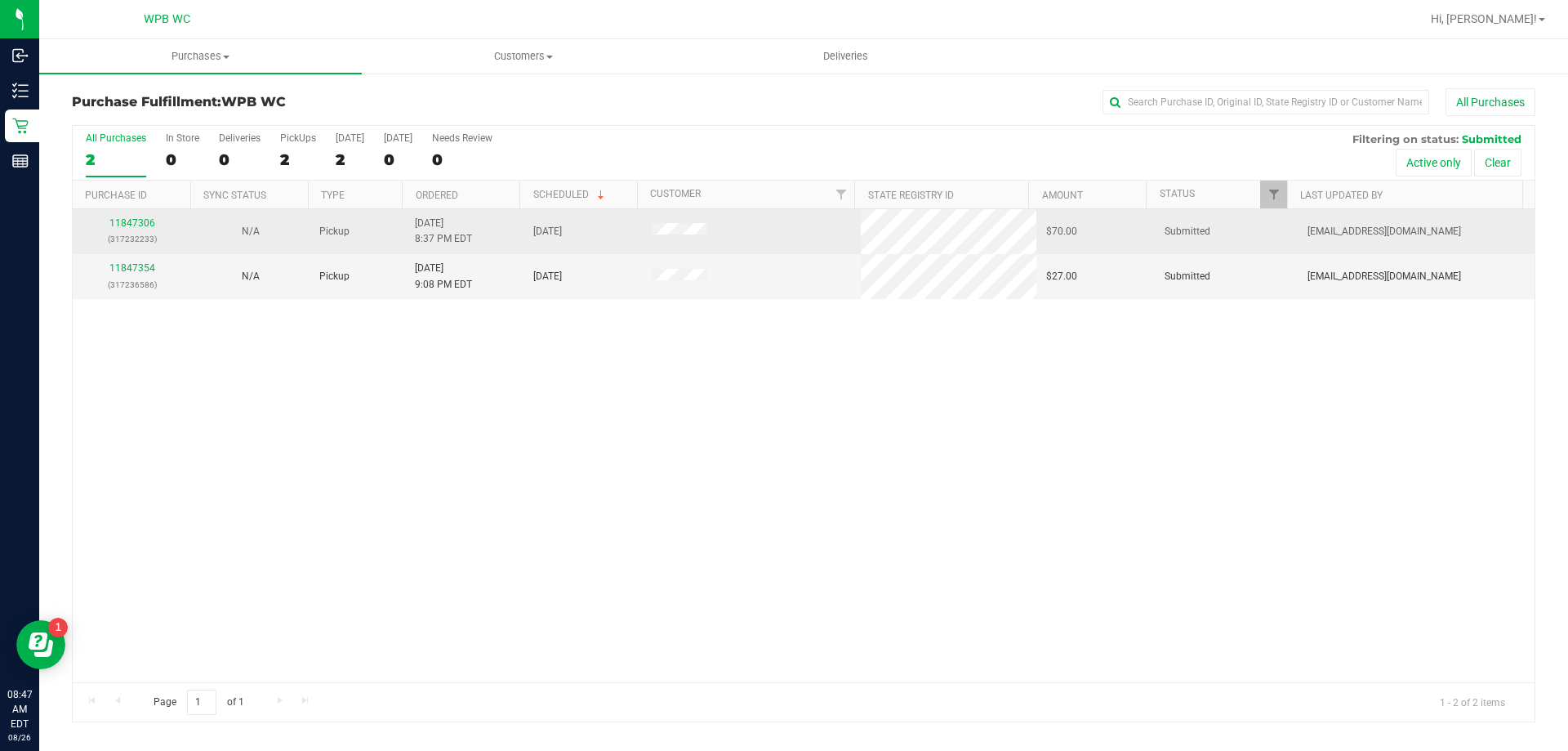
click at [129, 217] on div "11847306 (317232233)" at bounding box center [132, 231] width 99 height 31
click at [129, 225] on link "11847306" at bounding box center [133, 223] width 46 height 11
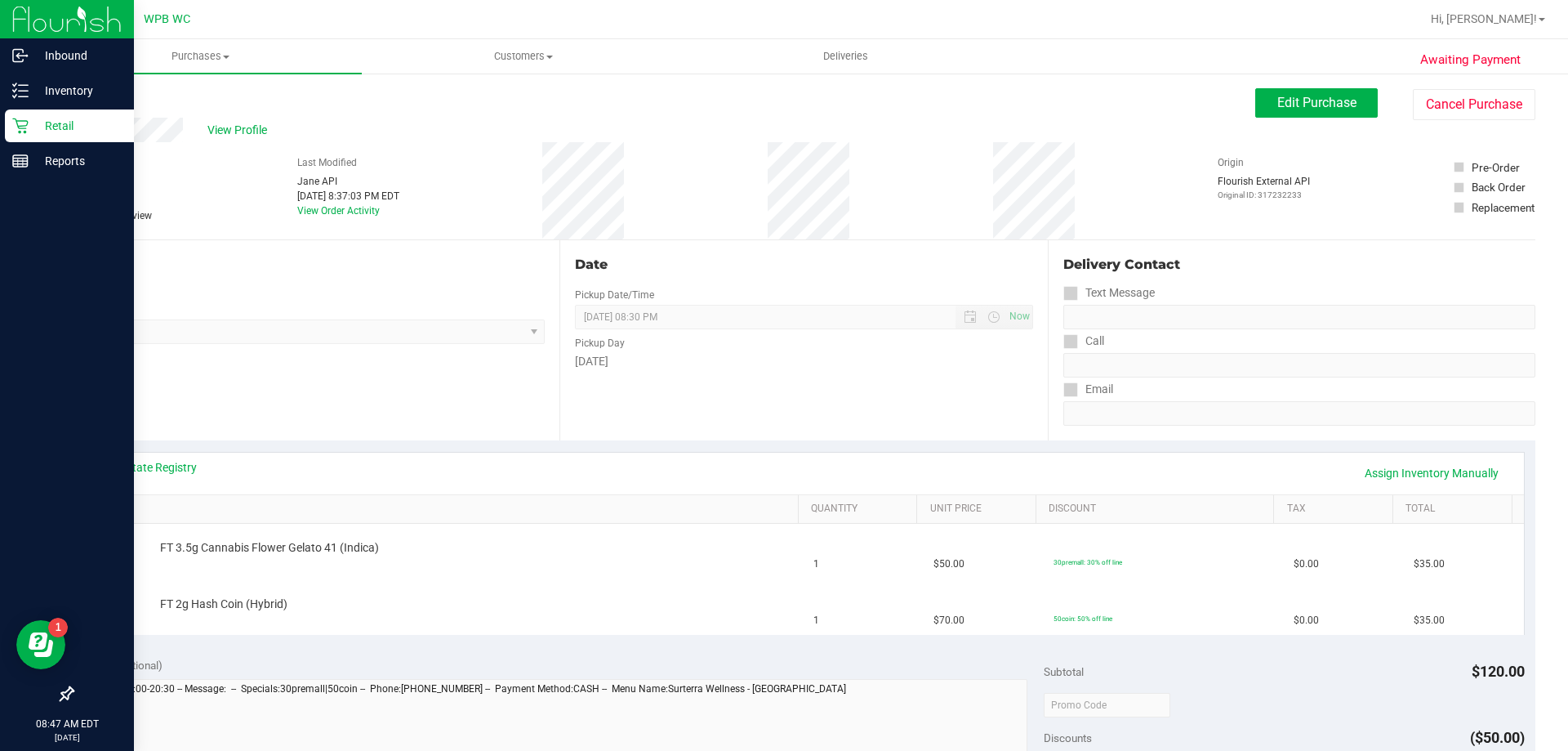
click at [17, 135] on div "Retail" at bounding box center [70, 126] width 129 height 33
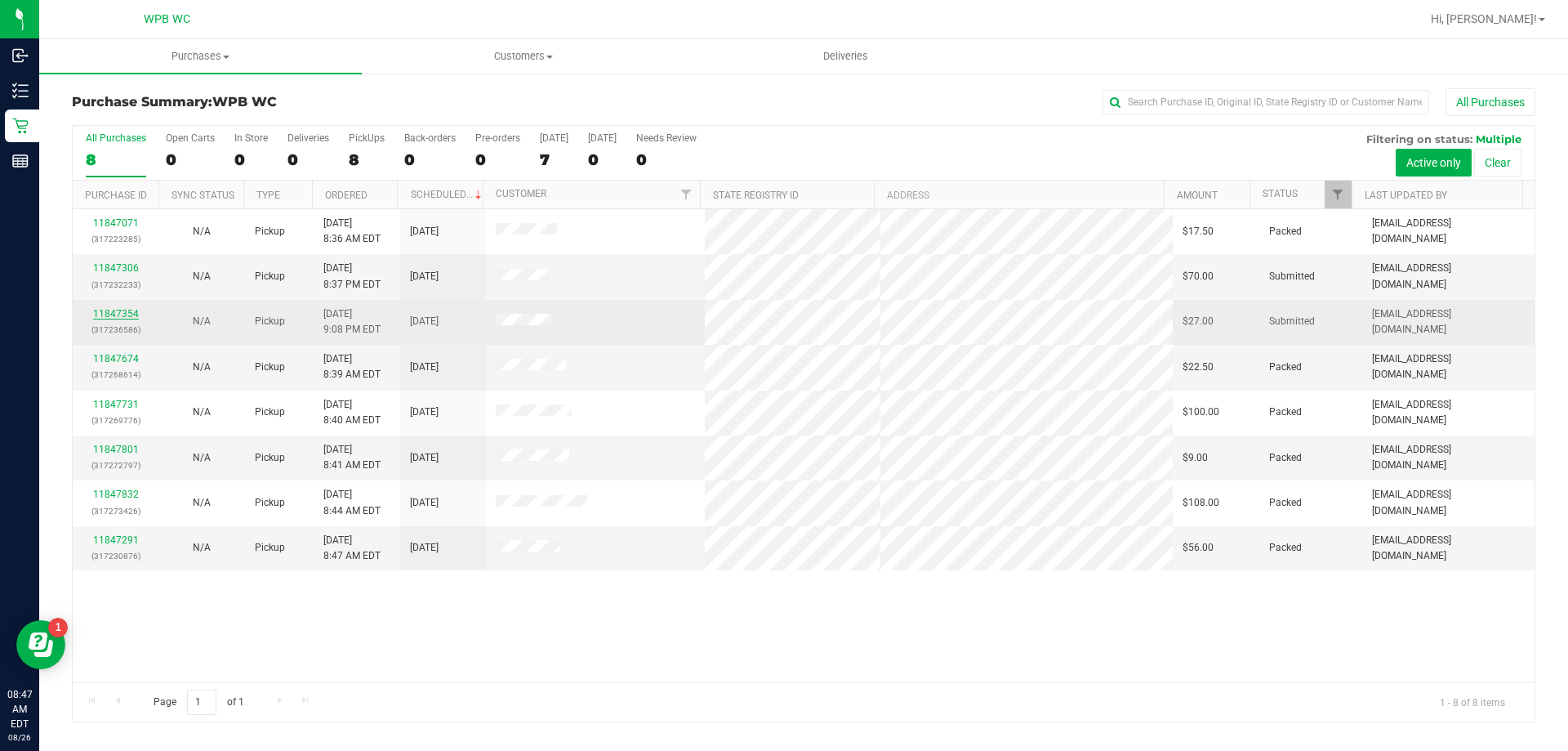
click at [119, 310] on link "11847354" at bounding box center [116, 313] width 46 height 11
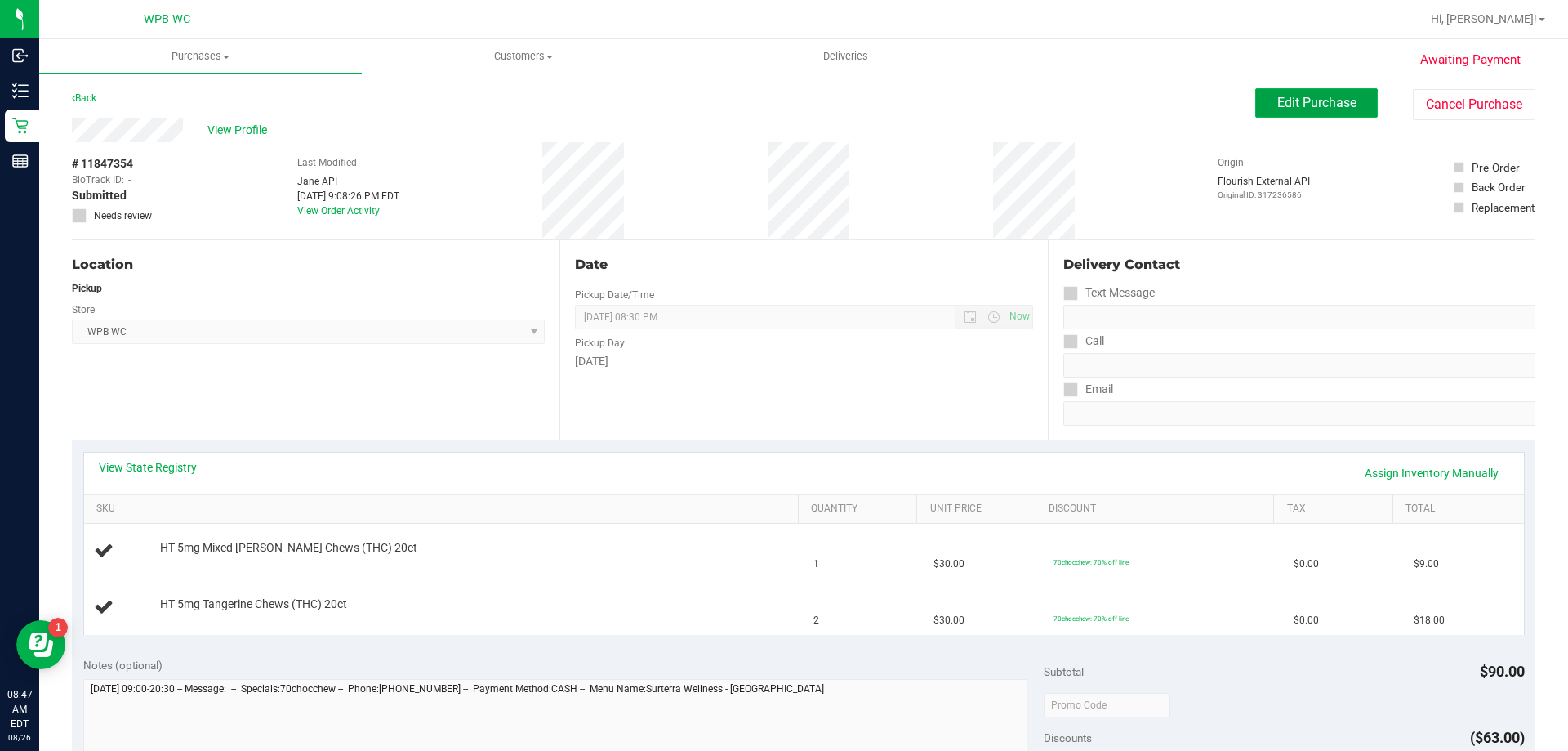
click at [1285, 94] on button "Edit Purchase" at bounding box center [1317, 103] width 123 height 29
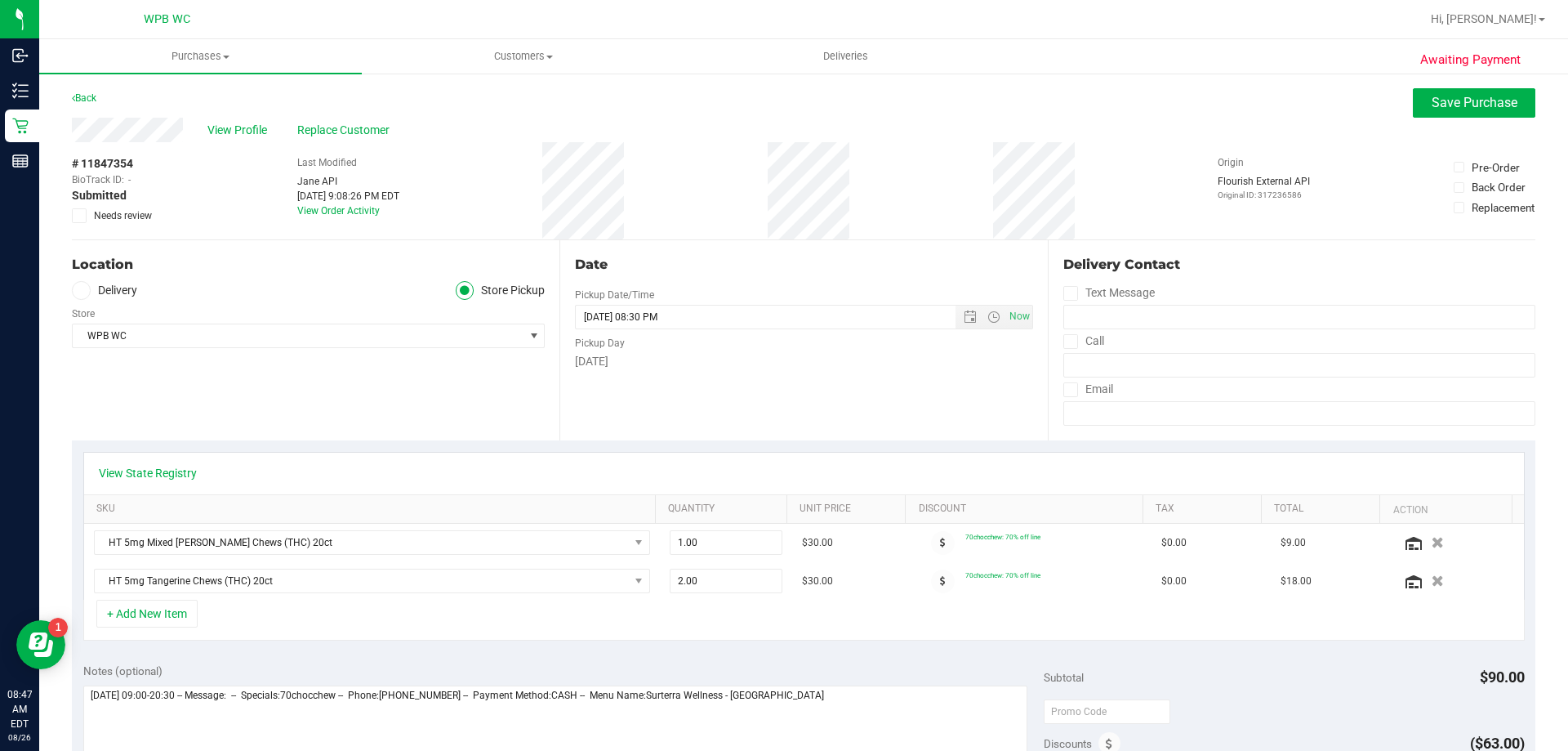
click at [79, 216] on icon at bounding box center [80, 216] width 11 height 0
click at [0, 0] on input "Needs review" at bounding box center [0, 0] width 0 height 0
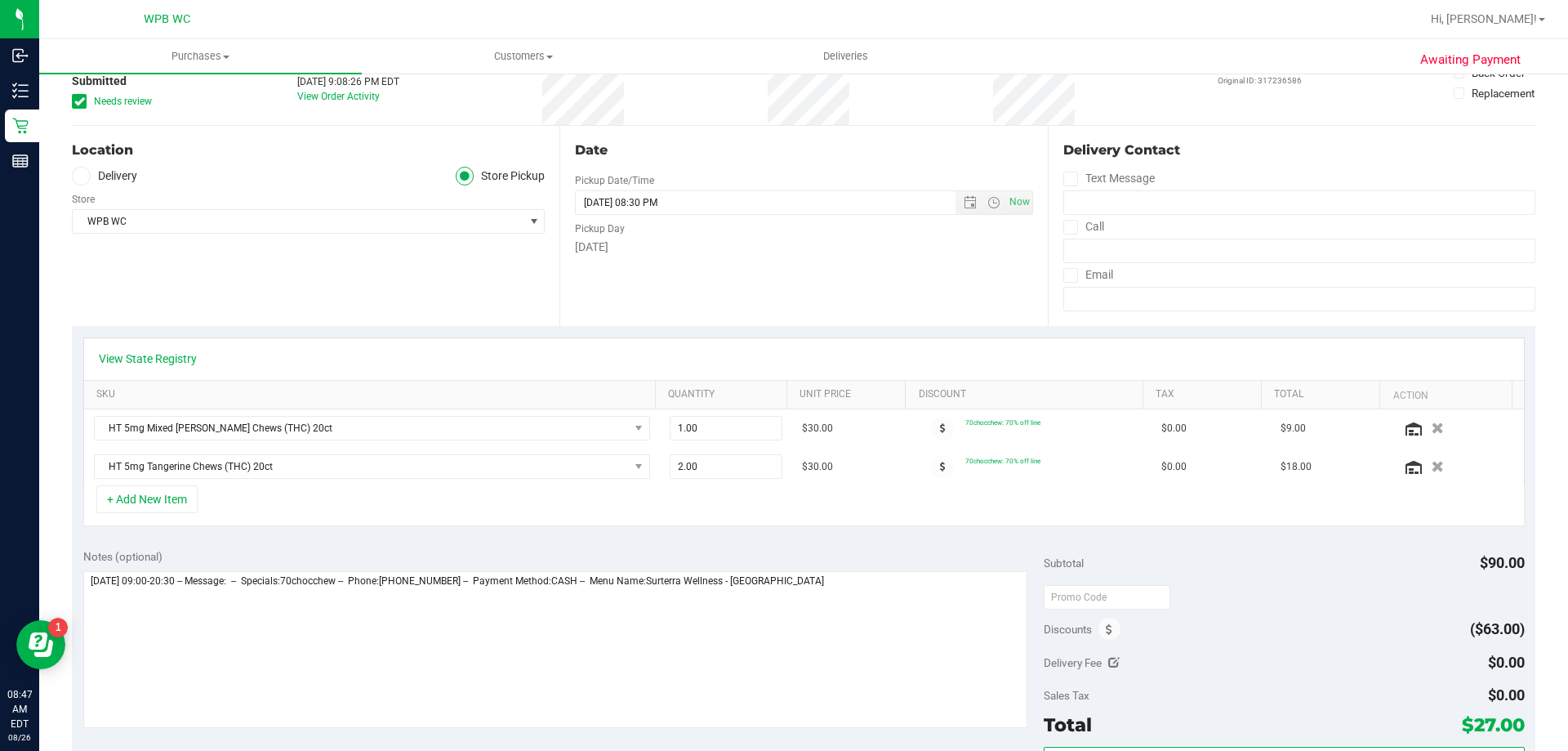
scroll to position [326, 0]
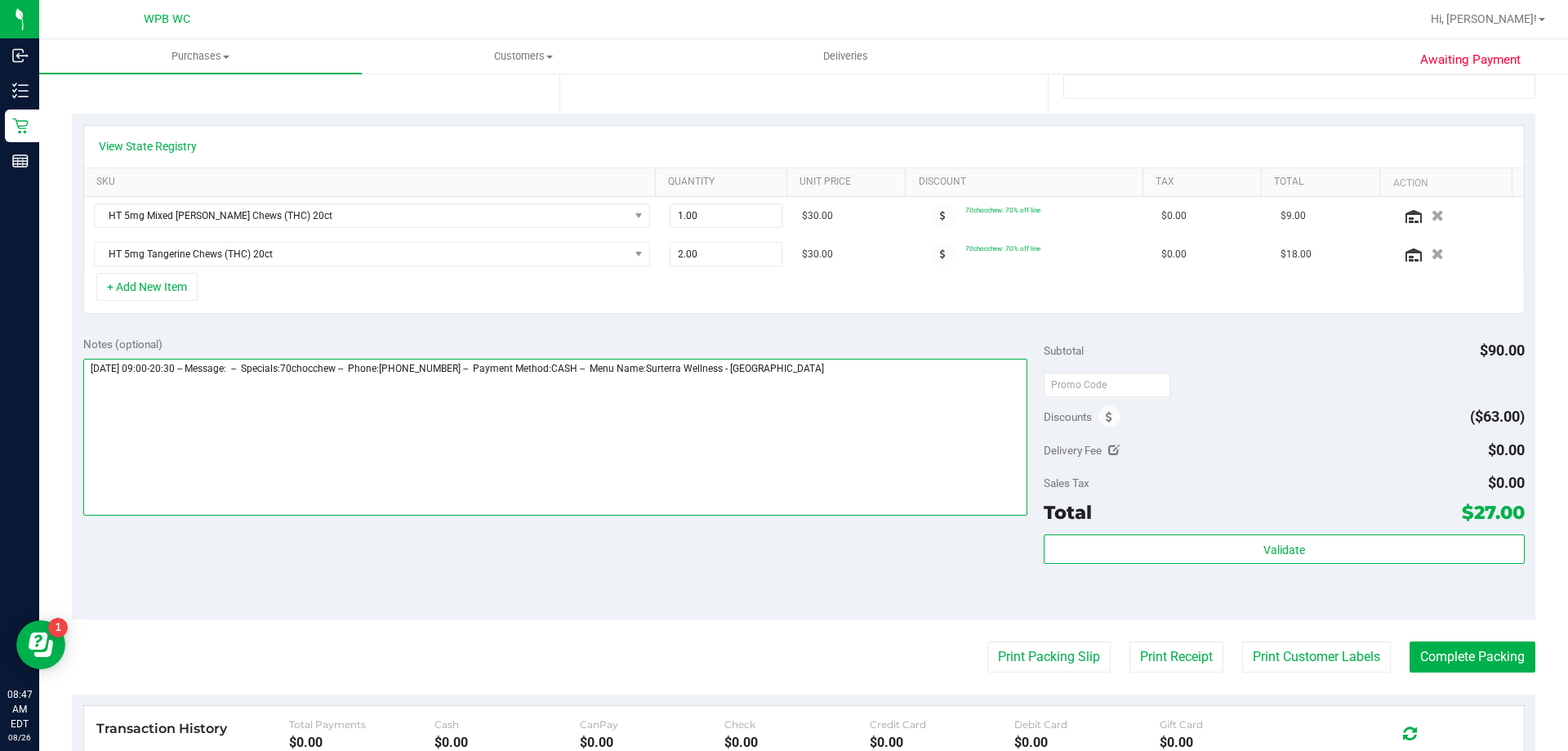
click at [878, 408] on textarea at bounding box center [555, 436] width 945 height 157
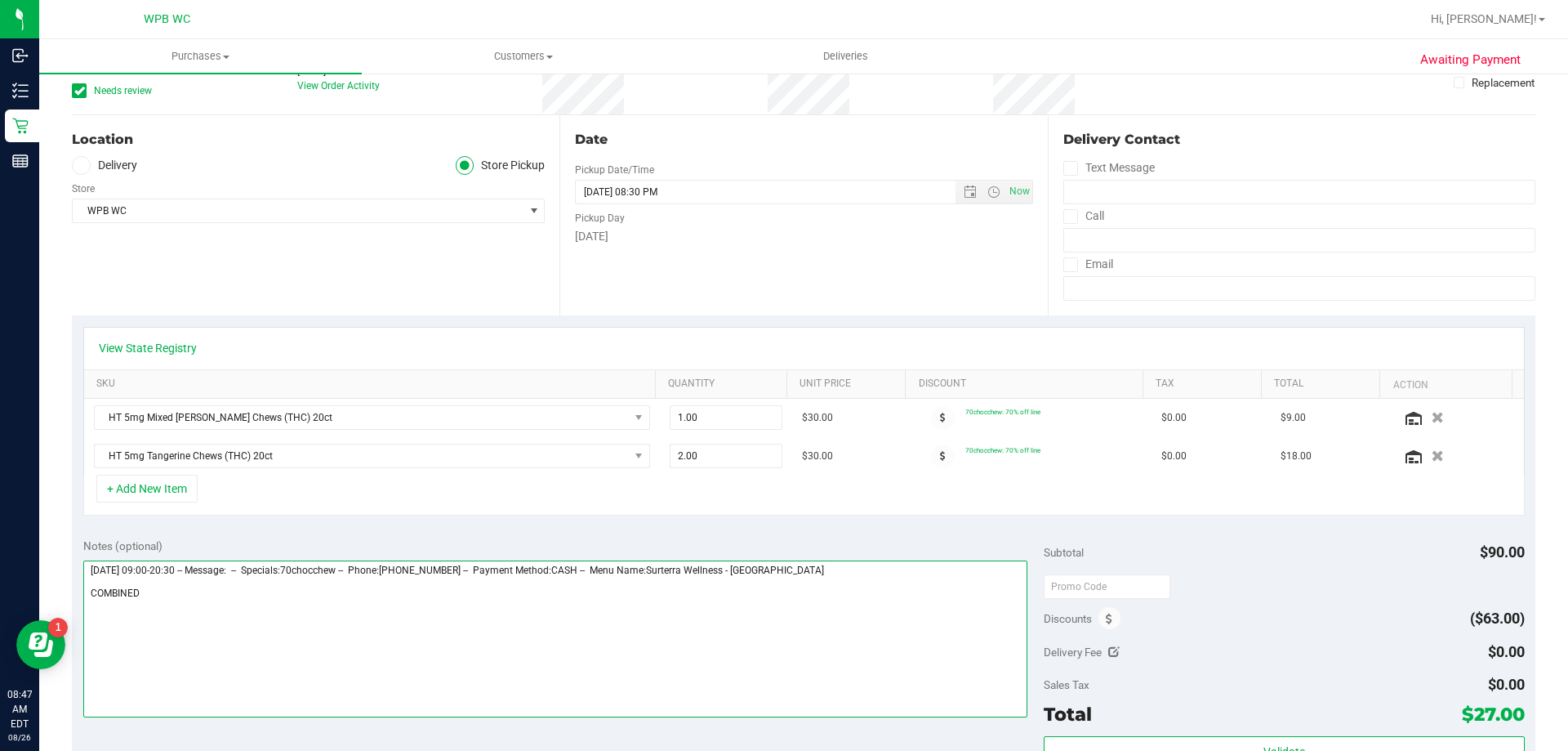
scroll to position [0, 0]
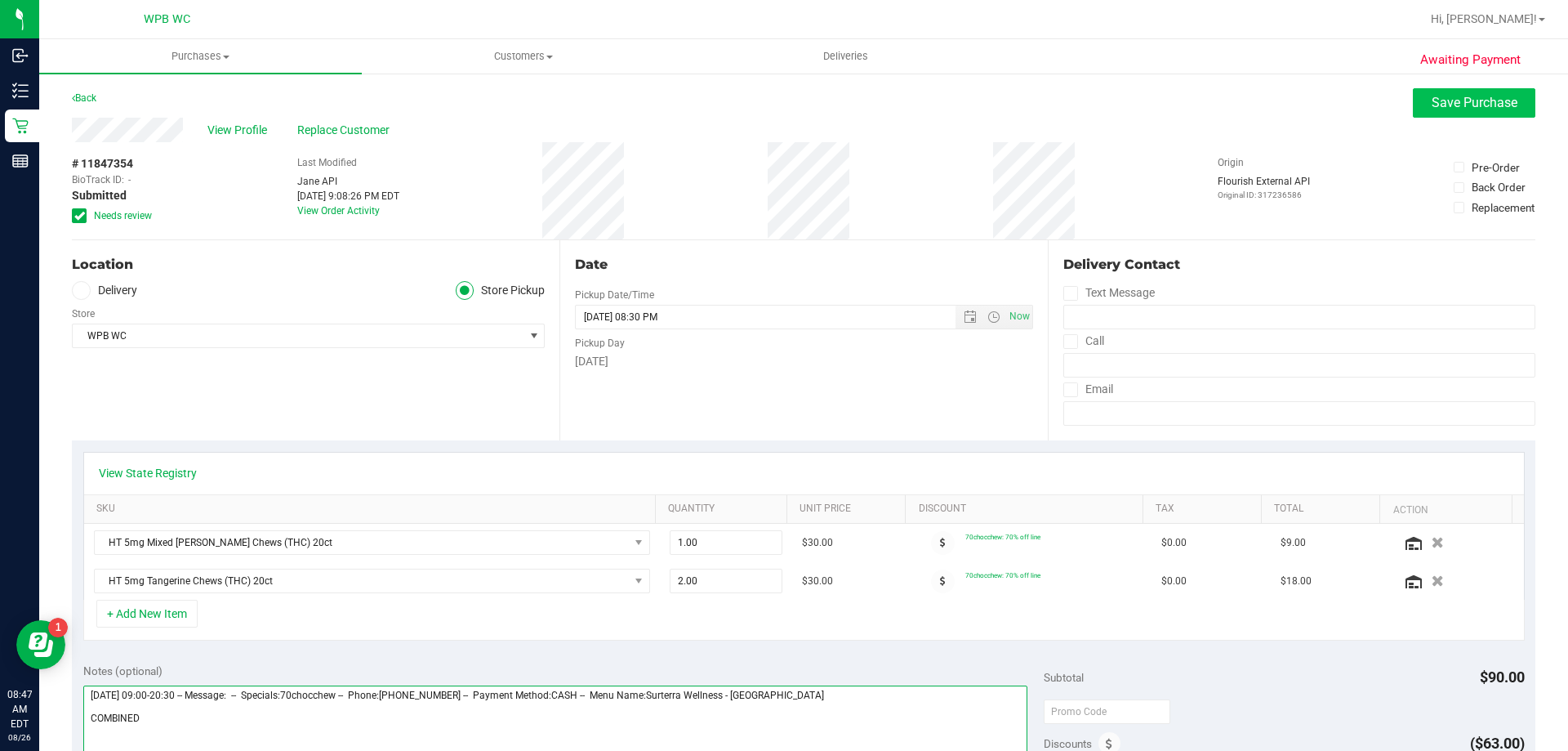
type textarea "Tuesday 08/26/2025 09:00-20:30 -- Message: -- Specials:70chocchew -- Phone:5617…"
click at [1457, 103] on span "Save Purchase" at bounding box center [1474, 103] width 86 height 16
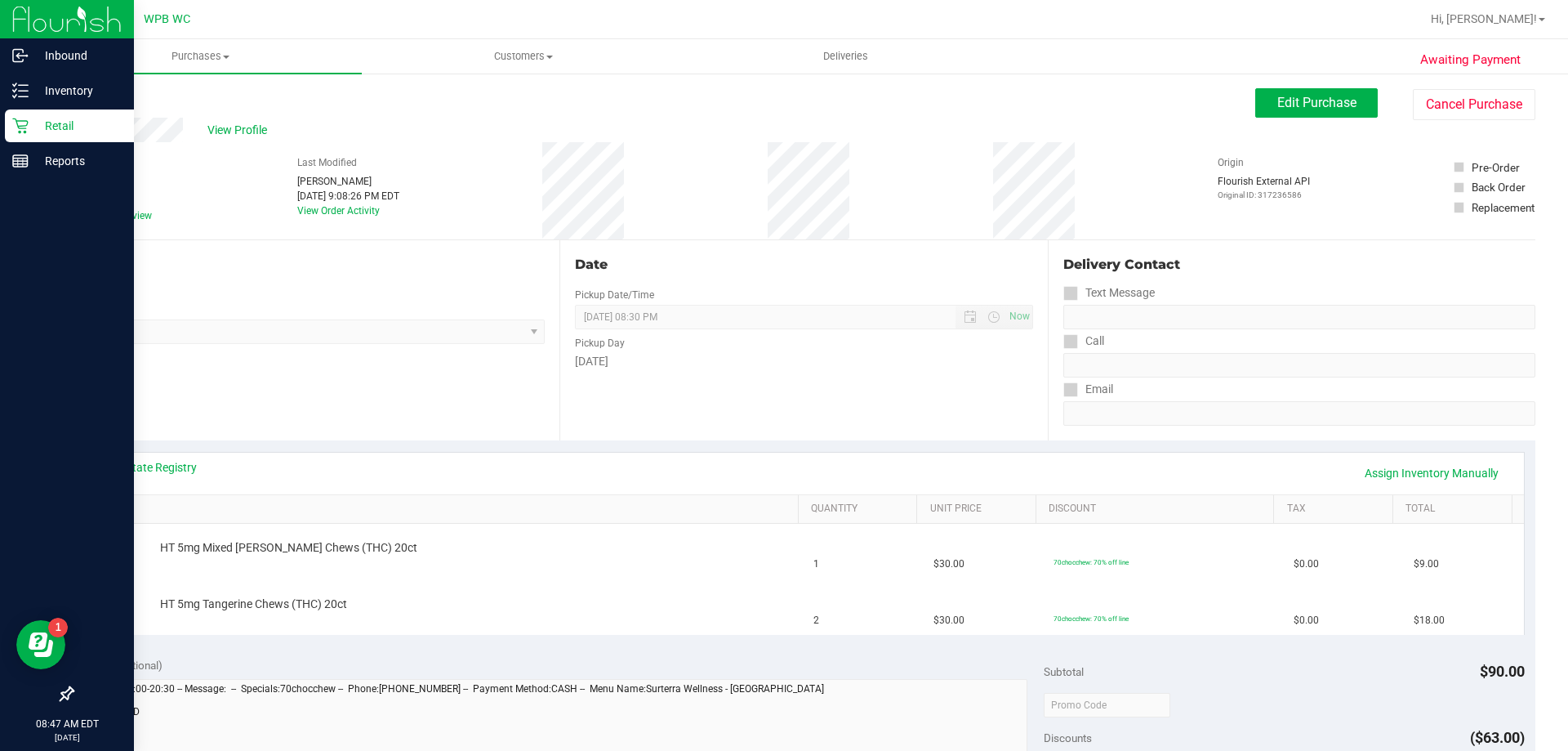
click at [30, 119] on p "Retail" at bounding box center [77, 126] width 98 height 19
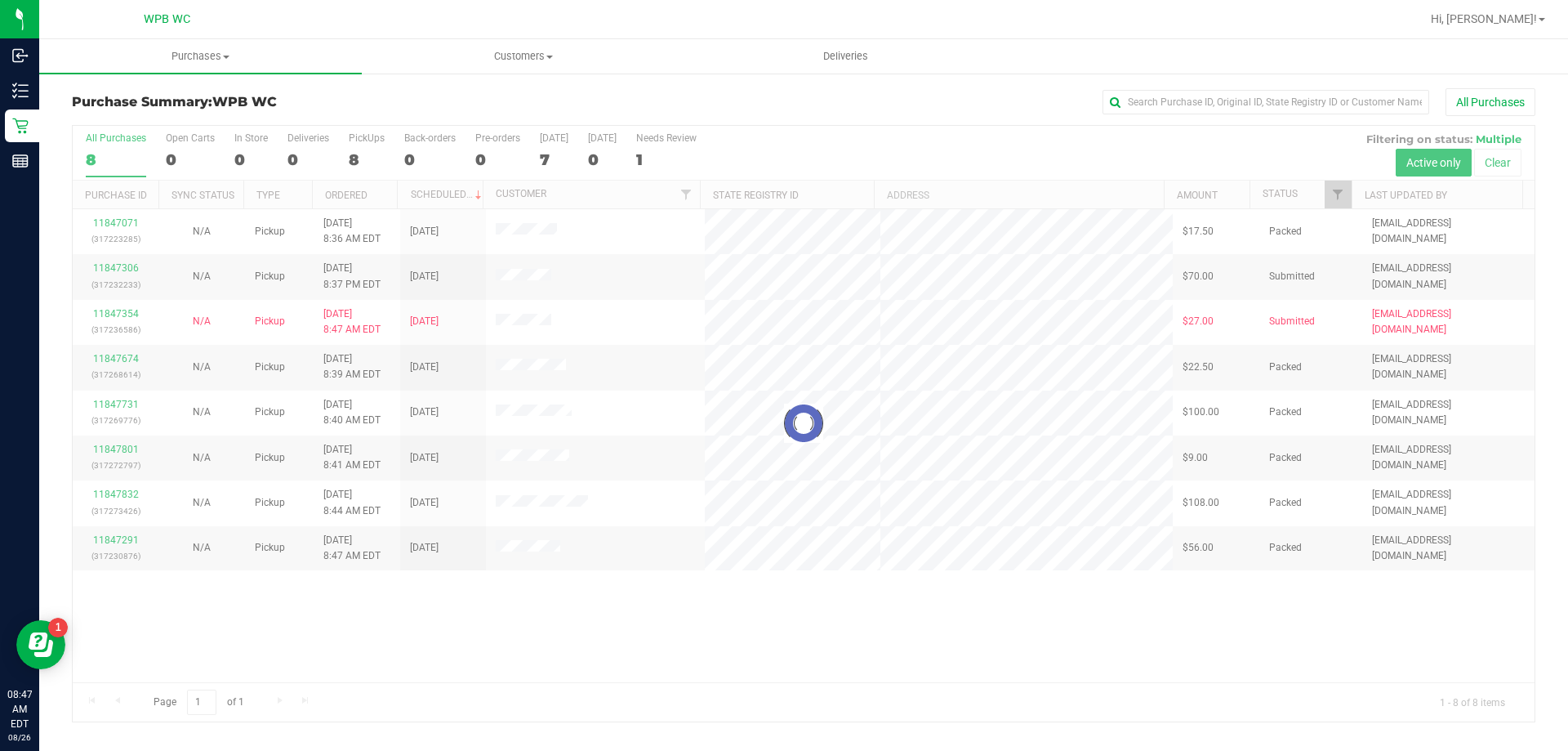
click at [118, 268] on div at bounding box center [803, 423] width 1462 height 595
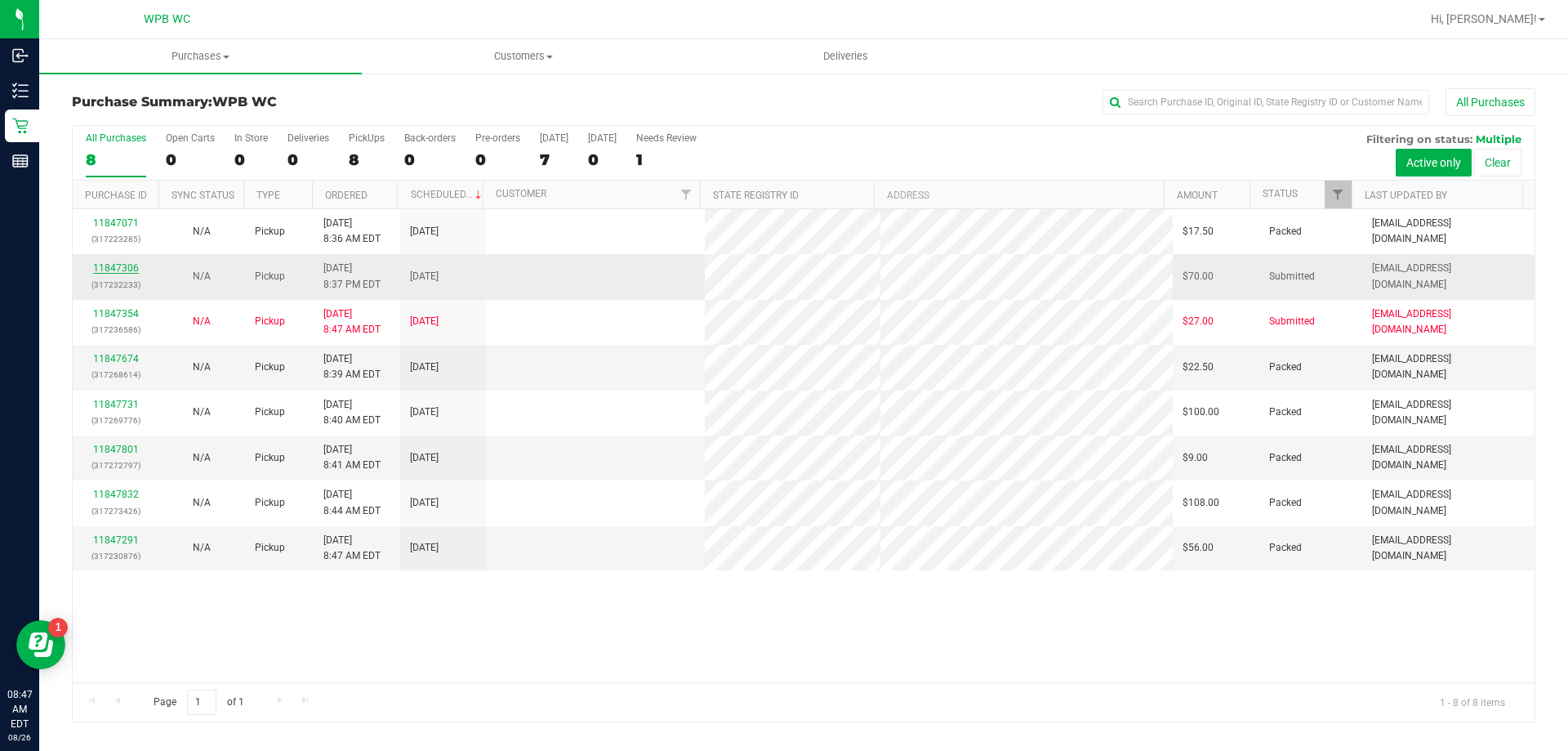
click at [120, 266] on link "11847306" at bounding box center [116, 267] width 46 height 11
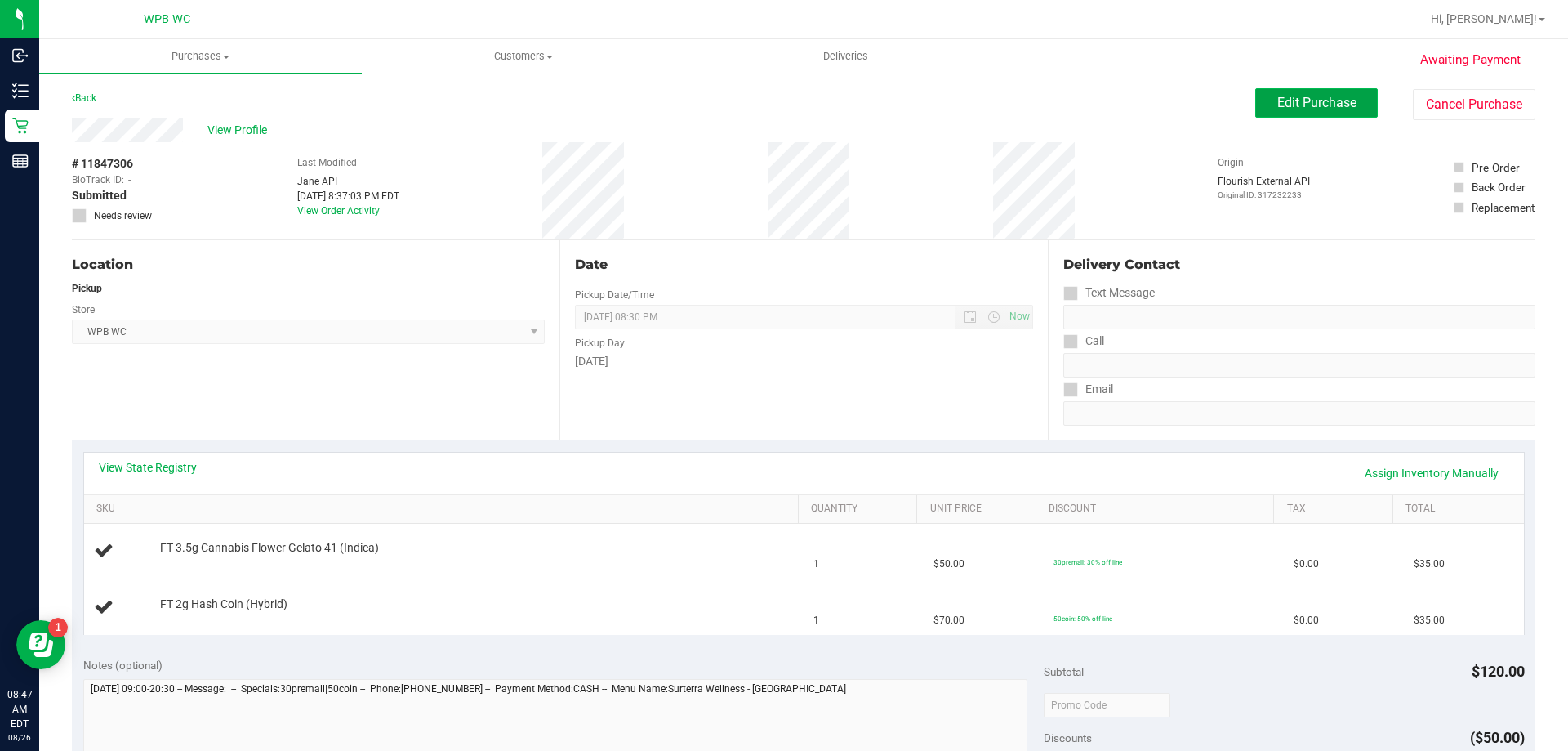
click at [1303, 102] on span "Edit Purchase" at bounding box center [1318, 103] width 80 height 16
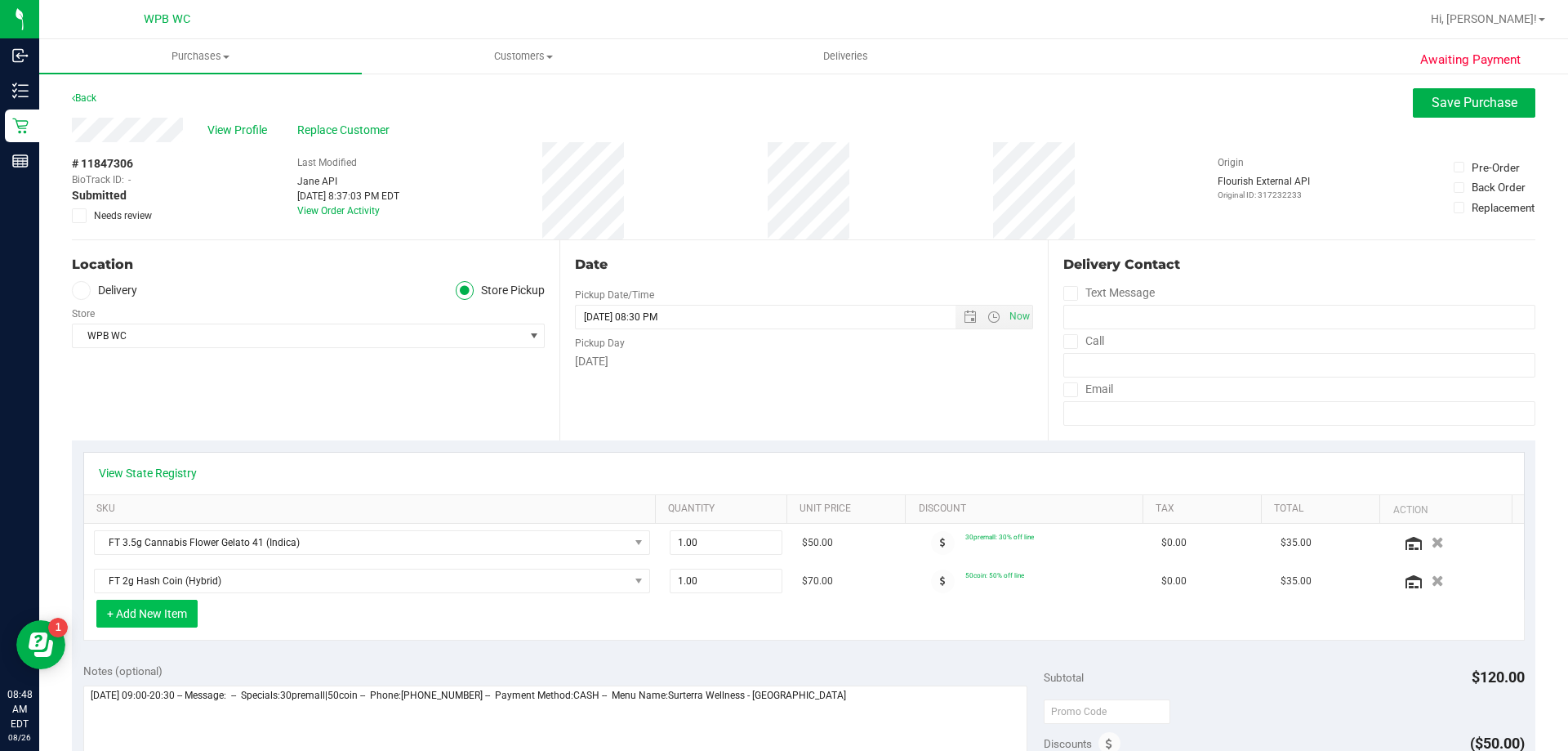
click at [174, 609] on button "+ Add New Item" at bounding box center [147, 613] width 102 height 27
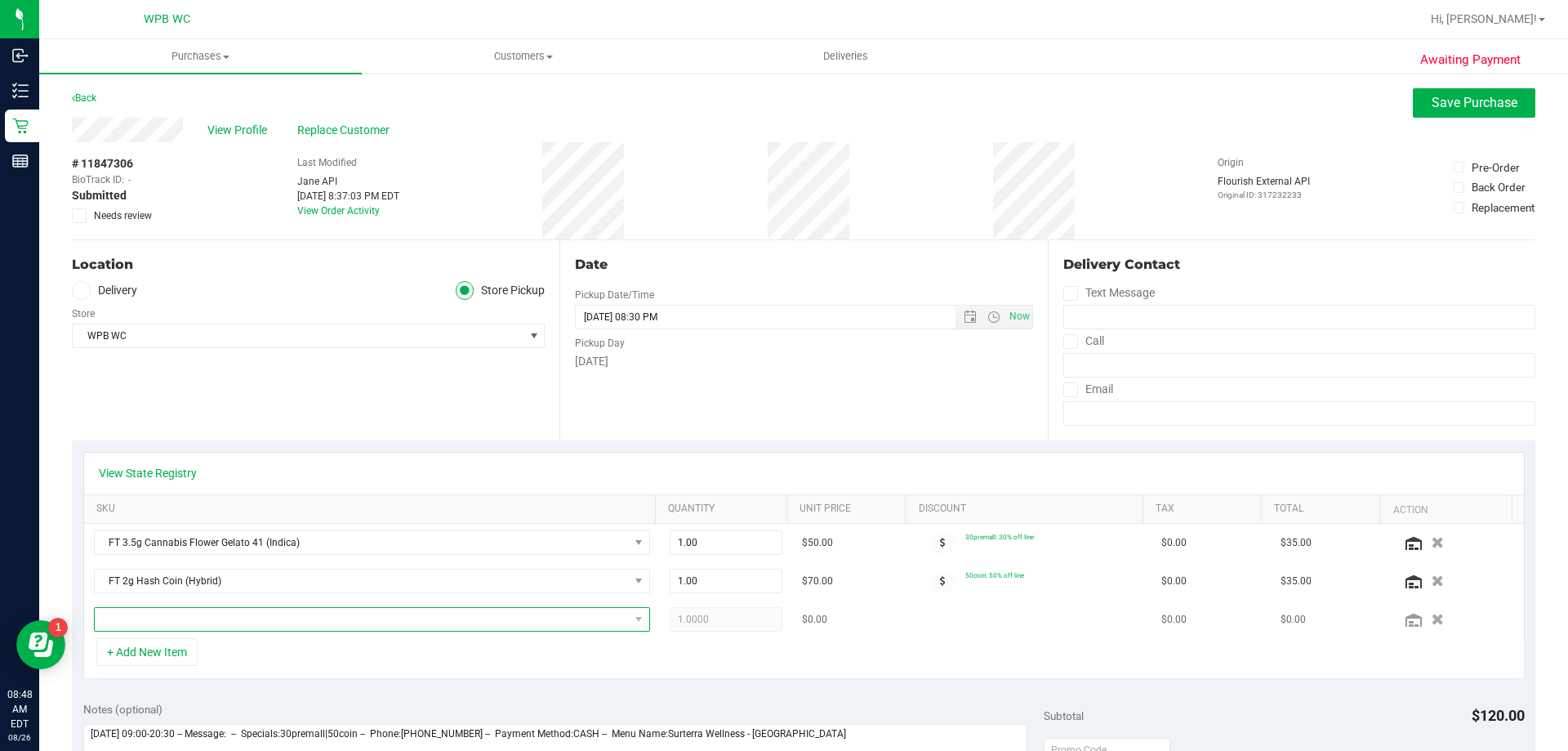
click at [186, 609] on span "NO DATA FOUND" at bounding box center [362, 619] width 534 height 23
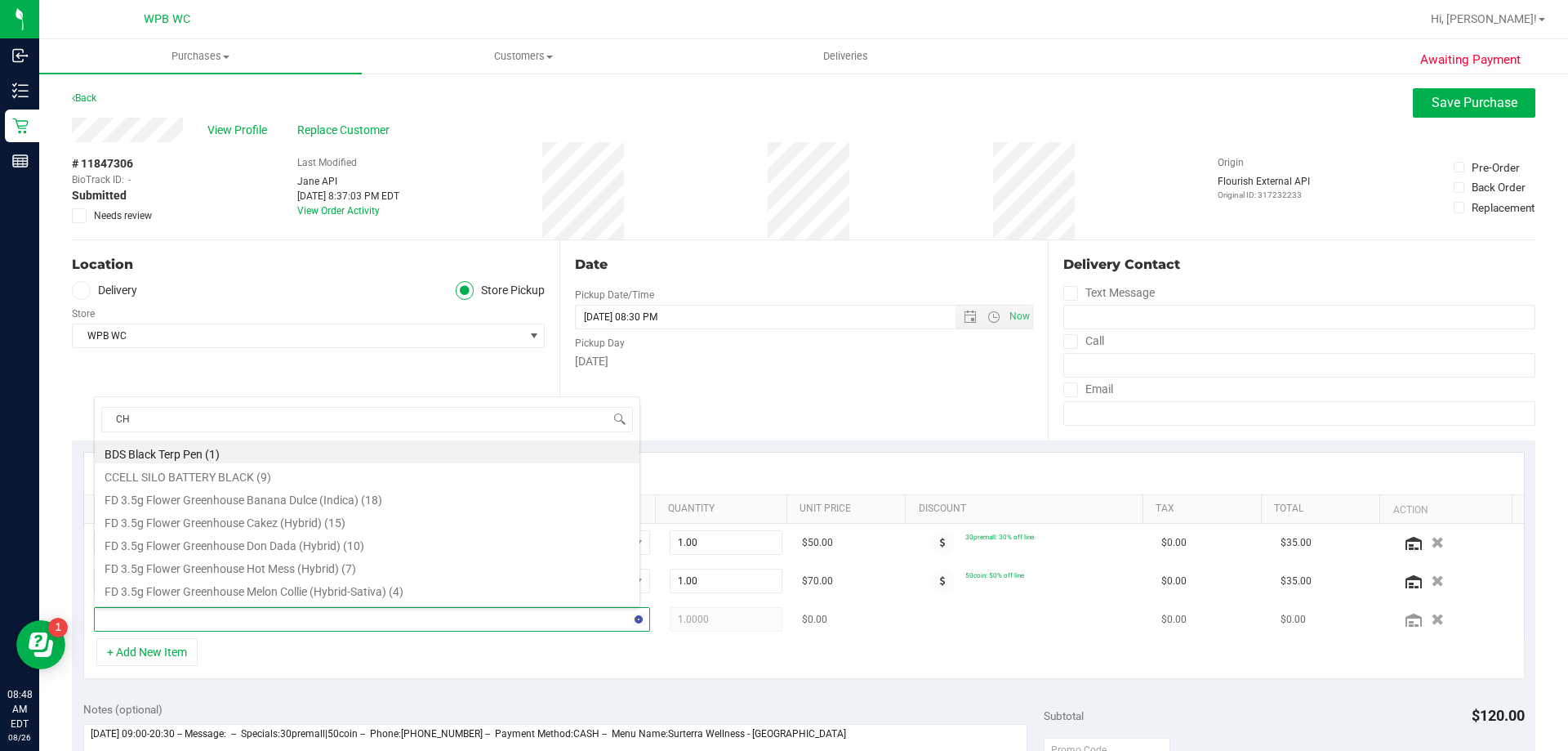
type input "CHE"
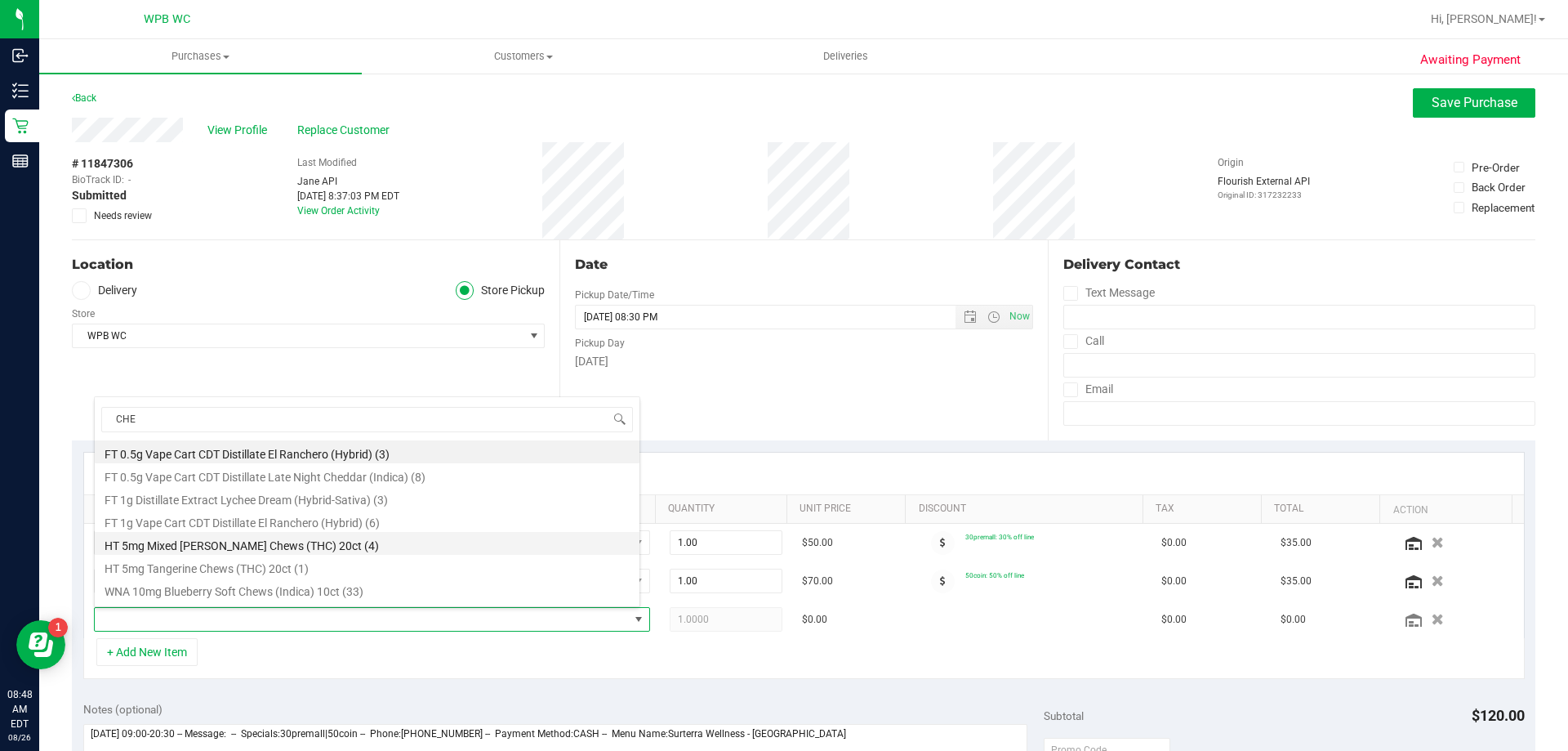
click at [215, 547] on li "HT 5mg Mixed Berry Chews (THC) 20ct (4)" at bounding box center [367, 543] width 545 height 23
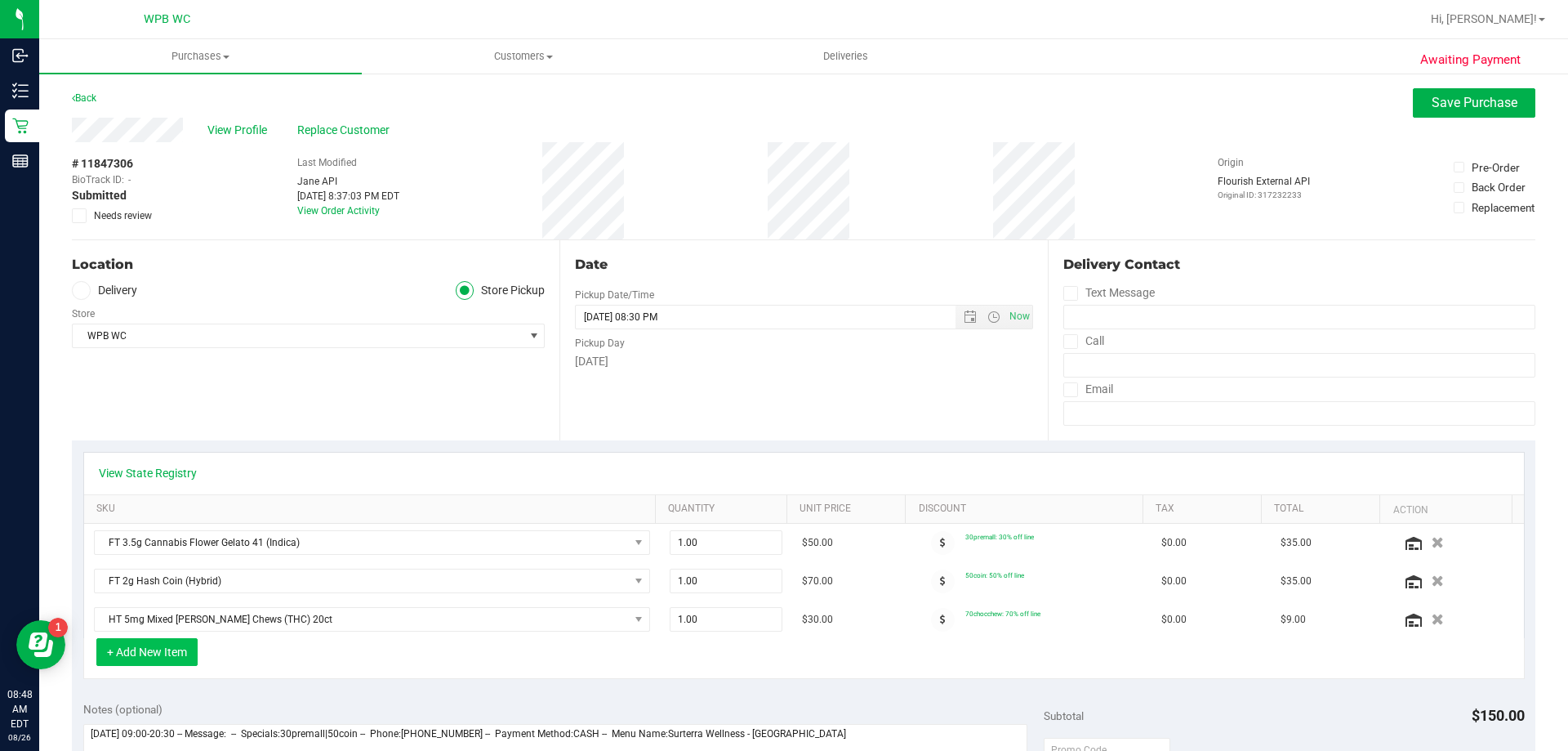
click at [184, 655] on button "+ Add New Item" at bounding box center [147, 651] width 102 height 27
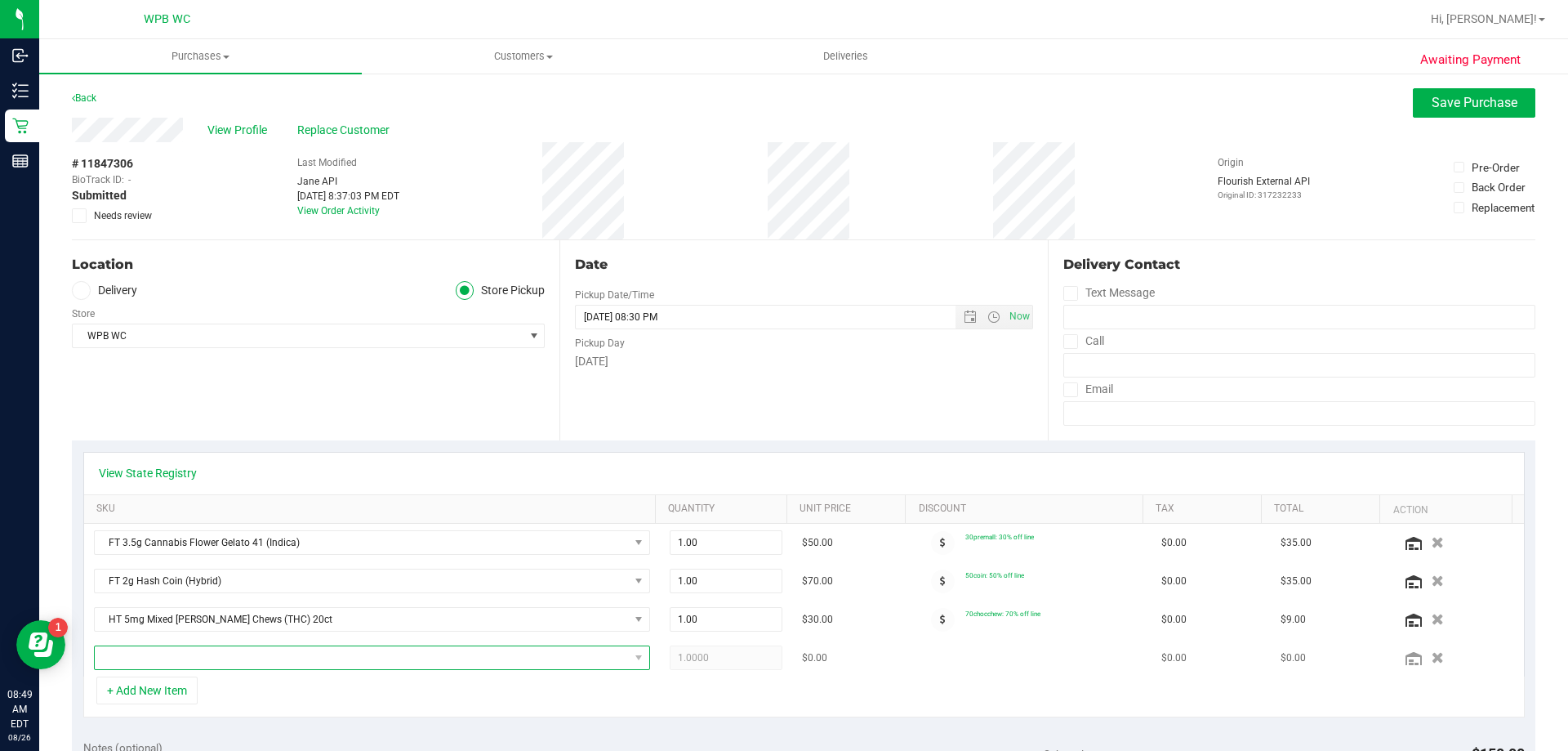
click at [202, 651] on span "NO DATA FOUND" at bounding box center [362, 658] width 534 height 23
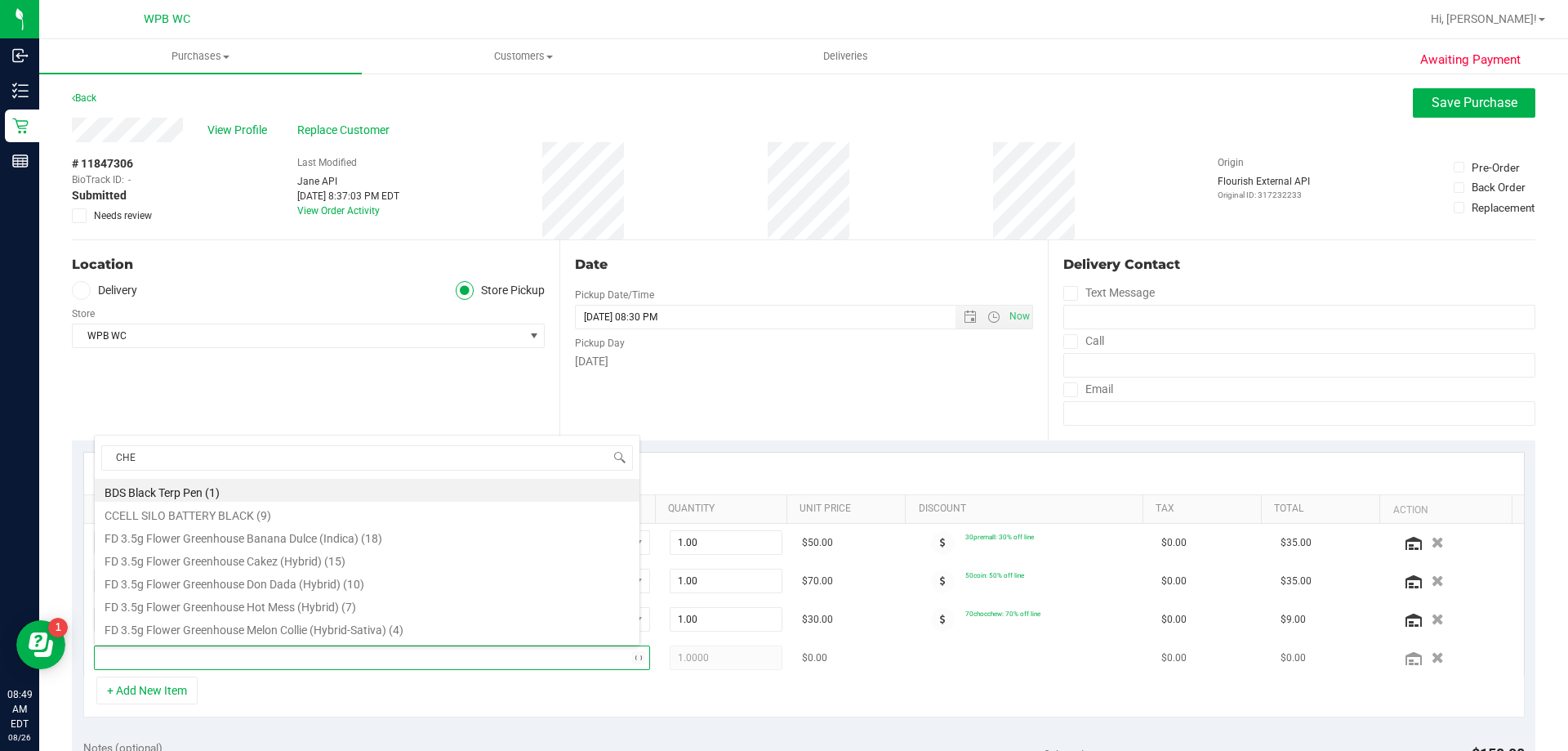
type input "CHEW"
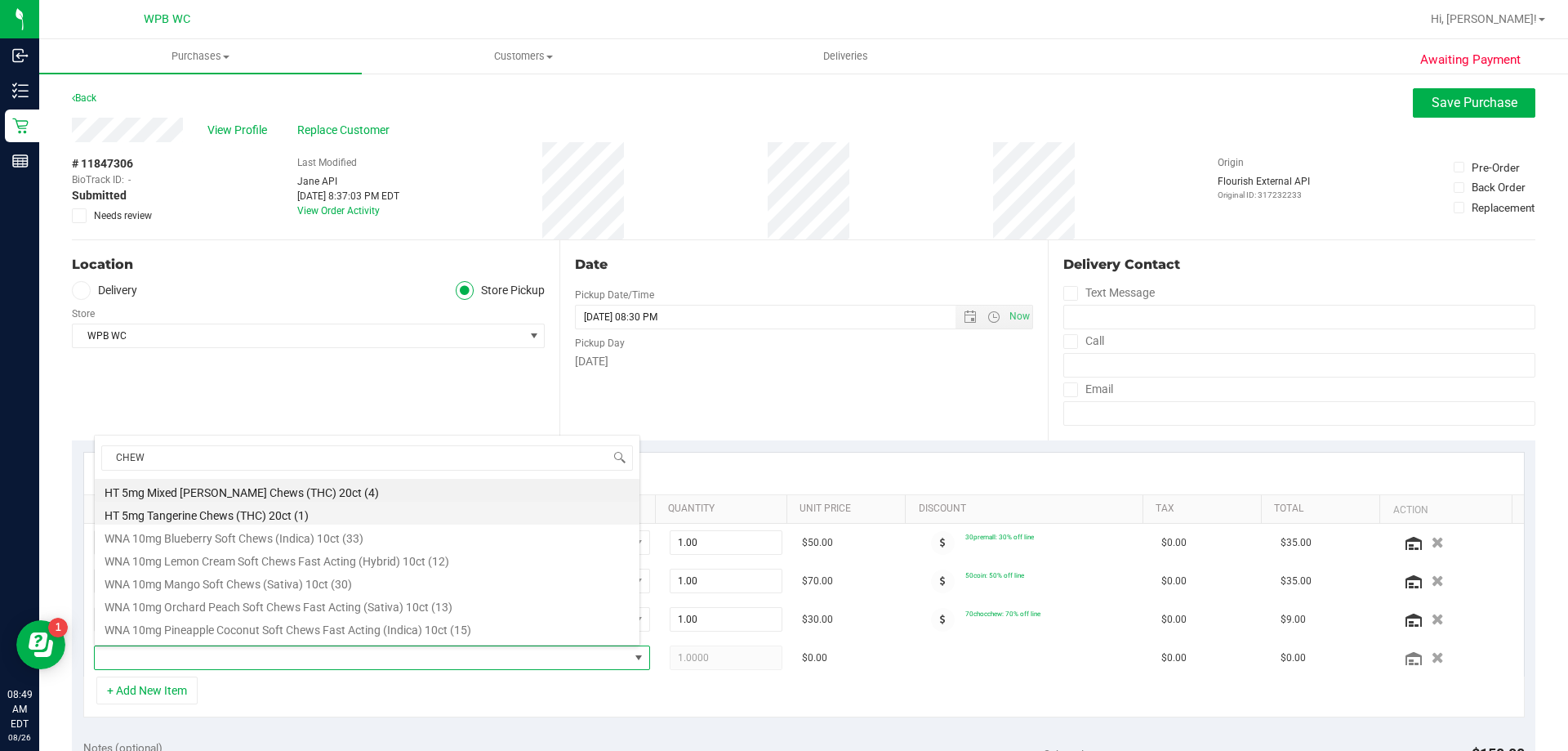
click at [273, 518] on li "HT 5mg Tangerine Chews (THC) 20ct (1)" at bounding box center [367, 513] width 545 height 23
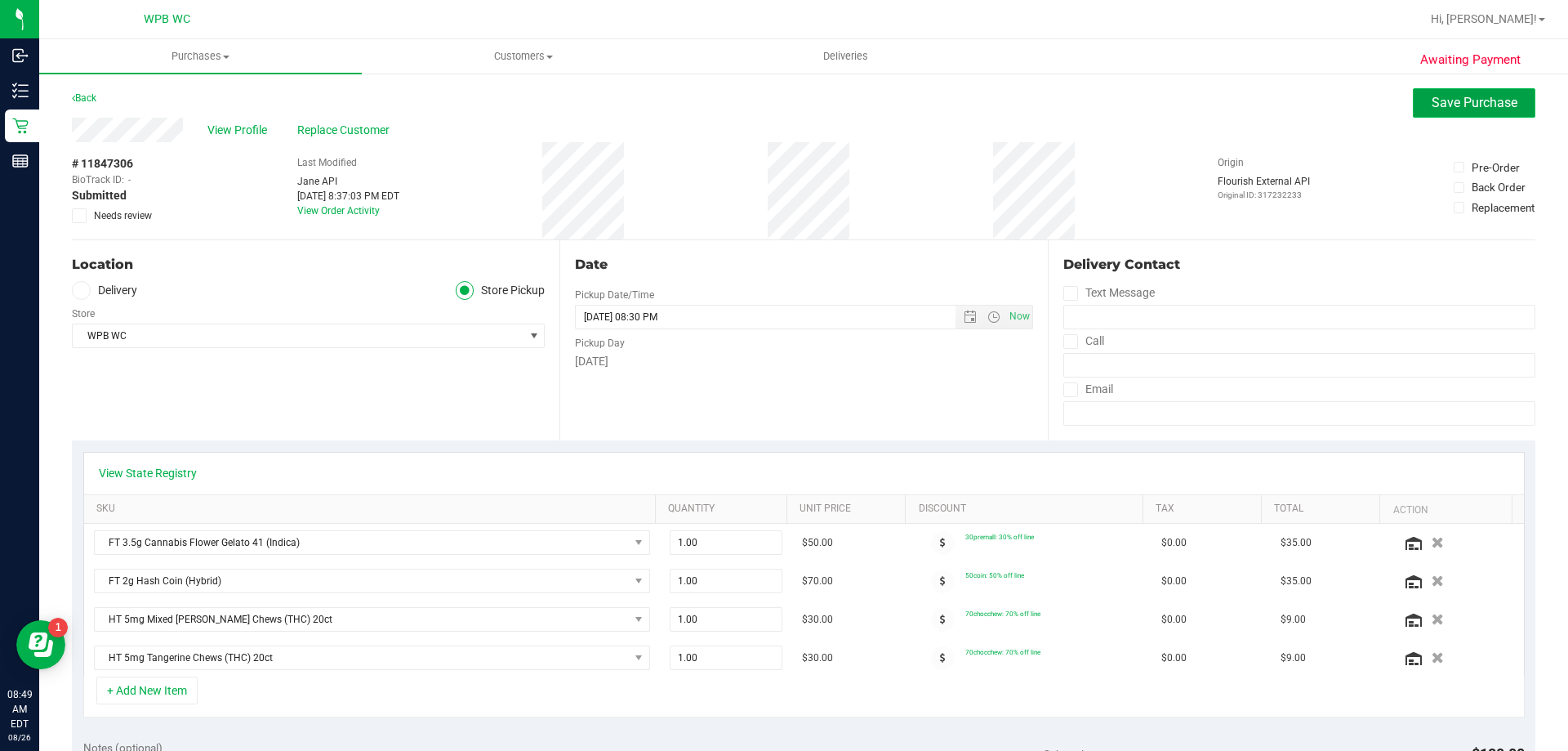
click at [1437, 101] on span "Save Purchase" at bounding box center [1474, 103] width 86 height 16
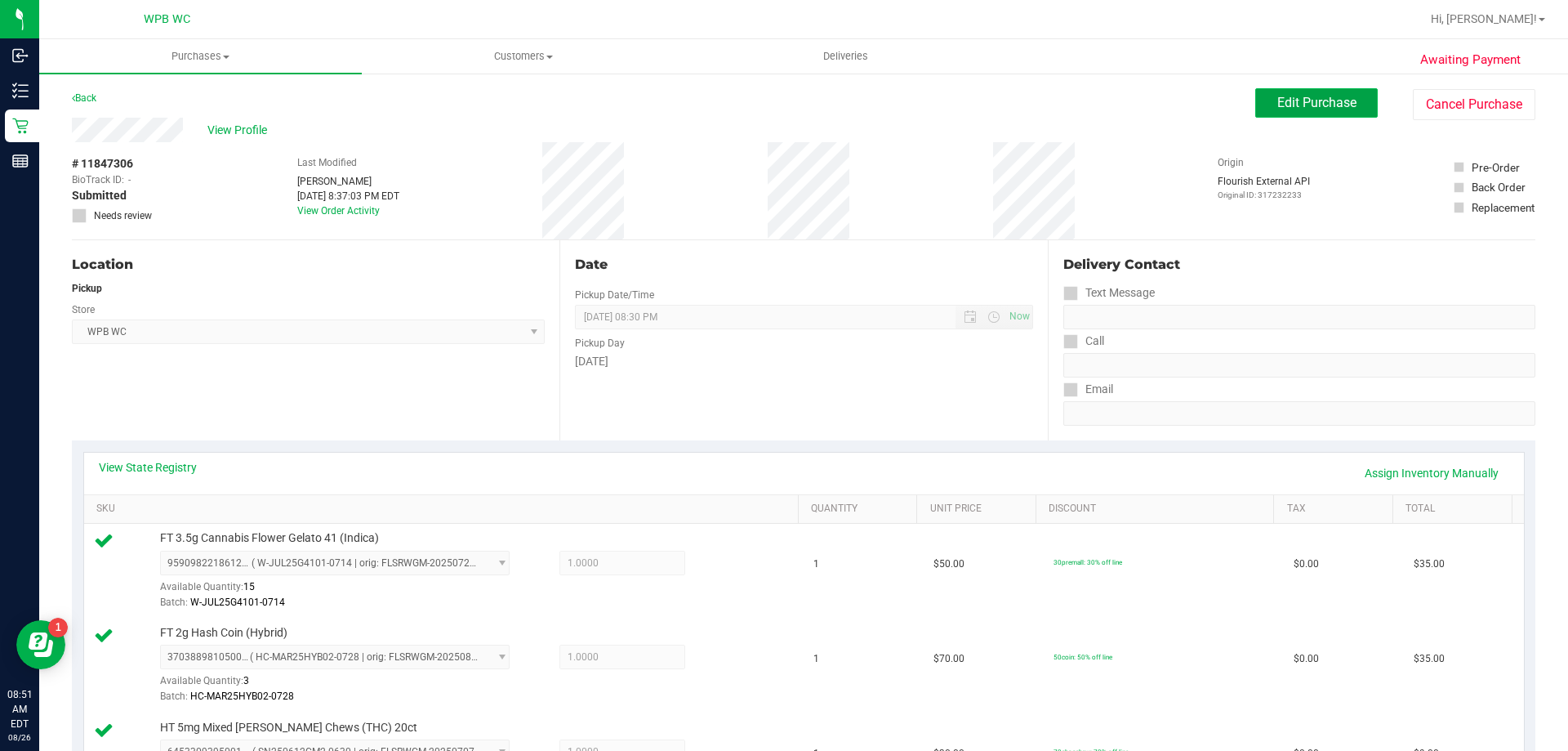
click at [1305, 102] on span "Edit Purchase" at bounding box center [1318, 103] width 80 height 16
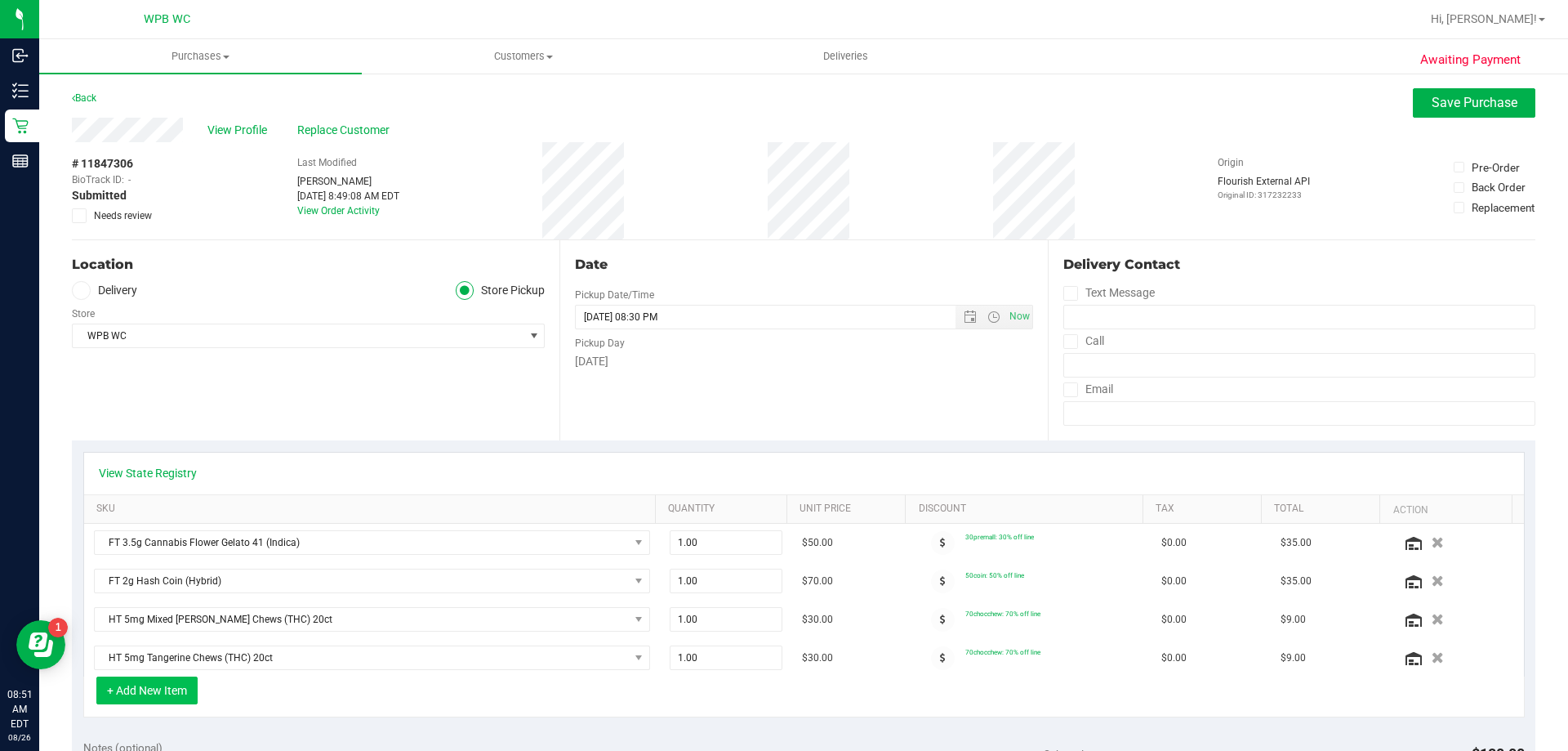
click at [165, 693] on button "+ Add New Item" at bounding box center [147, 690] width 102 height 27
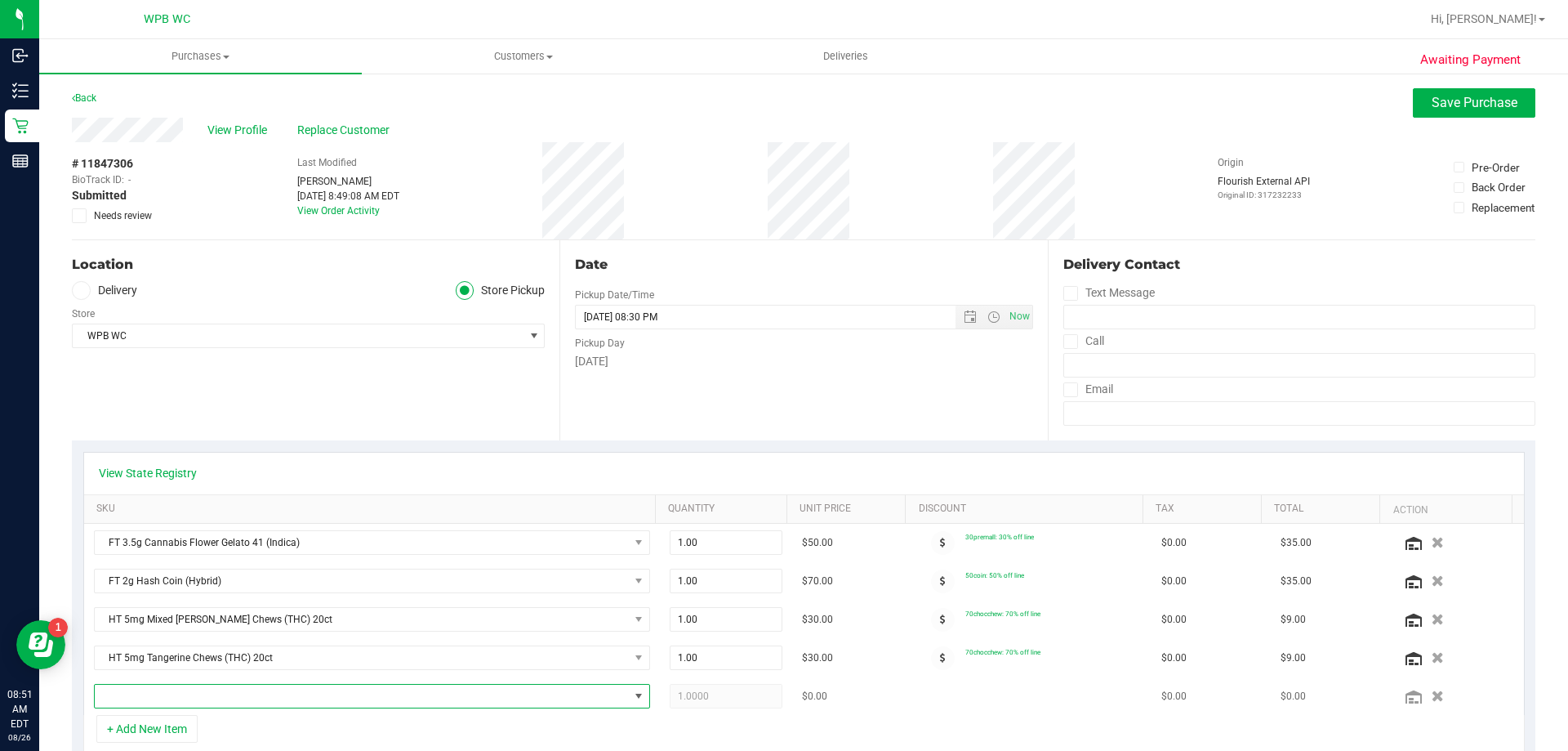
click at [195, 701] on span "NO DATA FOUND" at bounding box center [362, 696] width 534 height 23
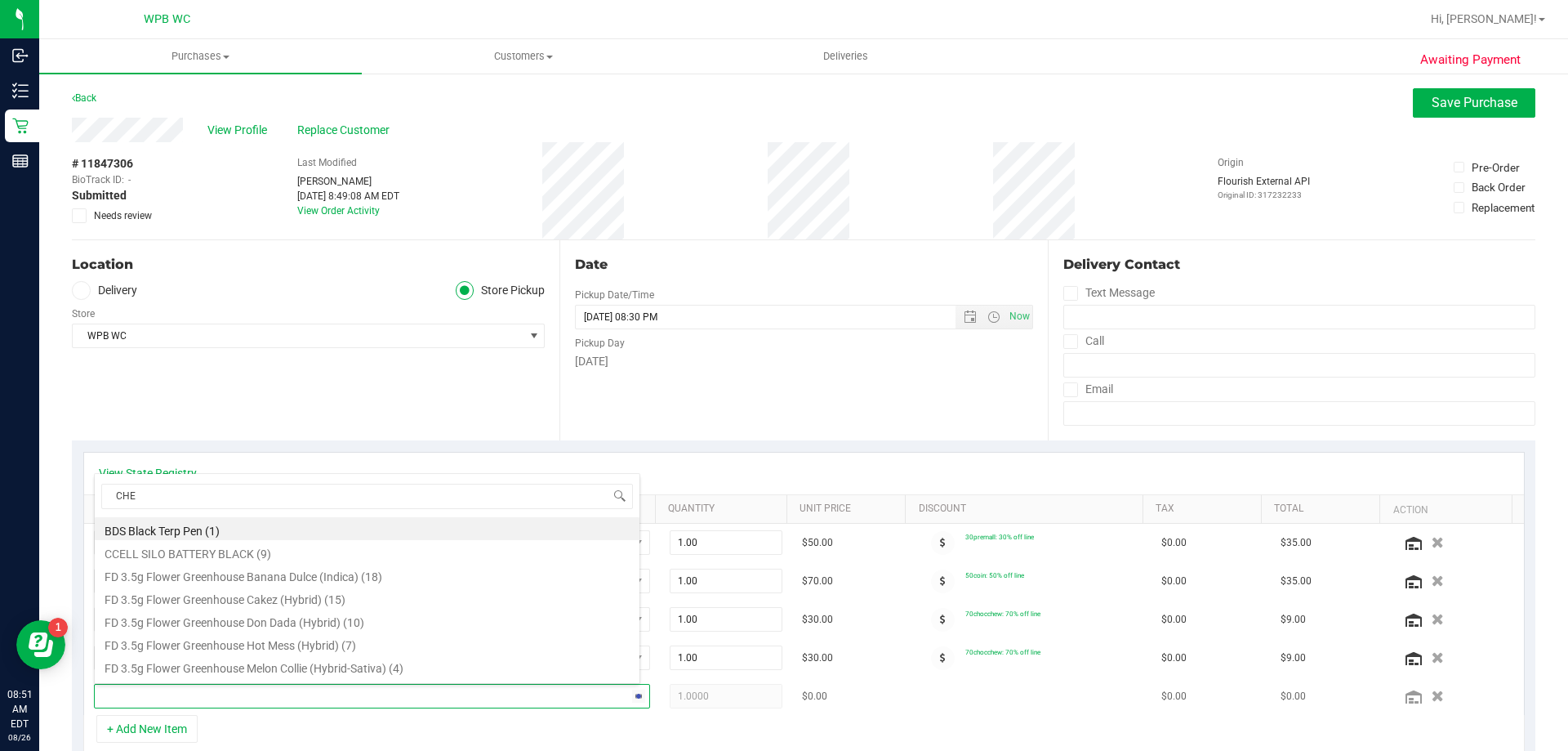
type input "CHEW"
click at [281, 544] on li "HT 5mg Tangerine Chews (THC) 20ct (12)" at bounding box center [367, 552] width 545 height 23
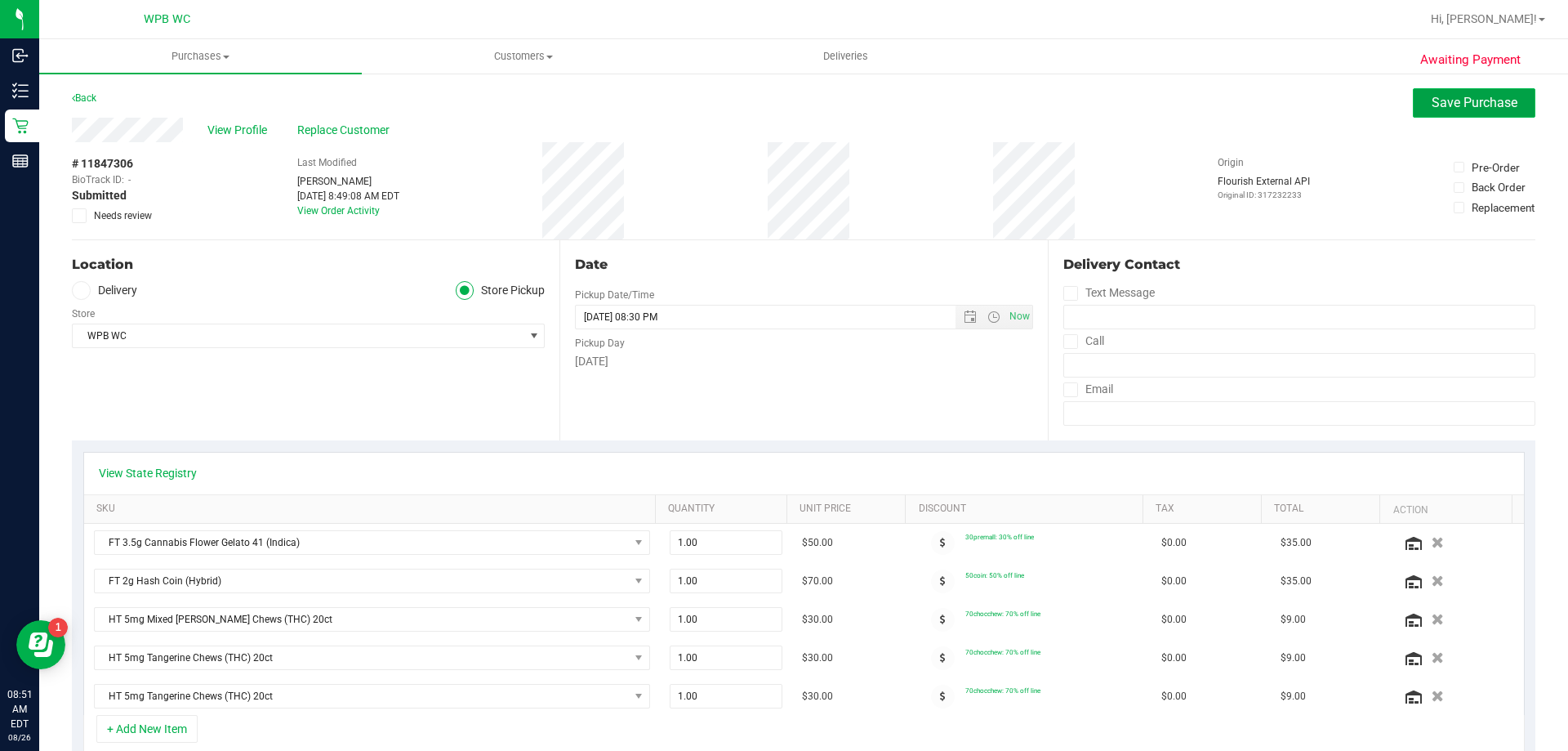
click at [1432, 102] on span "Save Purchase" at bounding box center [1474, 103] width 86 height 16
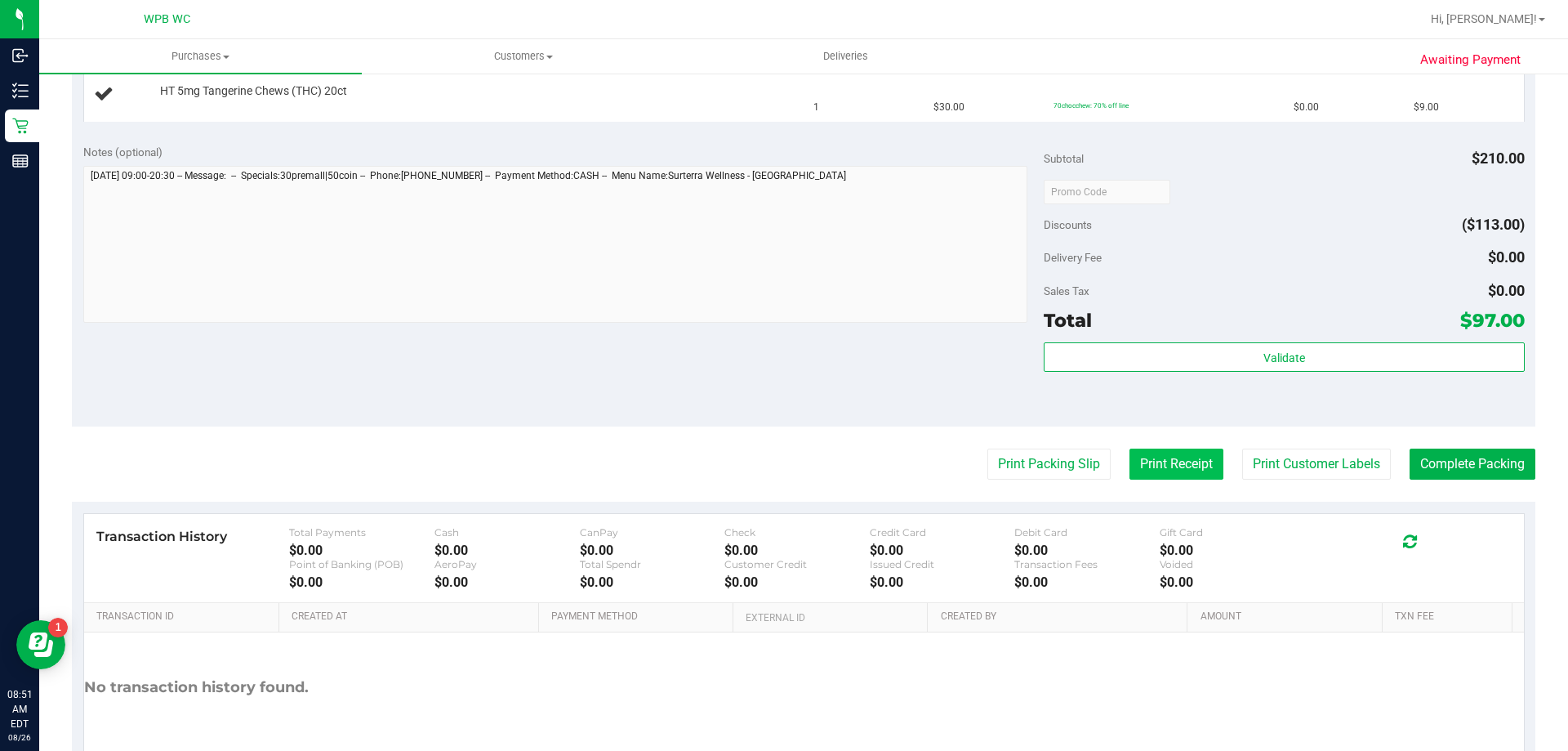
scroll to position [899, 0]
click at [1061, 473] on button "Print Packing Slip" at bounding box center [1049, 463] width 123 height 31
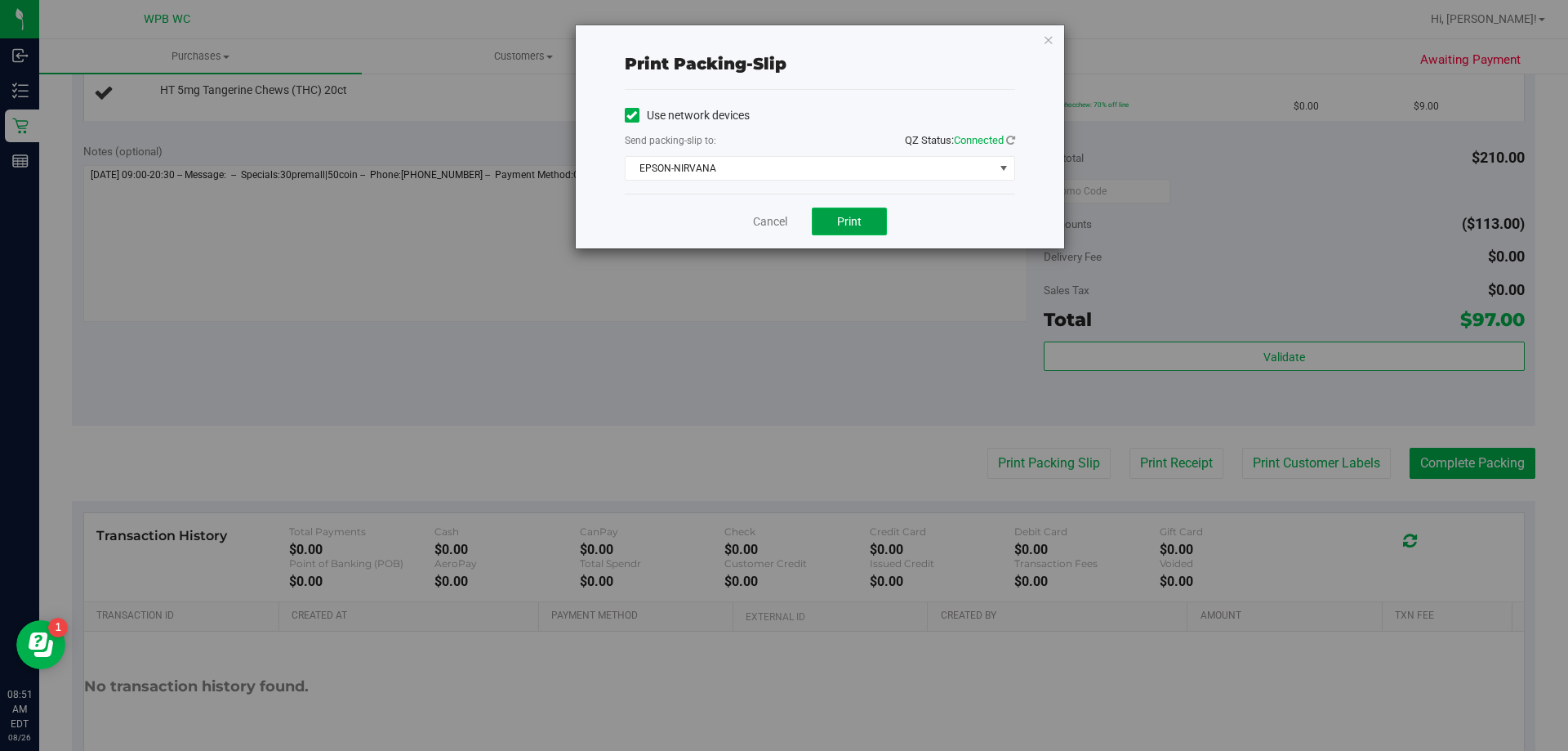
click at [837, 217] on button "Print" at bounding box center [849, 221] width 75 height 27
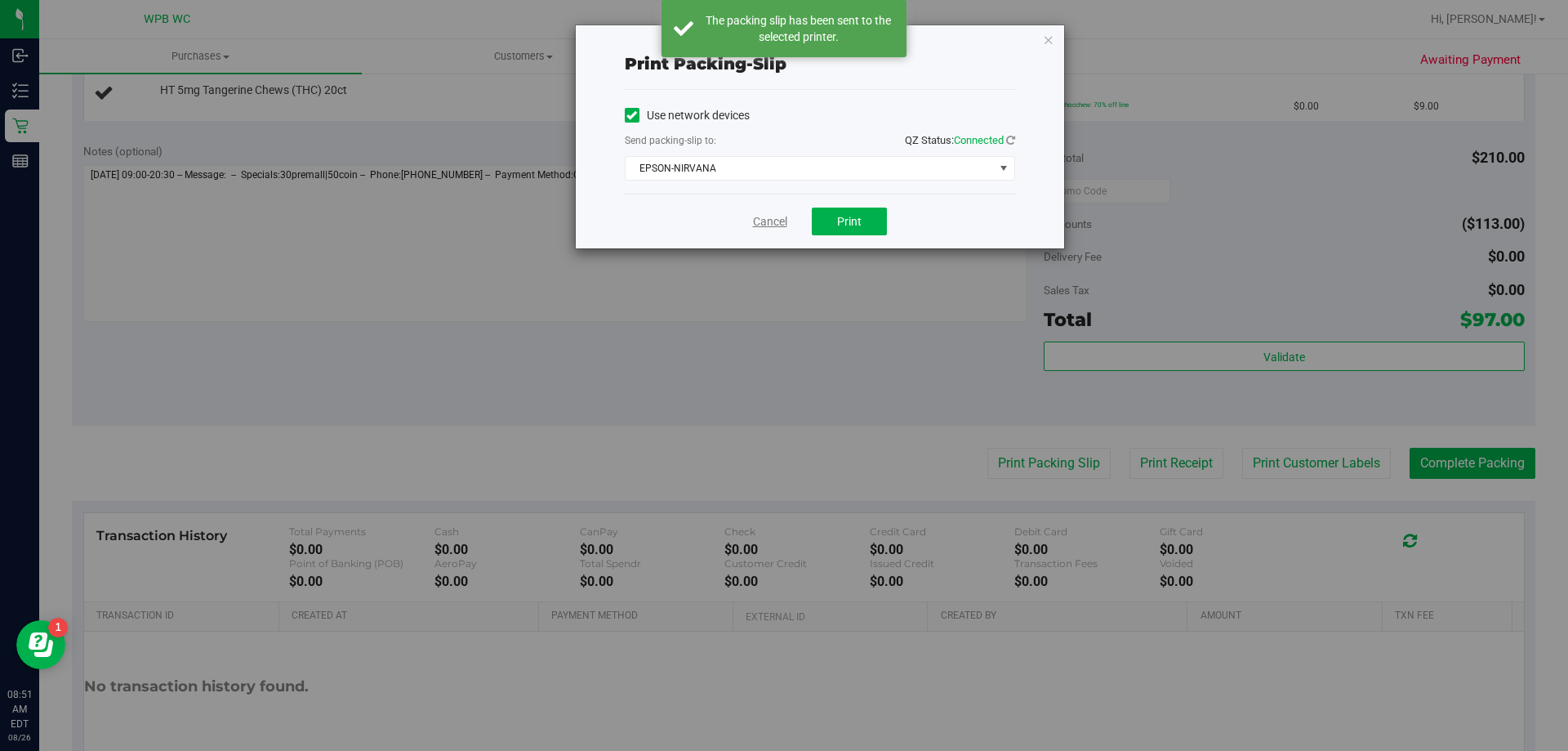
click at [761, 219] on link "Cancel" at bounding box center [770, 221] width 34 height 17
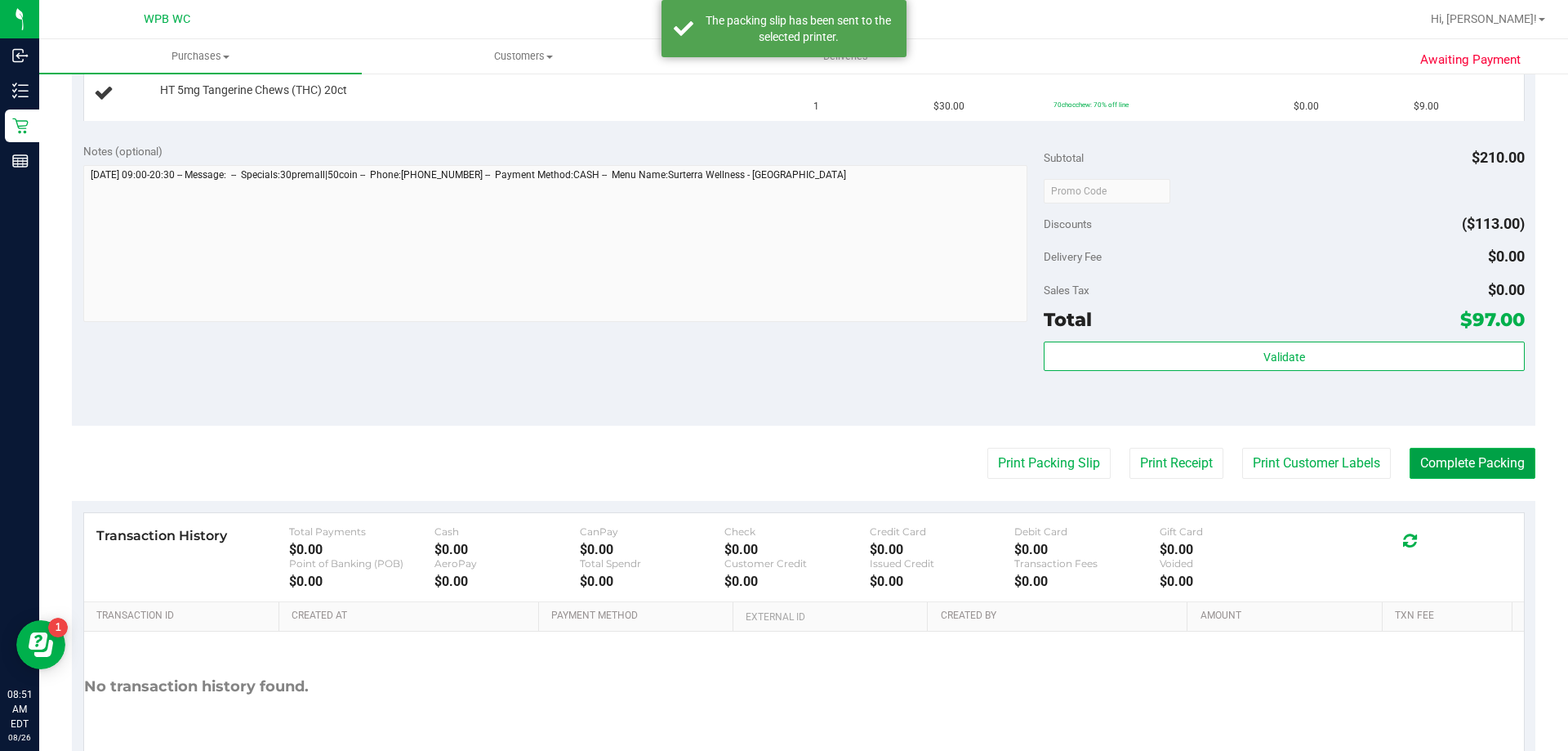
click at [1449, 464] on button "Complete Packing" at bounding box center [1472, 463] width 126 height 31
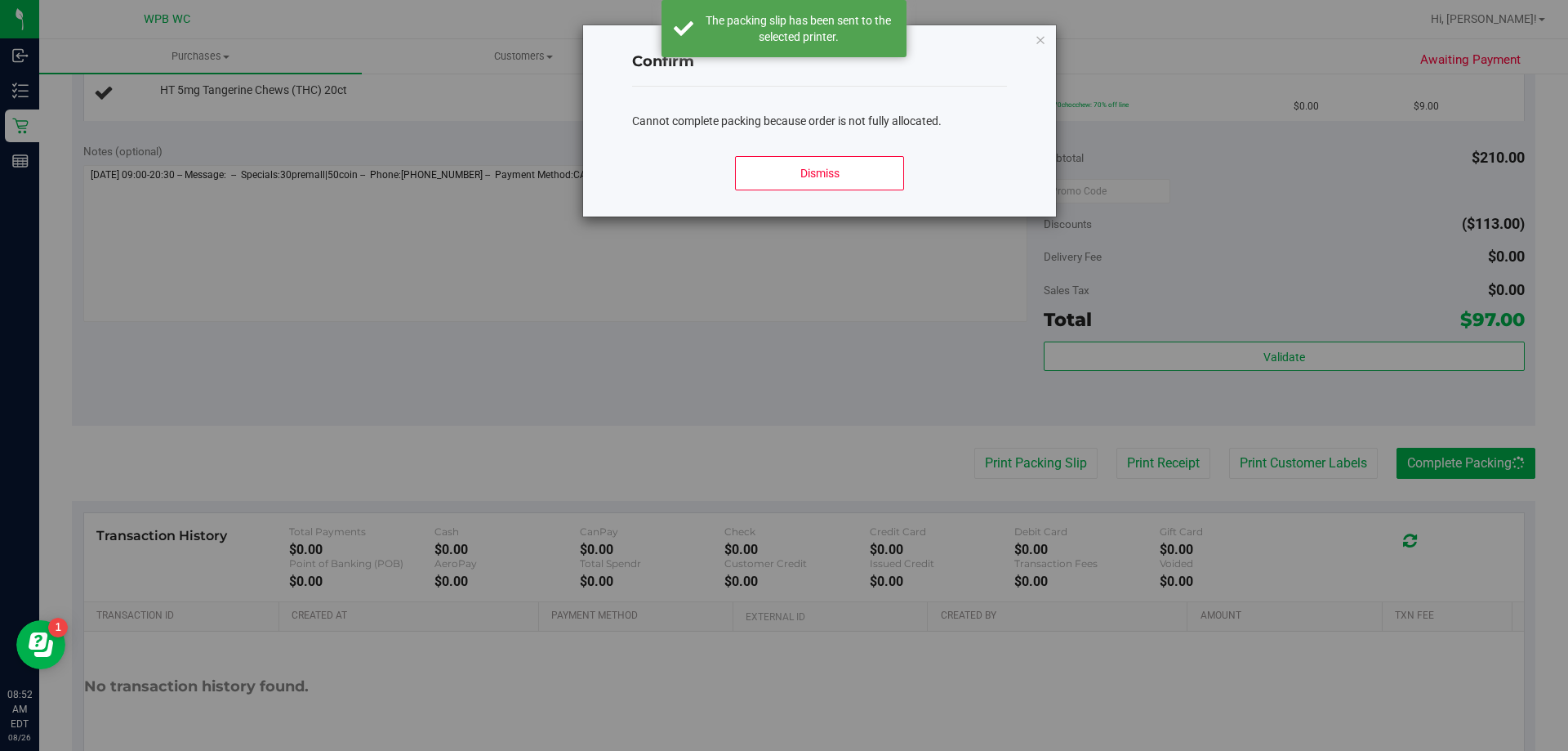
click at [1038, 51] on div "Confirm Cannot complete packing because order is not fully allocated. Dismiss" at bounding box center [819, 121] width 473 height 191
click at [1044, 45] on icon "Close modal" at bounding box center [1040, 39] width 11 height 19
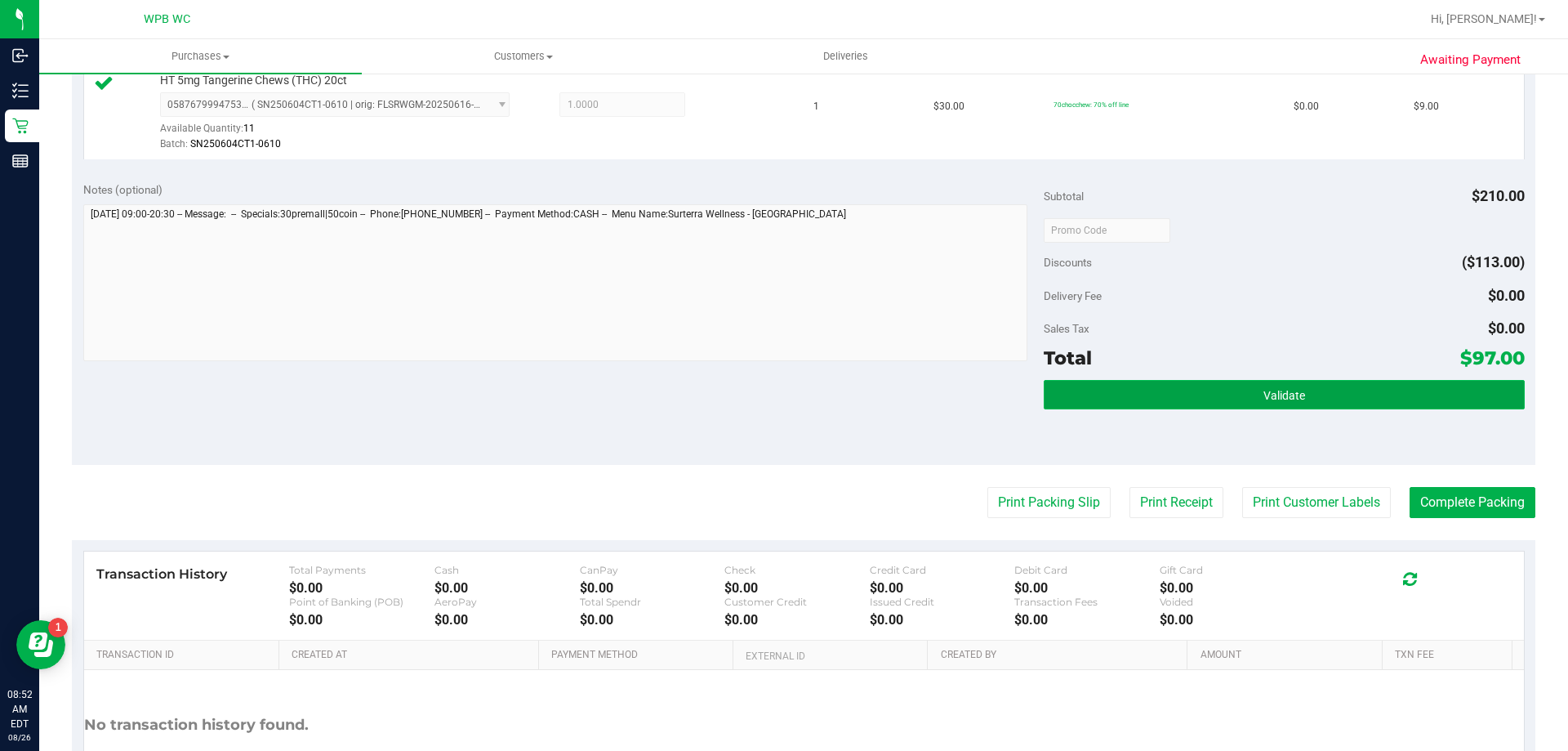
click at [1200, 388] on button "Validate" at bounding box center [1283, 395] width 480 height 29
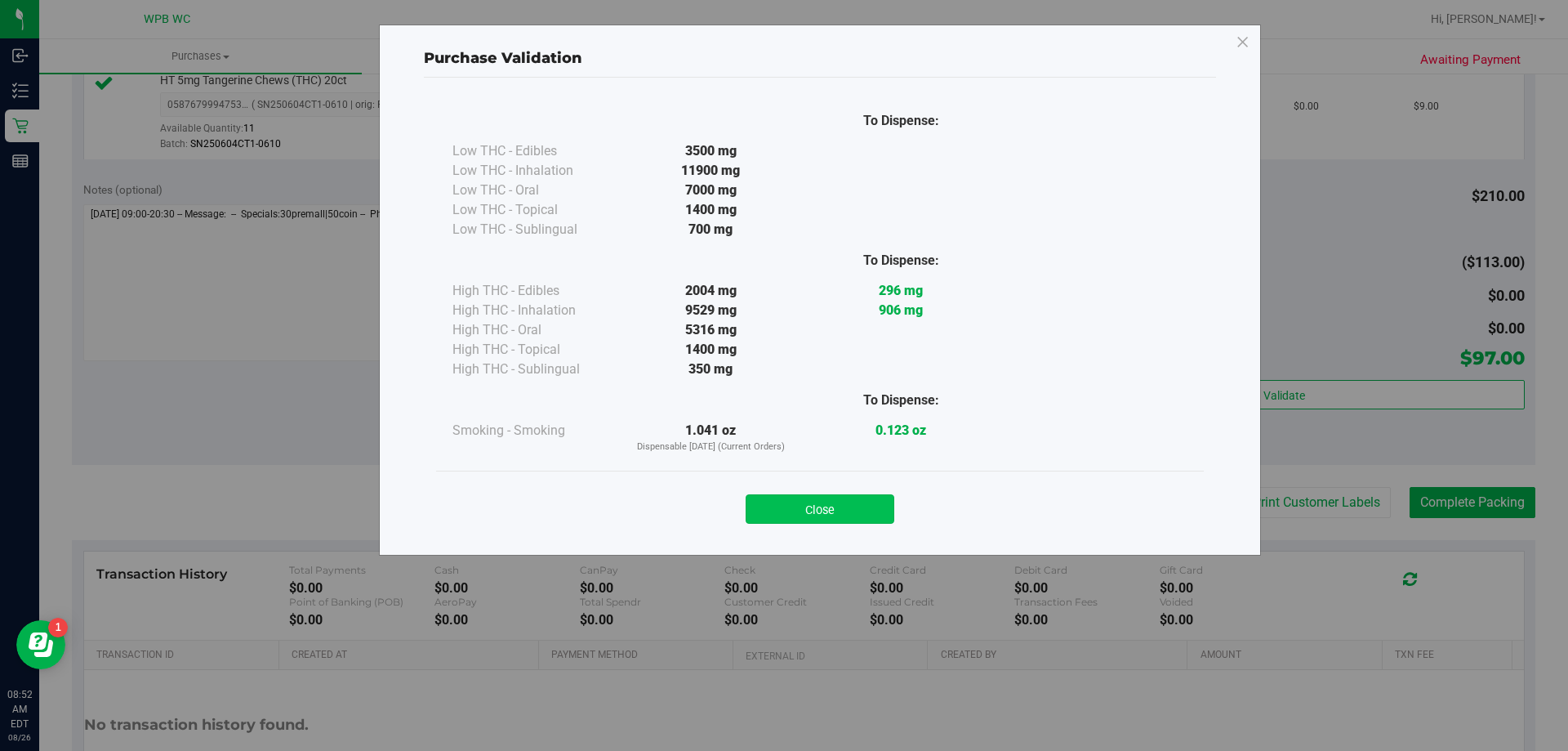
click at [860, 507] on button "Close" at bounding box center [820, 509] width 149 height 29
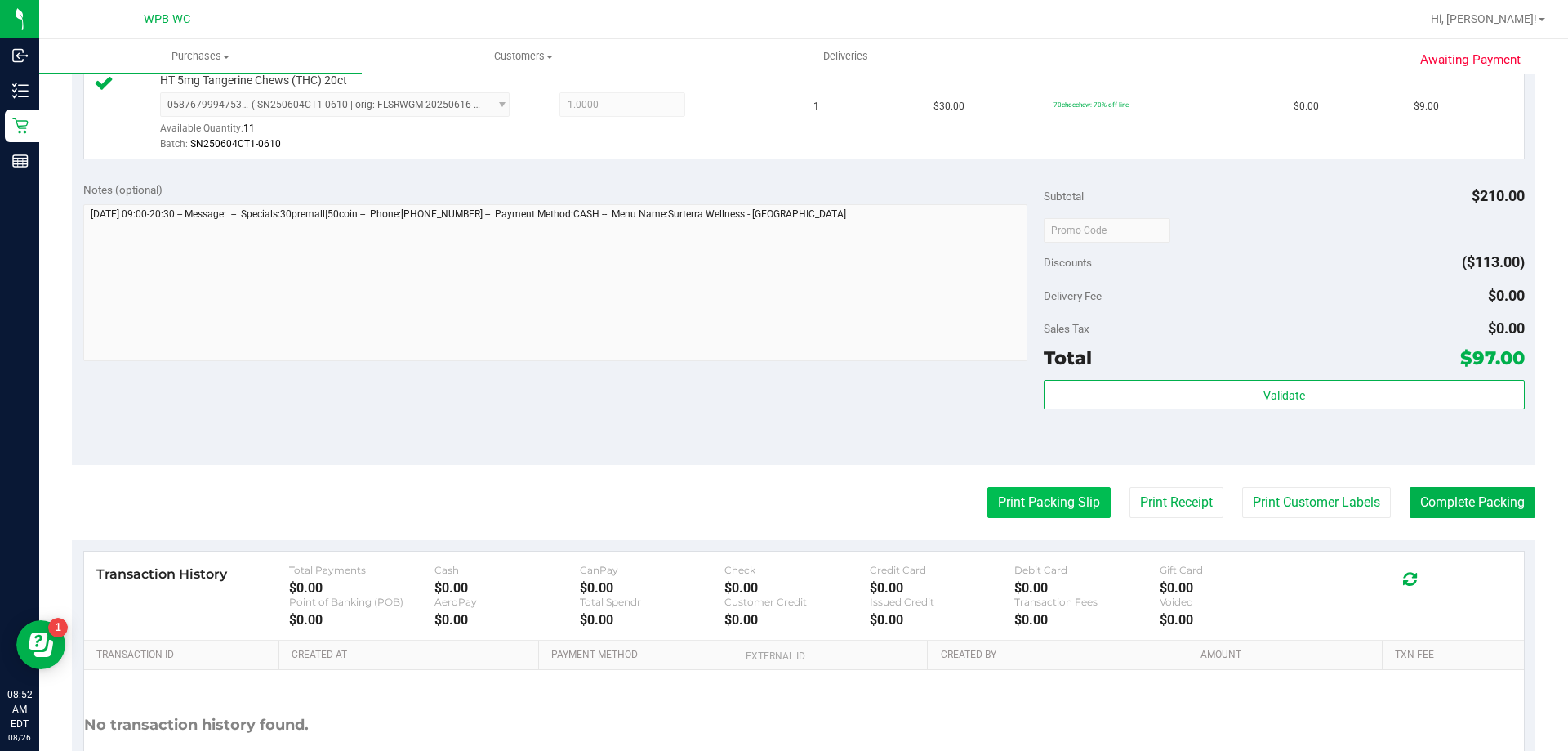
drag, startPoint x: 1084, startPoint y: 503, endPoint x: 1067, endPoint y: 503, distance: 17.0
click at [1067, 503] on button "Print Packing Slip" at bounding box center [1049, 502] width 123 height 31
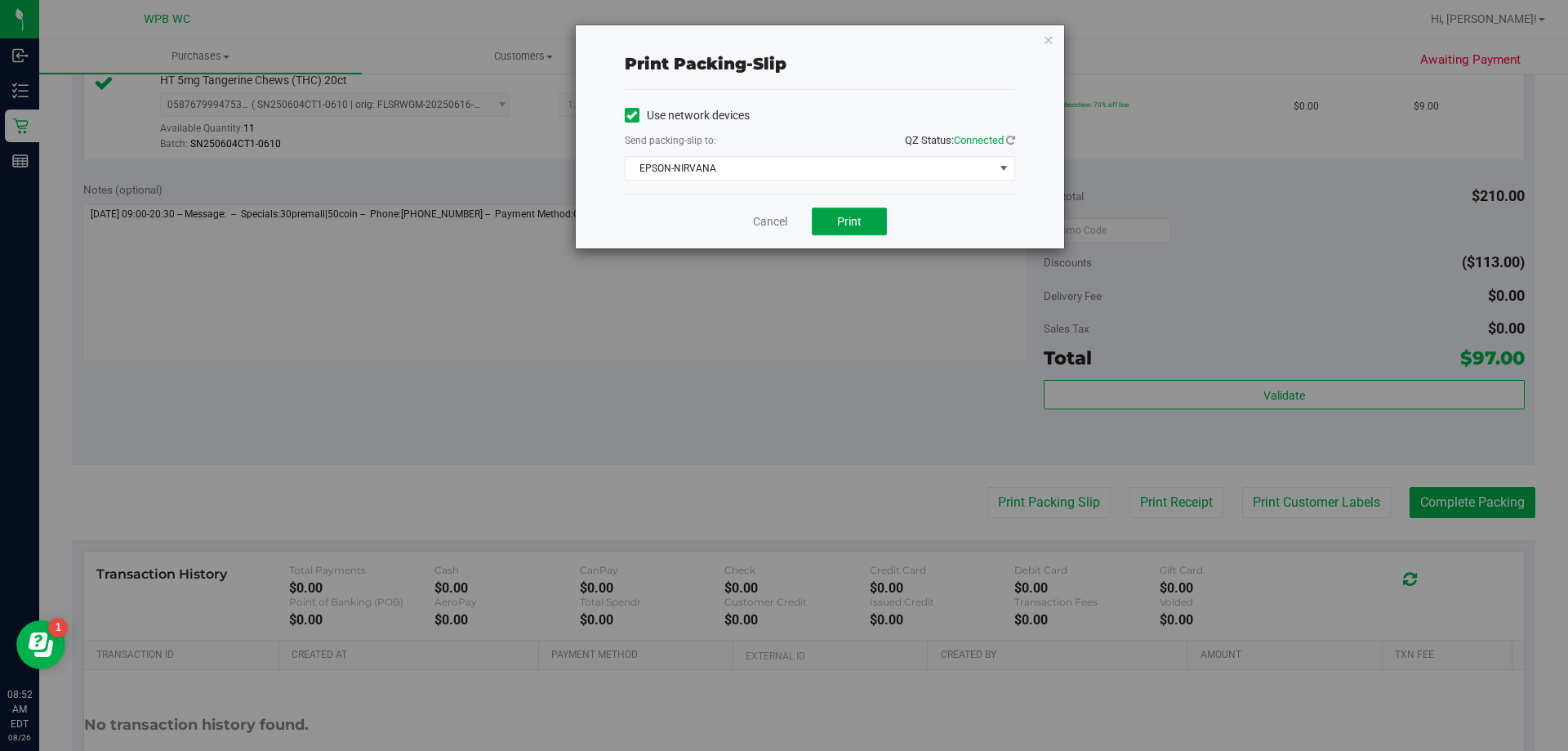
click at [878, 229] on button "Print" at bounding box center [849, 221] width 75 height 27
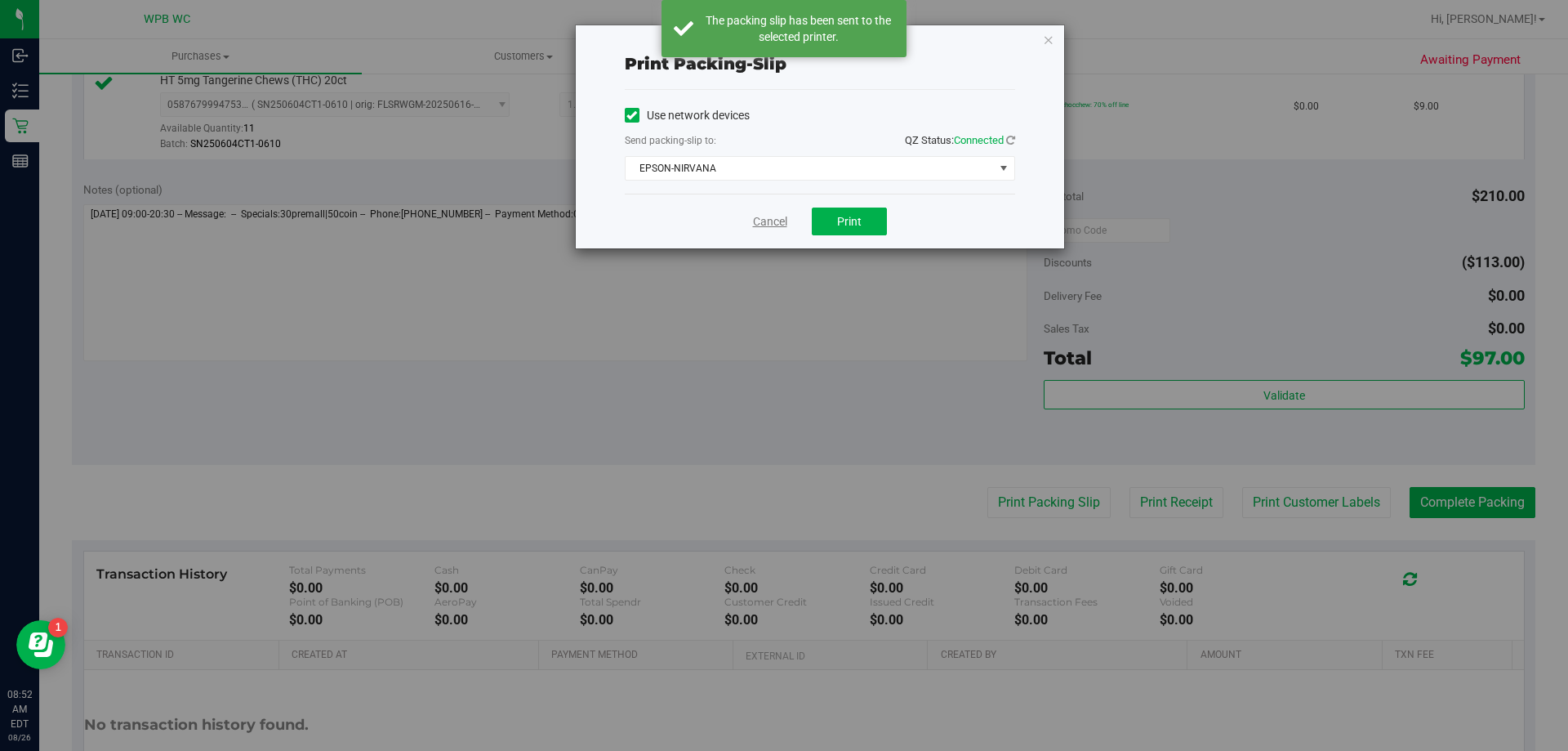
click at [768, 217] on link "Cancel" at bounding box center [770, 221] width 34 height 17
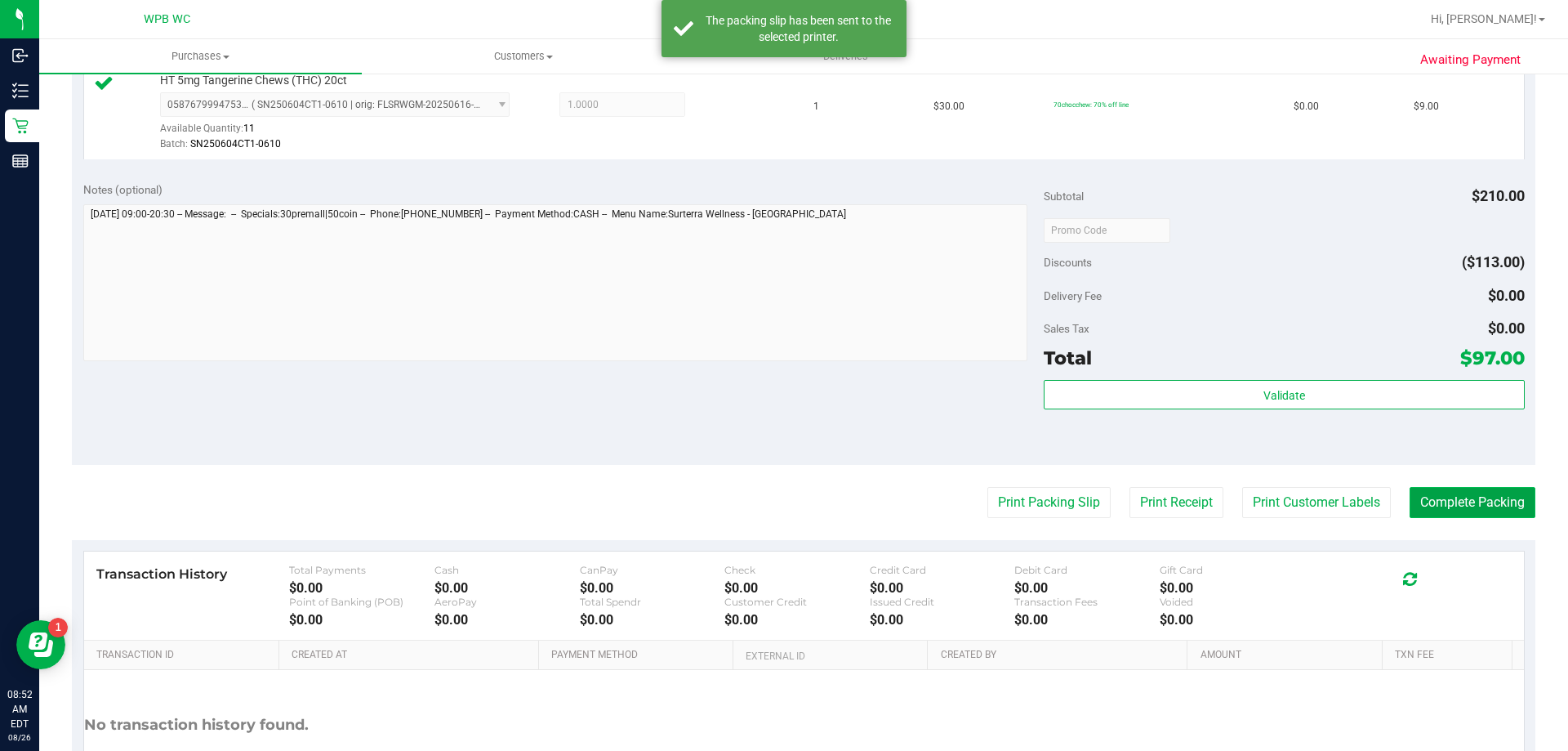
click at [1434, 506] on button "Complete Packing" at bounding box center [1472, 502] width 126 height 31
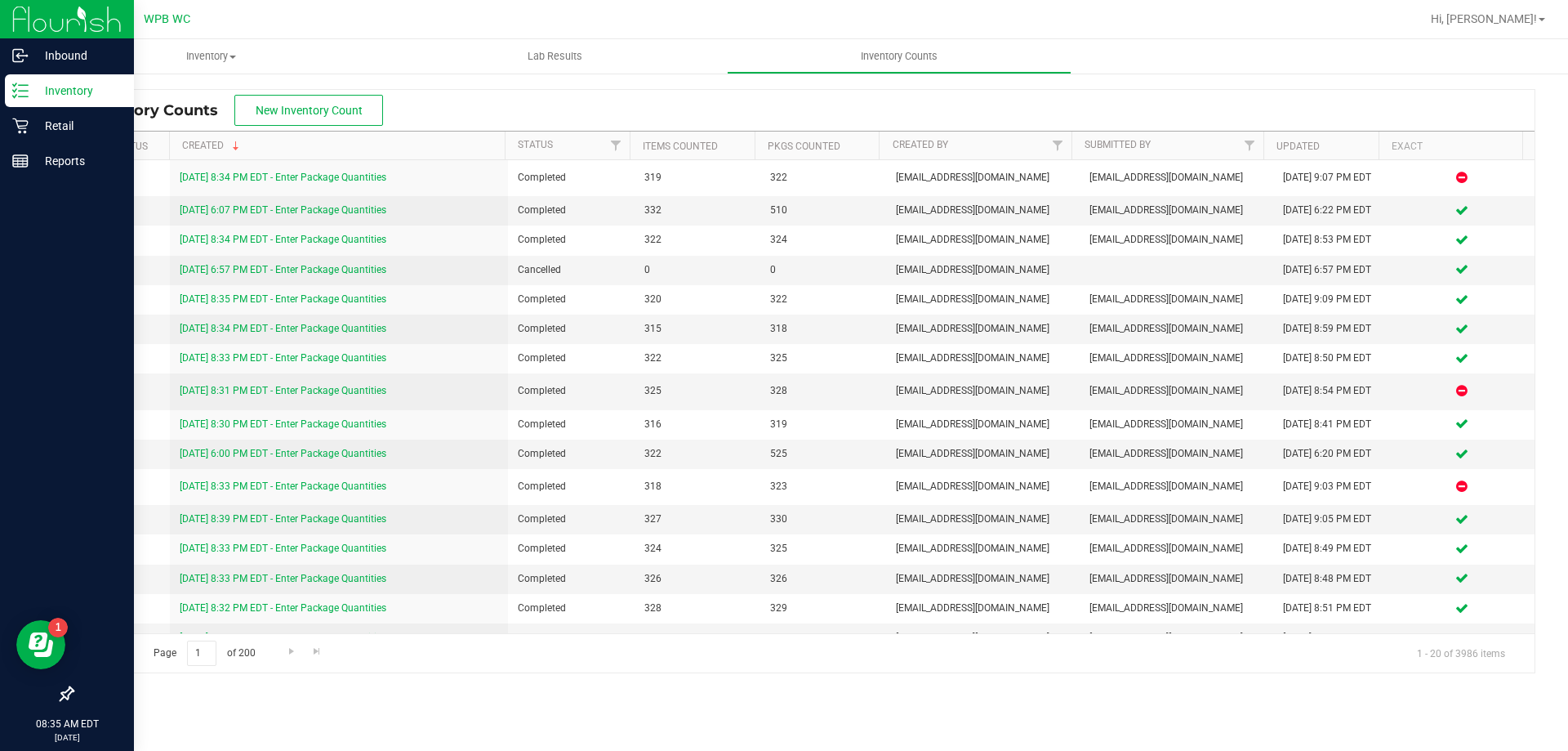
click at [107, 91] on p "Inventory" at bounding box center [77, 90] width 98 height 19
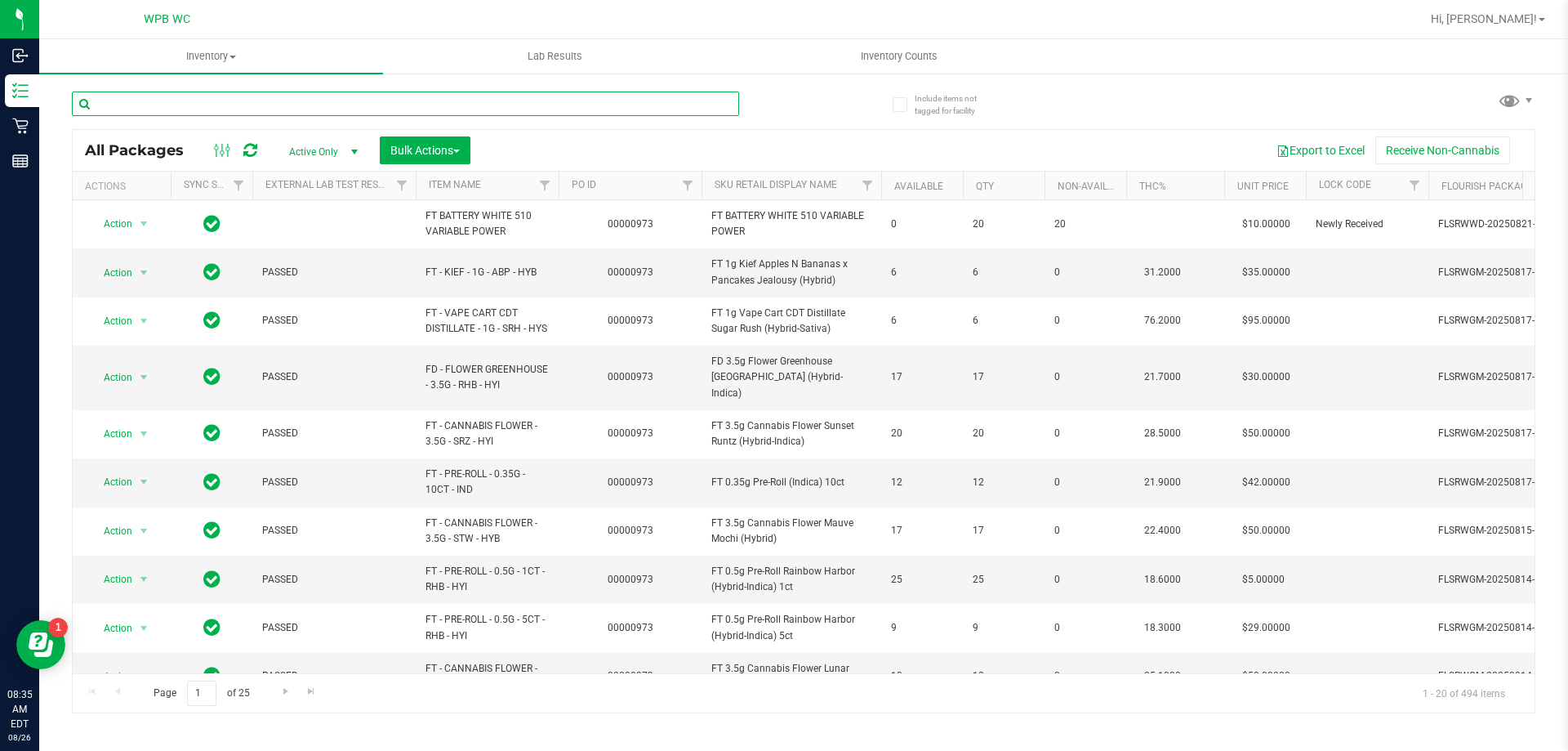
click at [541, 106] on input "text" at bounding box center [405, 103] width 668 height 25
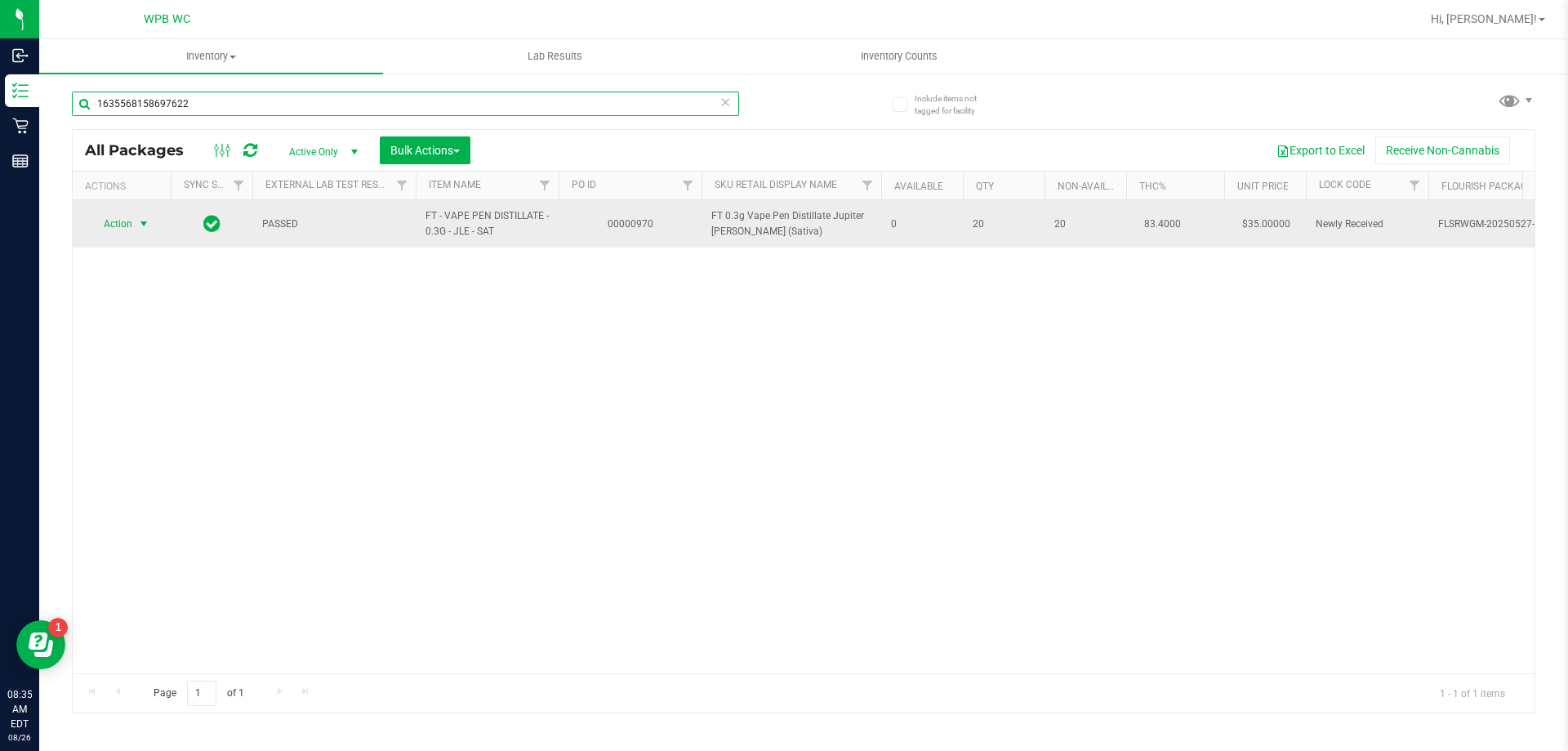
type input "1635568158697622"
click at [133, 219] on span "Action" at bounding box center [111, 224] width 44 height 23
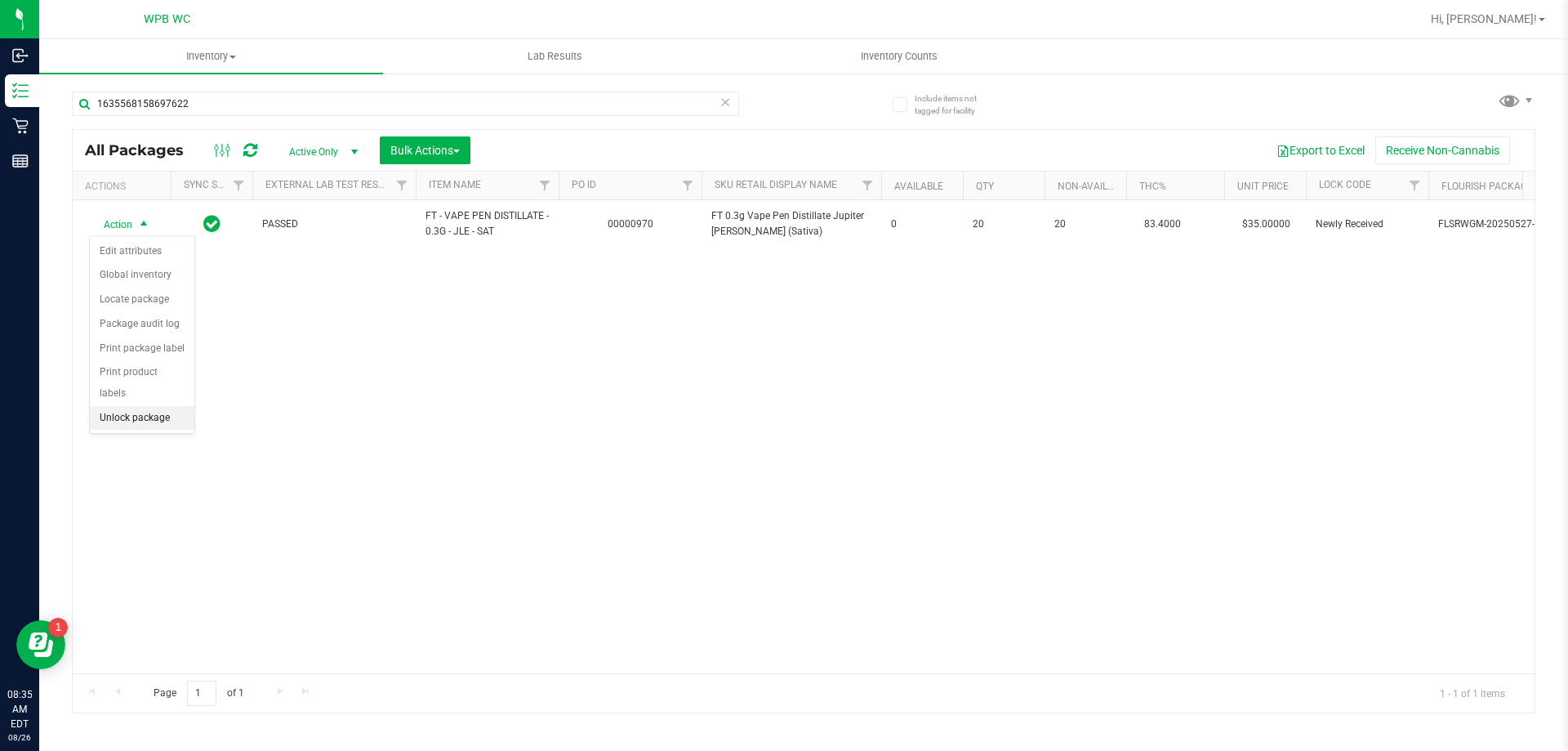
click at [131, 406] on li "Unlock package" at bounding box center [142, 418] width 104 height 25
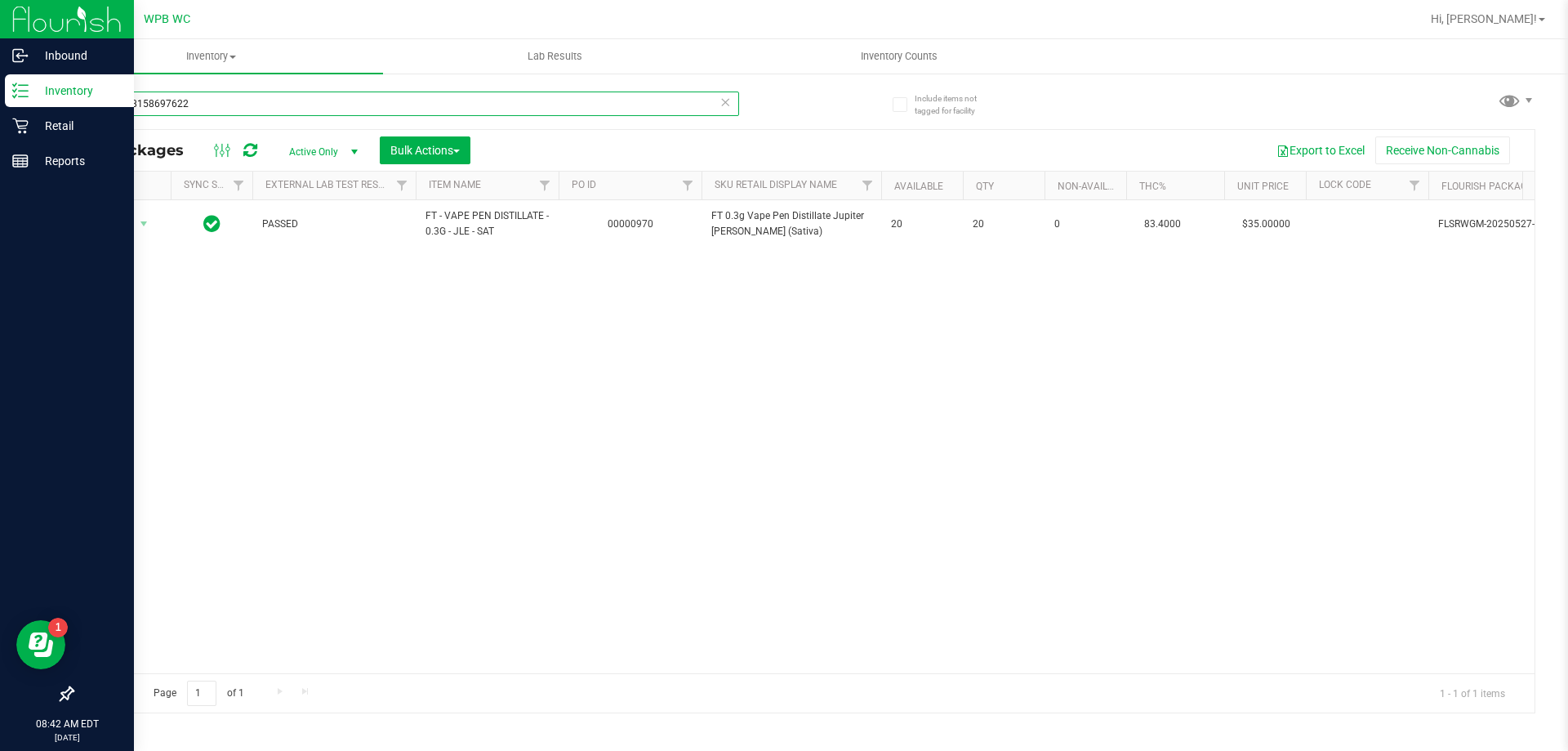
drag, startPoint x: 195, startPoint y: 102, endPoint x: 0, endPoint y: 109, distance: 195.1
click at [0, 109] on div "Inbound Inventory Retail Reports 08:42 AM EDT [DATE] 08/26 WPB WC Hi, [PERSON_N…" at bounding box center [784, 375] width 1568 height 751
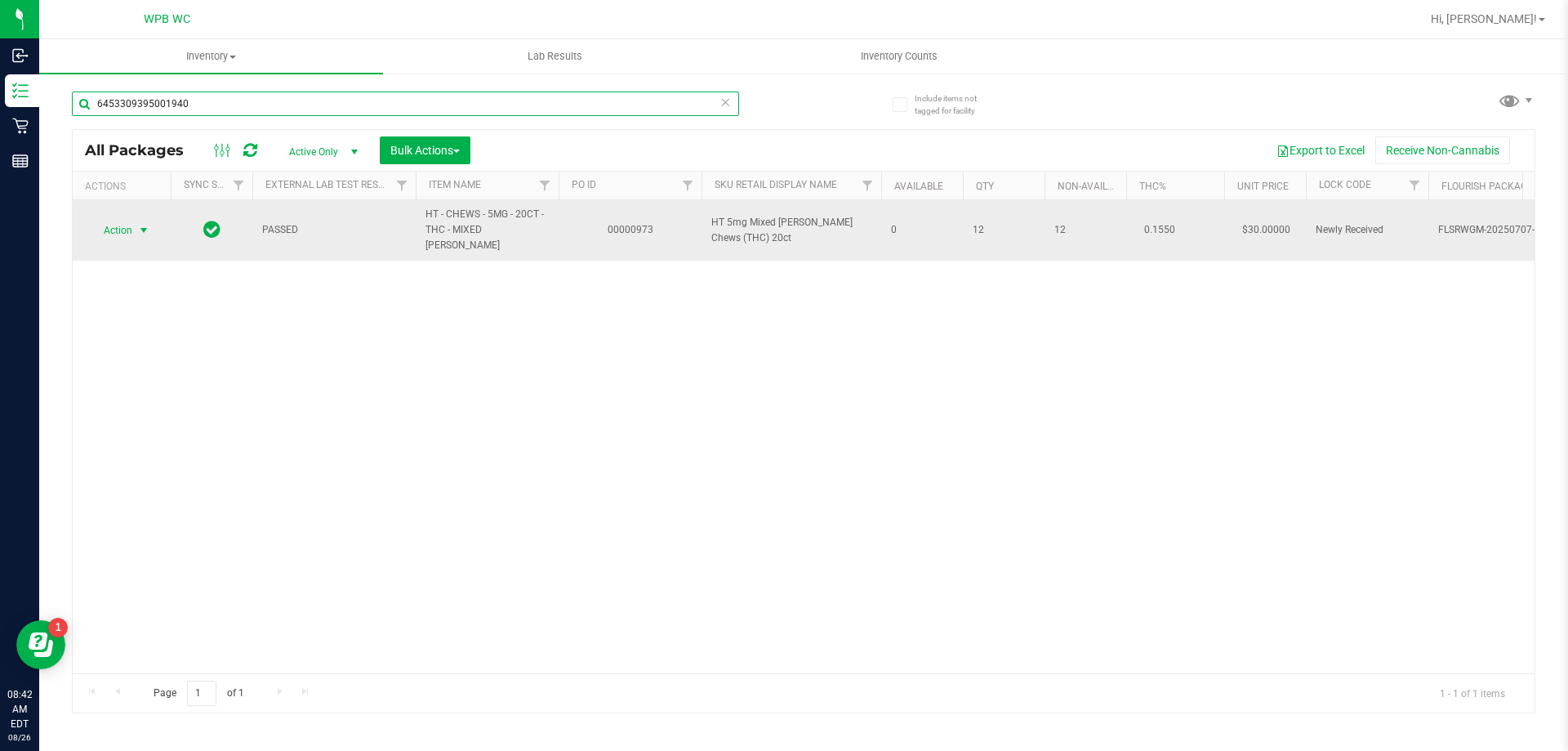
type input "6453309395001940"
click at [121, 219] on span "Action" at bounding box center [111, 231] width 44 height 23
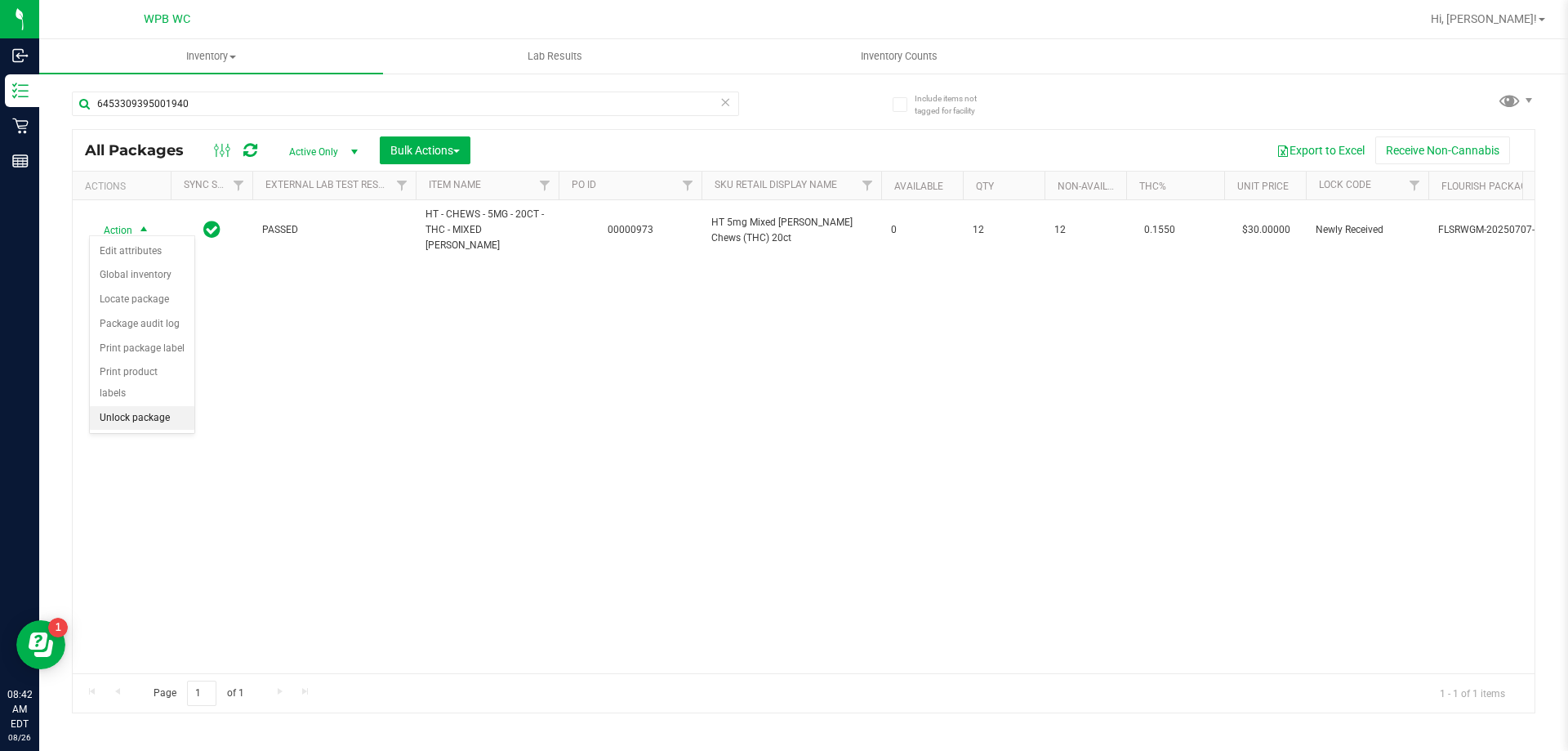
click at [128, 406] on li "Unlock package" at bounding box center [142, 418] width 104 height 25
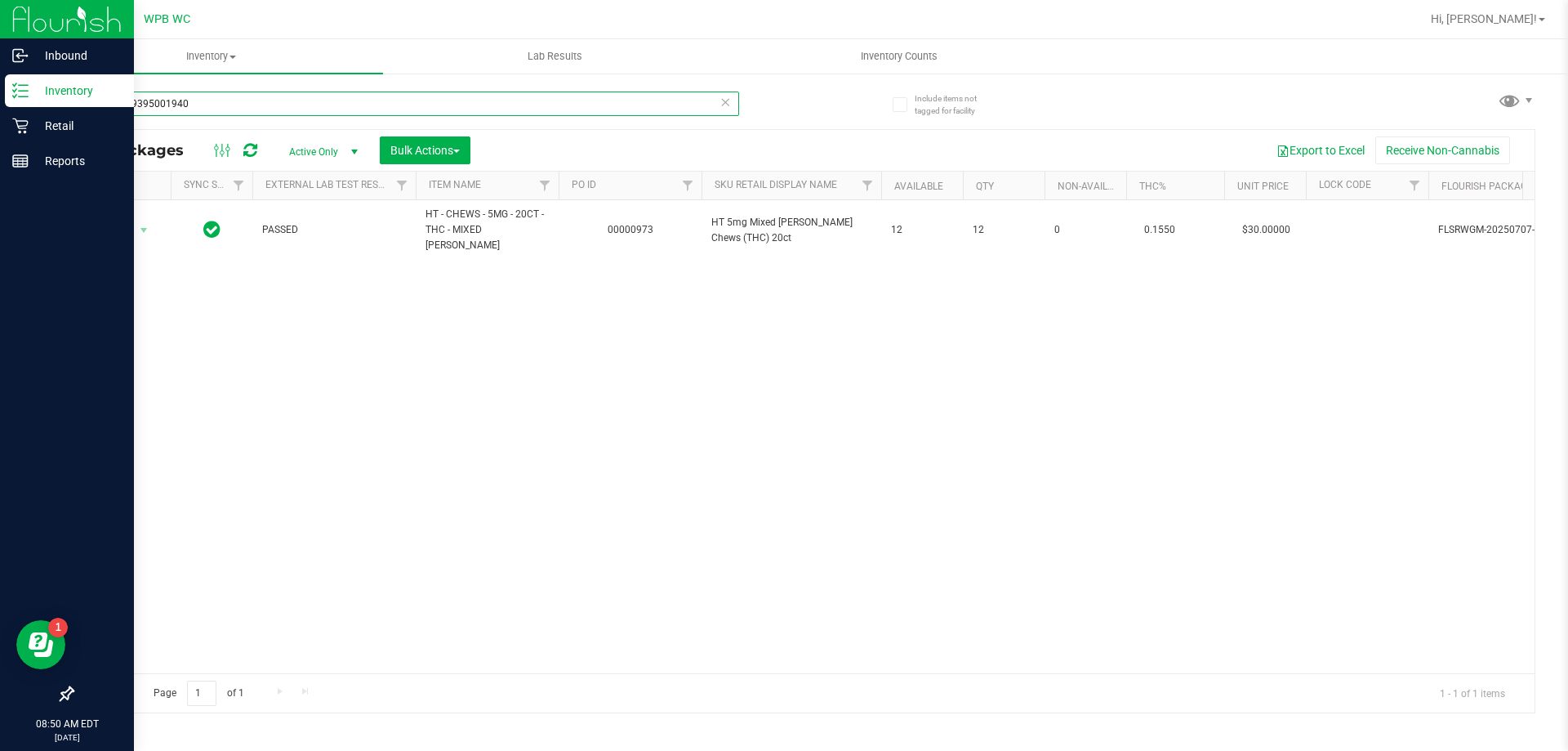
drag, startPoint x: 305, startPoint y: 103, endPoint x: 0, endPoint y: 195, distance: 318.6
click at [0, 195] on div "Inbound Inventory Retail Reports 08:50 AM EDT [DATE] 08/26 WPB WC Hi, [PERSON_N…" at bounding box center [784, 375] width 1568 height 751
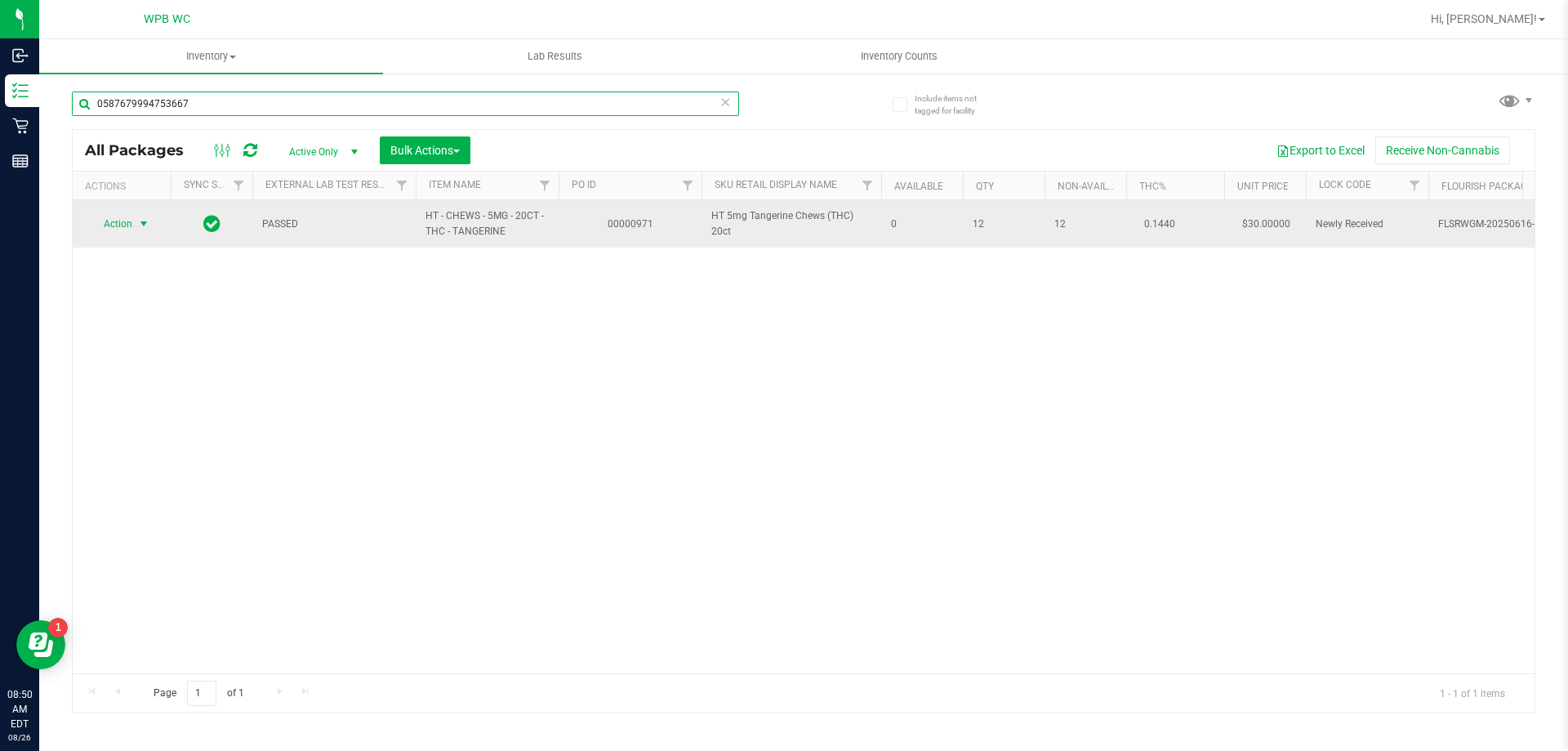
type input "0587679994753667"
click at [142, 223] on span "select" at bounding box center [143, 224] width 13 height 13
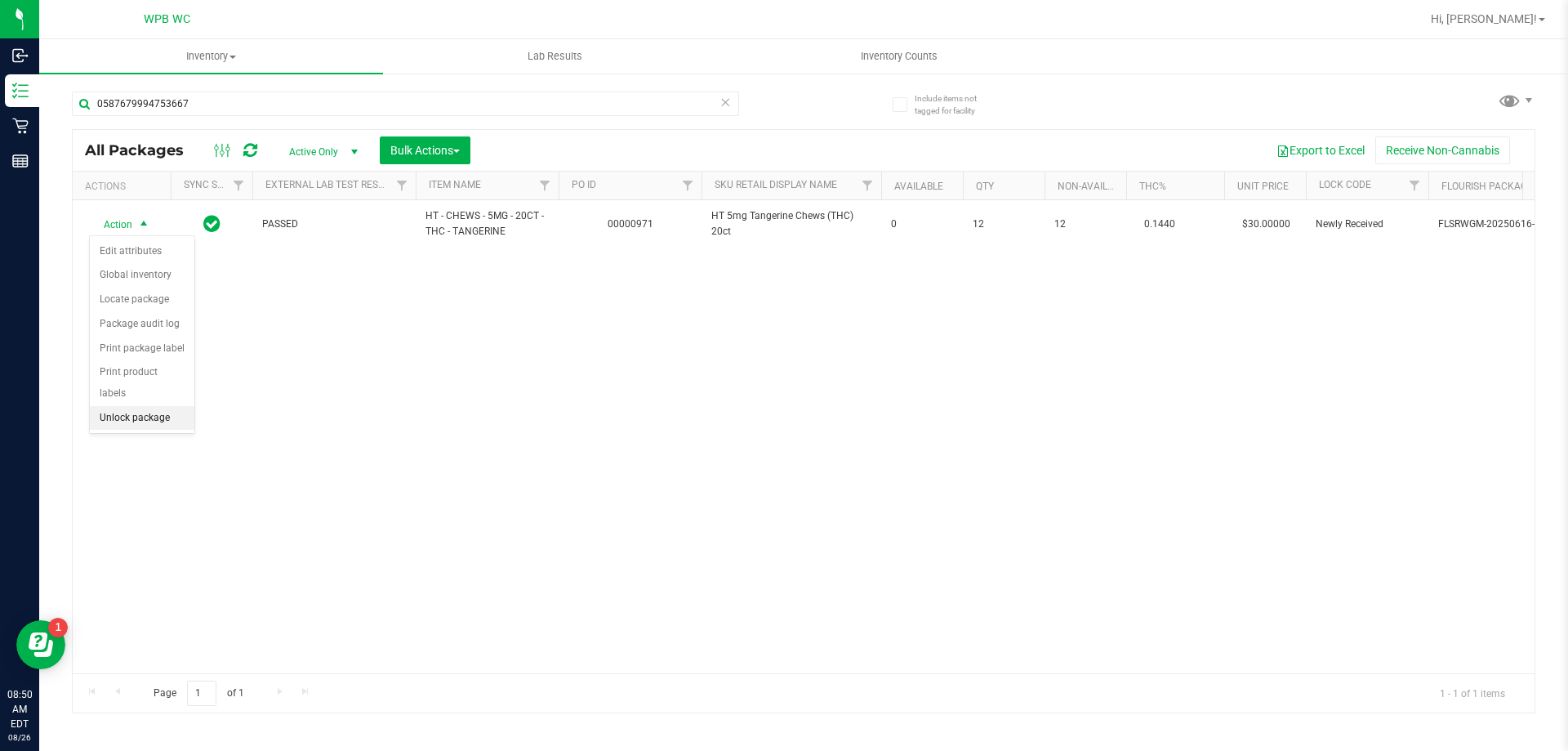
click at [167, 406] on li "Unlock package" at bounding box center [142, 418] width 104 height 25
